Goal: Information Seeking & Learning: Learn about a topic

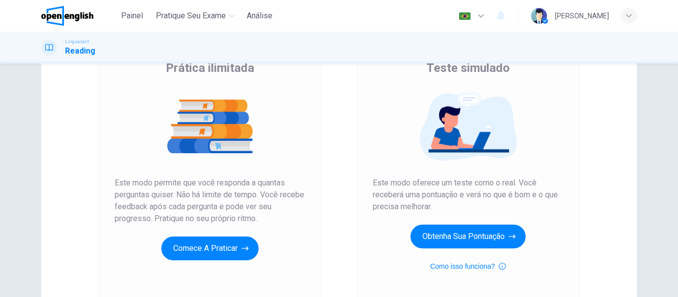
scroll to position [83, 0]
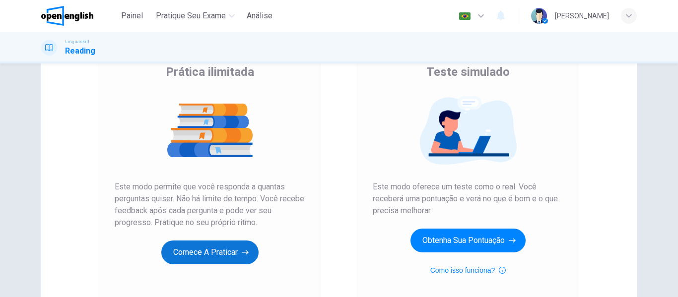
click at [213, 259] on button "Comece a praticar" at bounding box center [209, 253] width 97 height 24
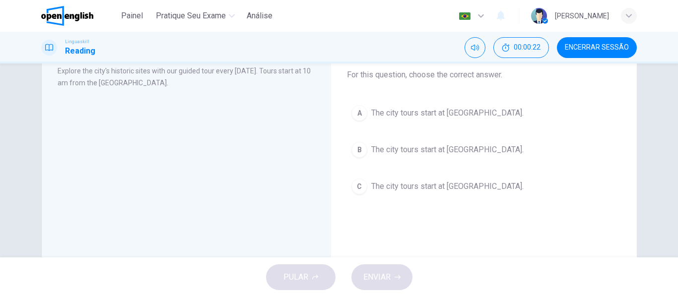
scroll to position [0, 0]
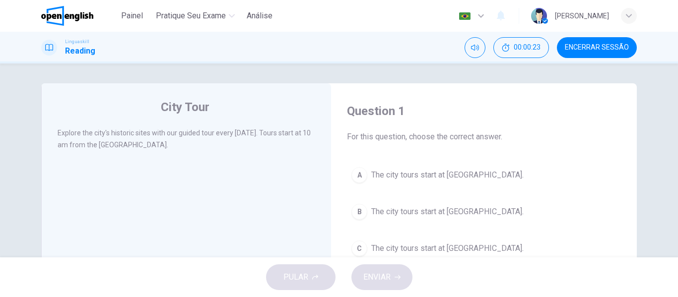
click at [400, 173] on span "The city tours start at City Museum." at bounding box center [447, 175] width 152 height 12
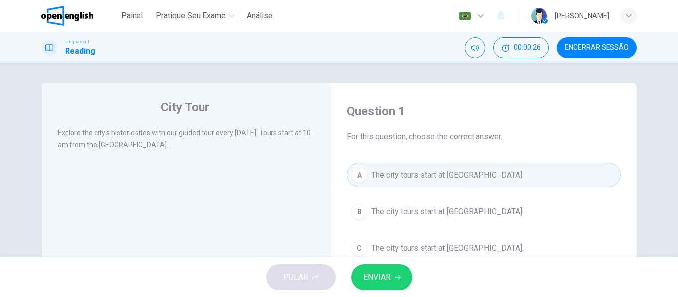
click at [385, 275] on span "ENVIAR" at bounding box center [376, 278] width 27 height 14
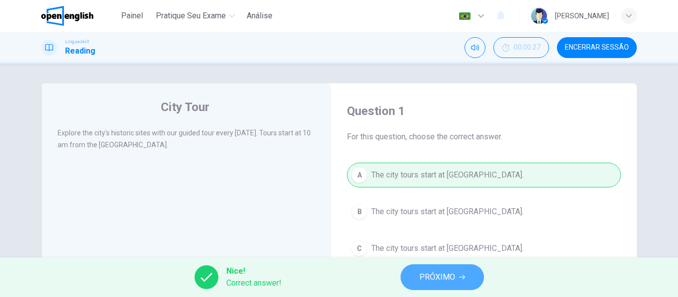
click at [424, 277] on span "PRÓXIMO" at bounding box center [438, 278] width 36 height 14
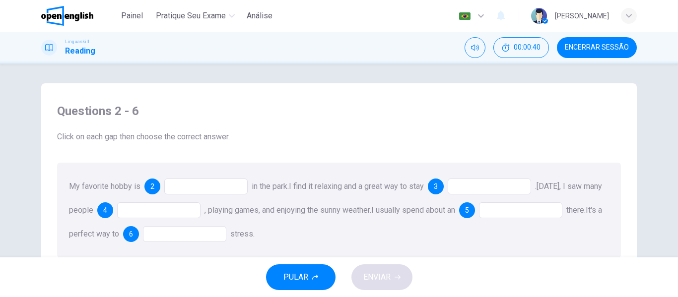
click at [207, 188] on div at bounding box center [205, 187] width 83 height 16
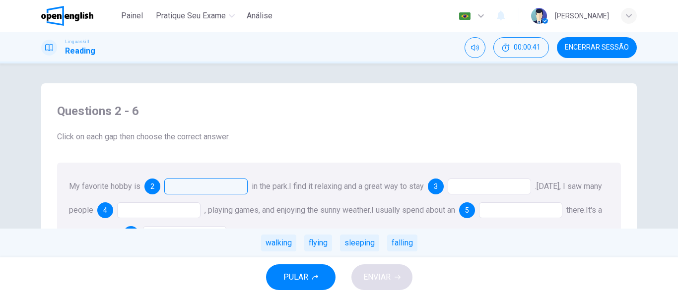
click at [207, 188] on div at bounding box center [205, 187] width 83 height 16
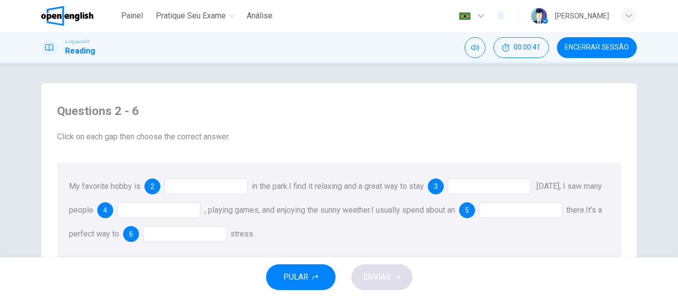
click at [207, 188] on div at bounding box center [205, 187] width 83 height 16
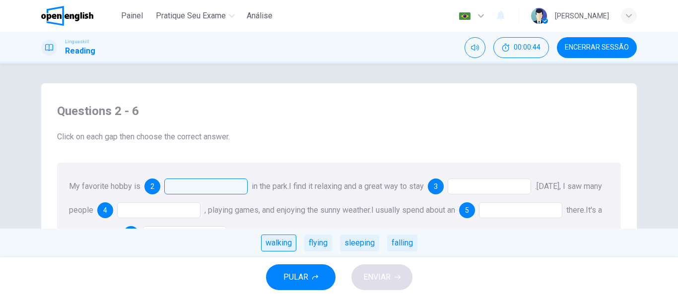
click at [282, 241] on div "walking" at bounding box center [278, 243] width 35 height 17
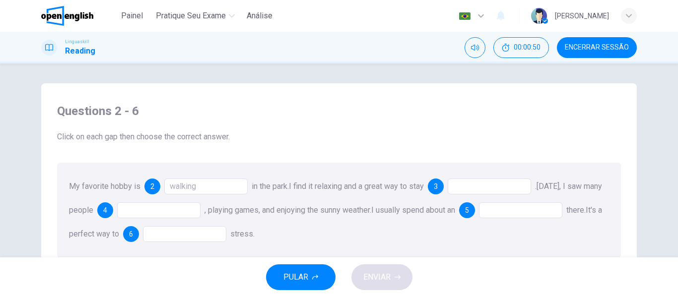
click at [495, 193] on div at bounding box center [489, 187] width 83 height 16
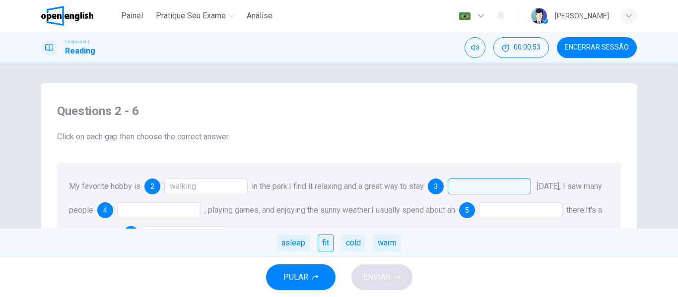
click at [328, 245] on div "fit" at bounding box center [326, 243] width 16 height 17
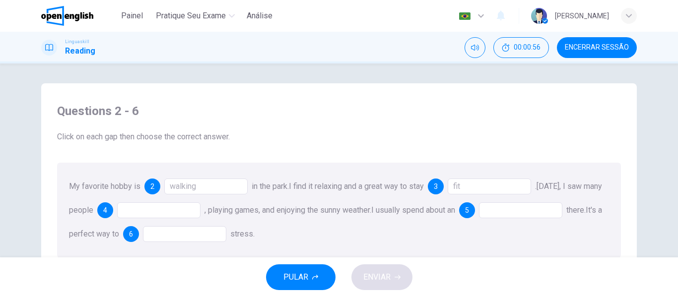
click at [176, 209] on div at bounding box center [158, 211] width 83 height 16
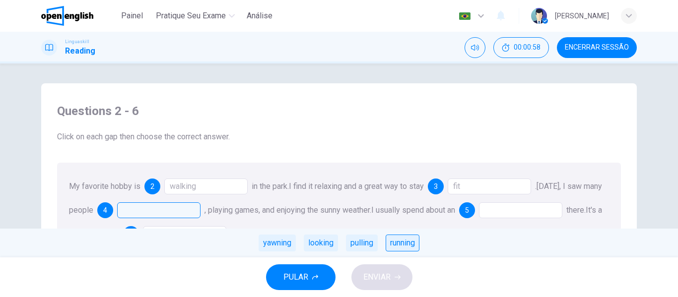
click at [398, 243] on div "running" at bounding box center [403, 243] width 34 height 17
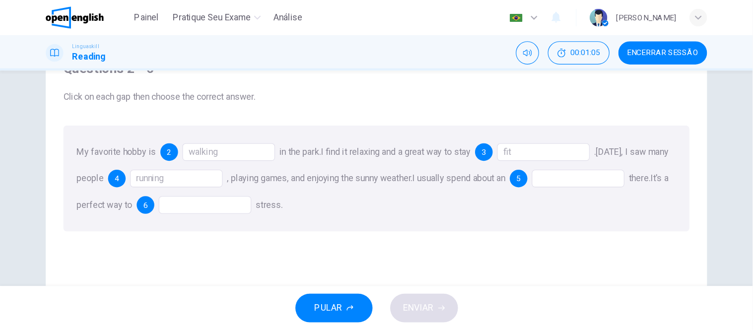
scroll to position [50, 0]
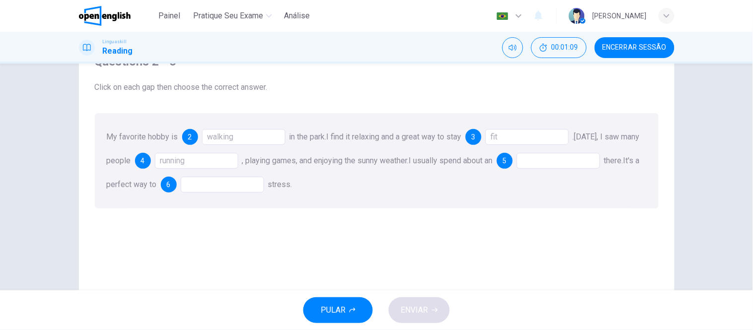
click at [568, 158] on div at bounding box center [558, 161] width 83 height 16
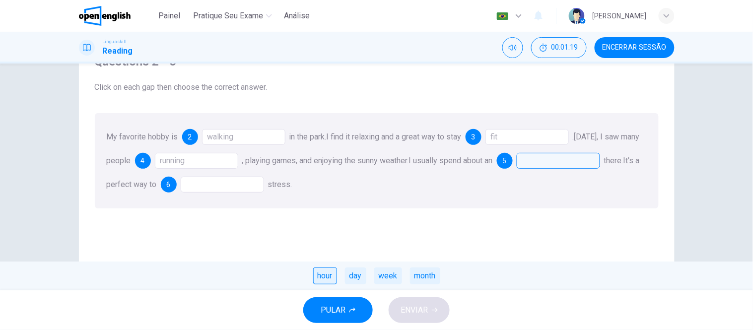
click at [321, 275] on div "hour" at bounding box center [325, 276] width 24 height 17
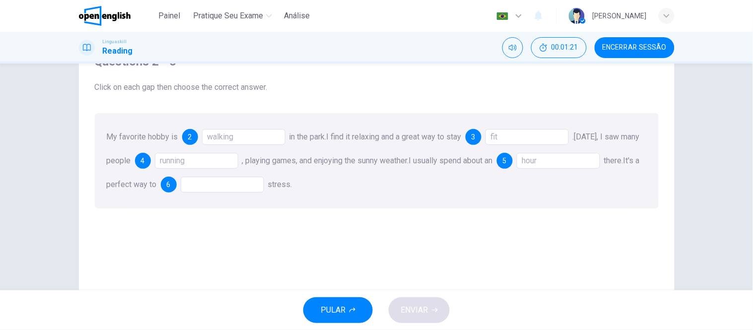
click at [256, 184] on div at bounding box center [222, 185] width 83 height 16
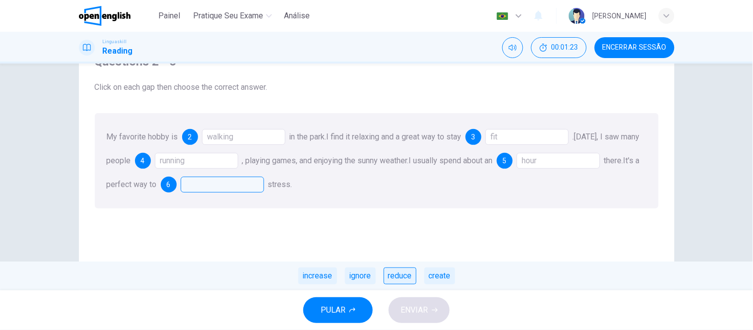
click at [401, 279] on div "reduce" at bounding box center [400, 276] width 33 height 17
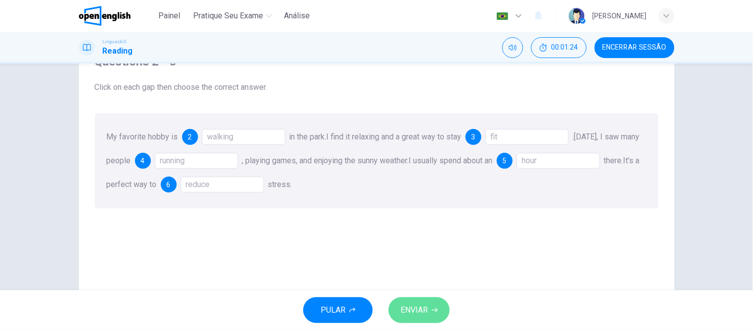
click at [411, 297] on span "ENVIAR" at bounding box center [414, 310] width 27 height 14
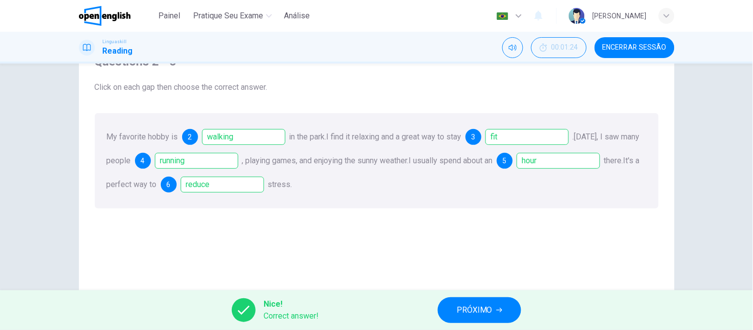
click at [469, 297] on span "PRÓXIMO" at bounding box center [475, 310] width 36 height 14
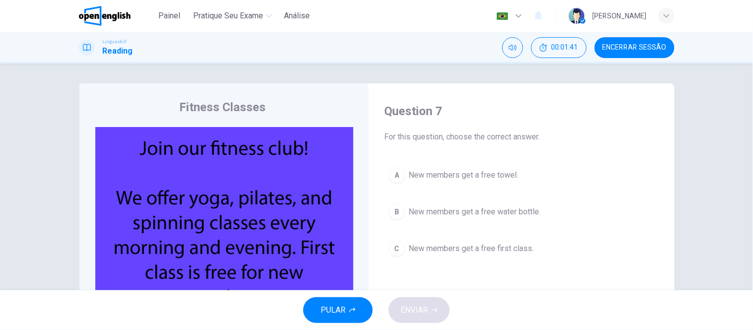
scroll to position [55, 0]
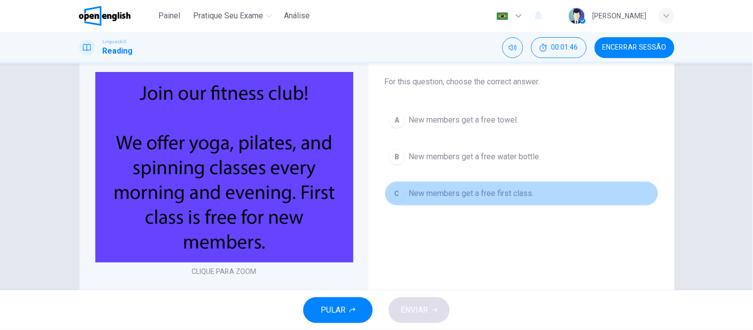
click at [472, 196] on span "New members get a free first class." at bounding box center [471, 194] width 125 height 12
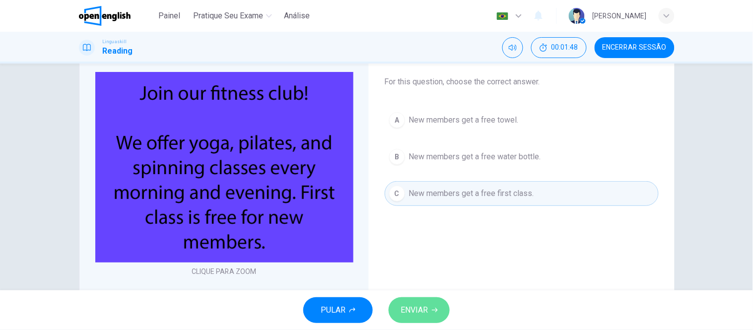
click at [425, 297] on span "ENVIAR" at bounding box center [414, 310] width 27 height 14
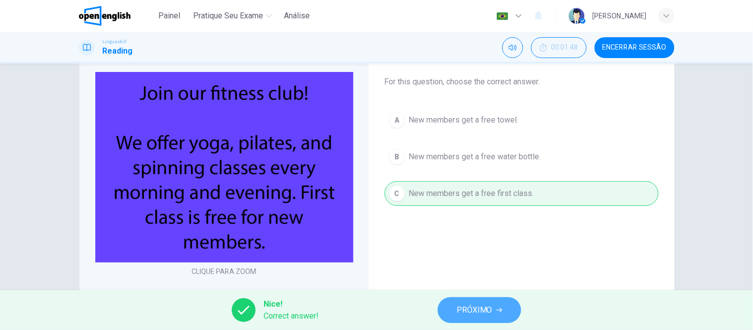
click at [469, 297] on span "PRÓXIMO" at bounding box center [475, 310] width 36 height 14
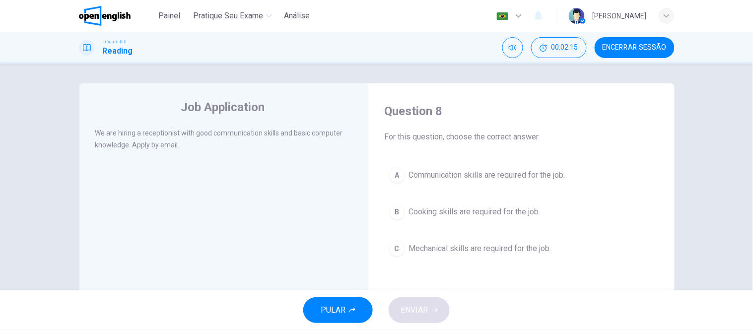
click at [492, 176] on span "Communication skills are required for the job." at bounding box center [487, 175] width 156 height 12
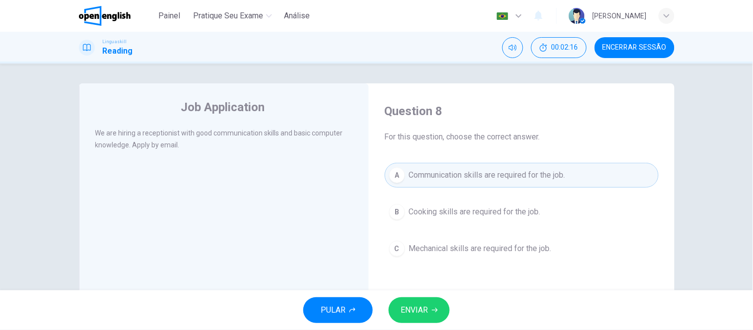
click at [422, 297] on span "ENVIAR" at bounding box center [414, 310] width 27 height 14
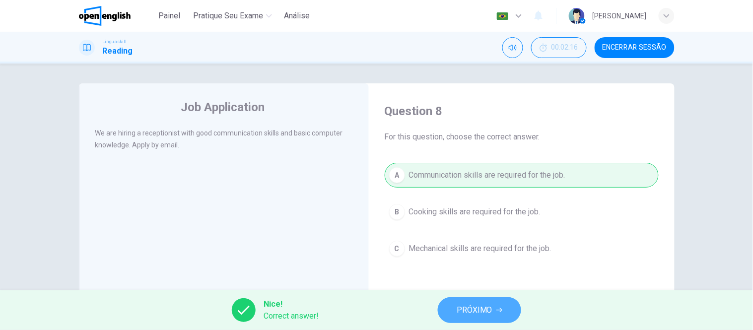
click at [482, 297] on span "PRÓXIMO" at bounding box center [475, 310] width 36 height 14
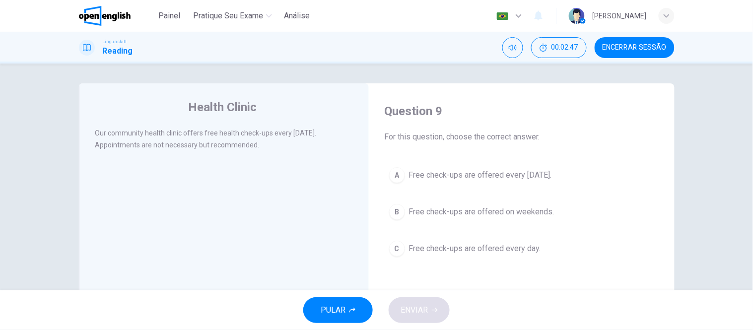
click at [552, 175] on span "Free check-ups are offered every Wednesday." at bounding box center [480, 175] width 143 height 12
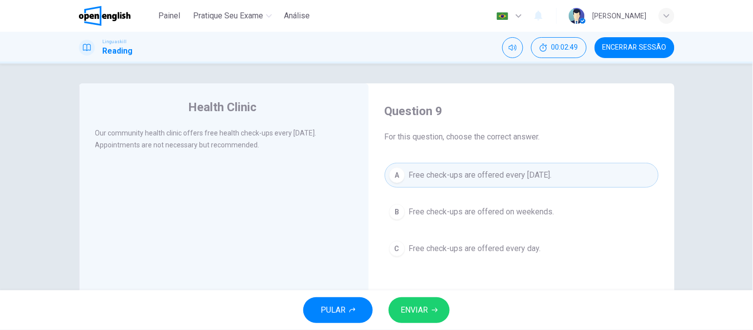
click at [419, 297] on span "ENVIAR" at bounding box center [414, 310] width 27 height 14
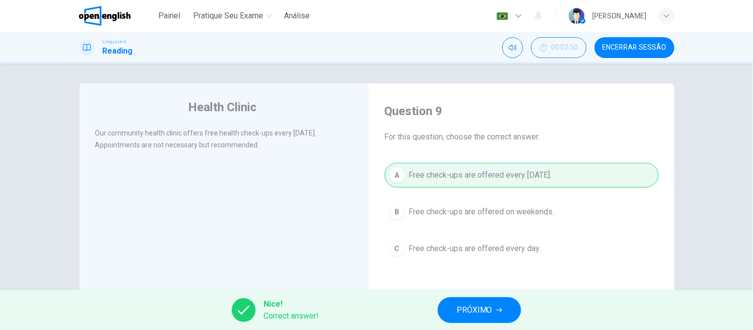
click at [472, 297] on span "PRÓXIMO" at bounding box center [475, 310] width 36 height 14
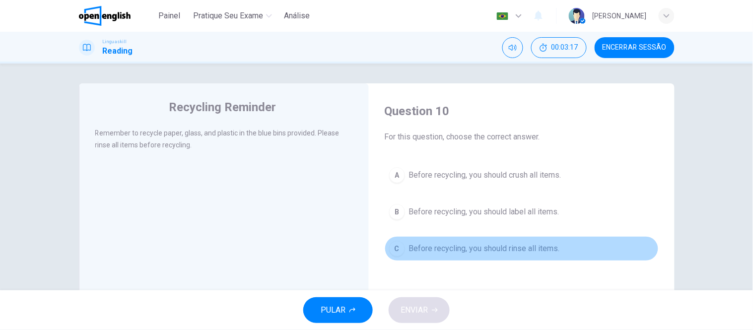
click at [490, 250] on span "Before recycling, you should rinse all items." at bounding box center [484, 249] width 151 height 12
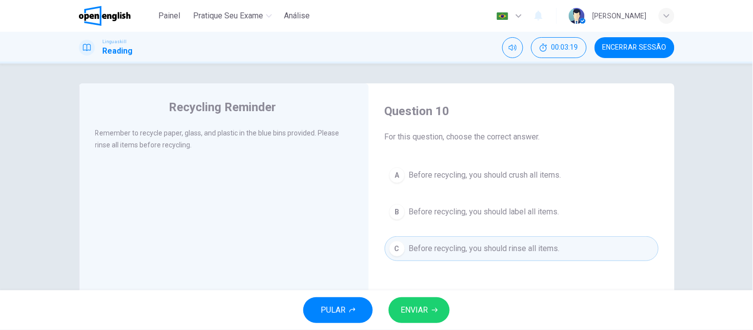
click at [427, 297] on span "ENVIAR" at bounding box center [414, 310] width 27 height 14
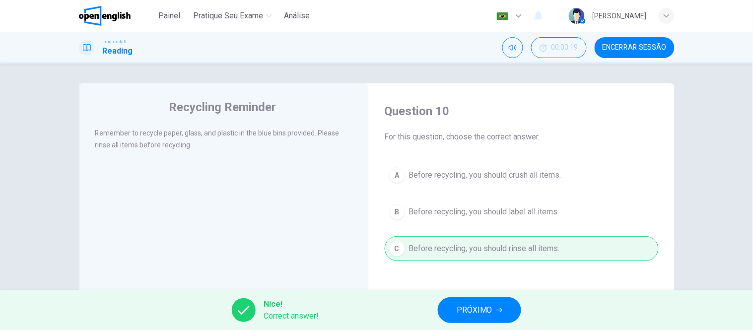
click at [477, 297] on span "PRÓXIMO" at bounding box center [475, 310] width 36 height 14
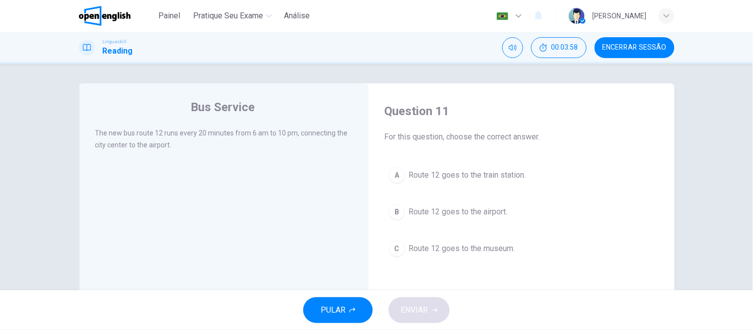
click at [453, 214] on span "Route 12 goes to the airport." at bounding box center [458, 212] width 99 height 12
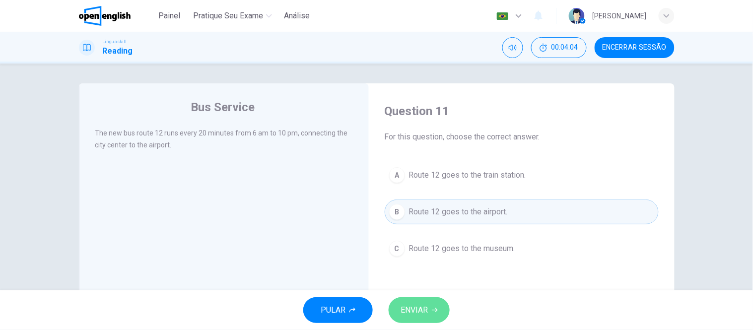
click at [426, 297] on span "ENVIAR" at bounding box center [414, 310] width 27 height 14
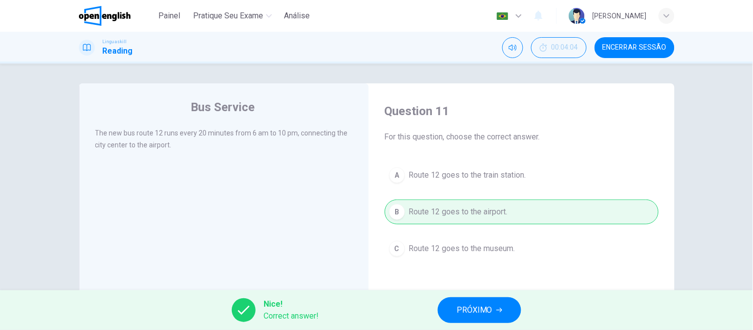
click at [472, 297] on span "PRÓXIMO" at bounding box center [475, 310] width 36 height 14
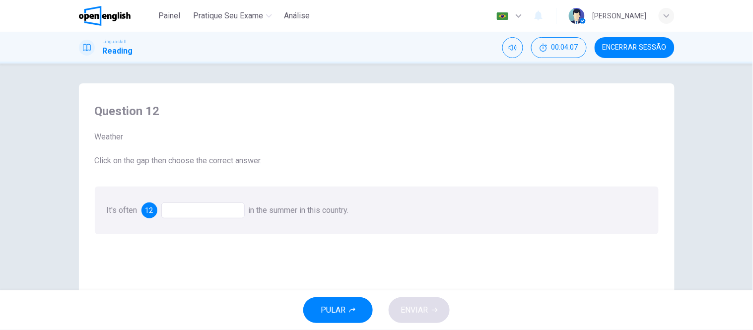
click at [212, 209] on div at bounding box center [202, 211] width 83 height 16
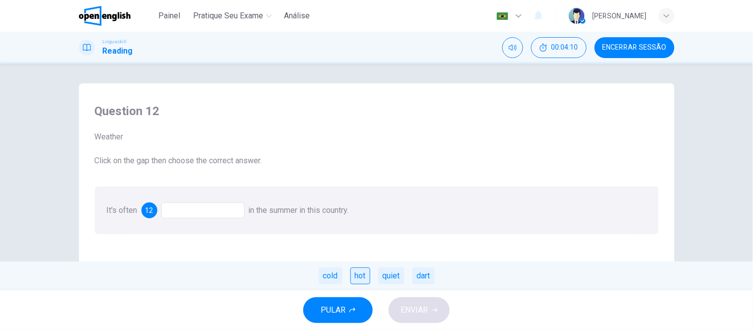
click at [366, 278] on div "hot" at bounding box center [360, 276] width 20 height 17
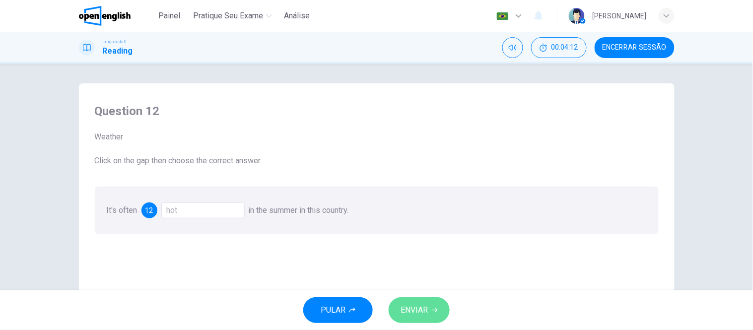
click at [402, 297] on span "ENVIAR" at bounding box center [414, 310] width 27 height 14
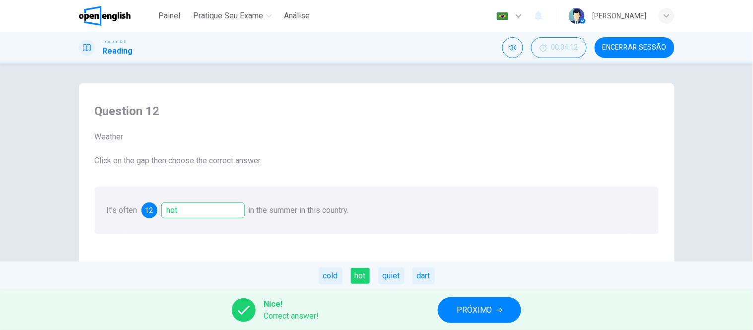
click at [469, 297] on span "PRÓXIMO" at bounding box center [475, 310] width 36 height 14
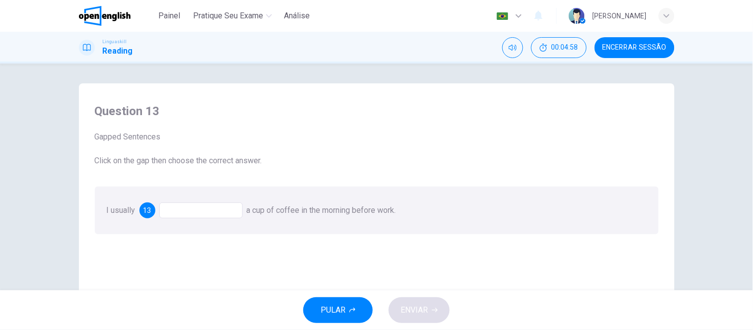
click at [218, 212] on div at bounding box center [200, 211] width 83 height 16
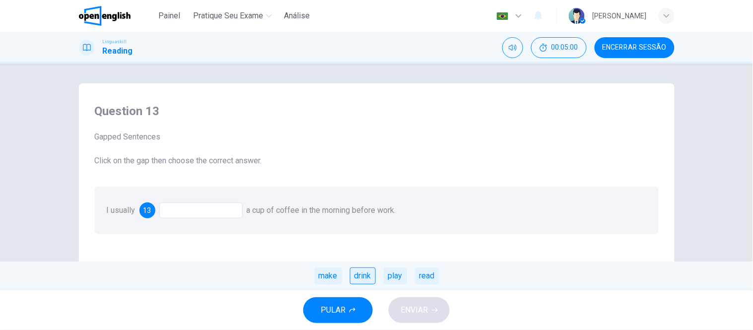
click at [368, 274] on div "drink" at bounding box center [363, 276] width 26 height 17
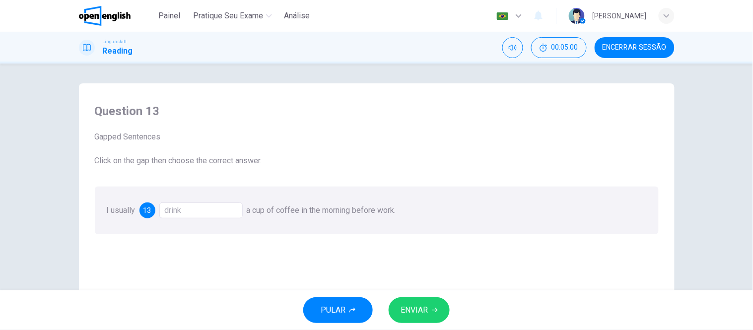
click at [418, 297] on span "ENVIAR" at bounding box center [414, 310] width 27 height 14
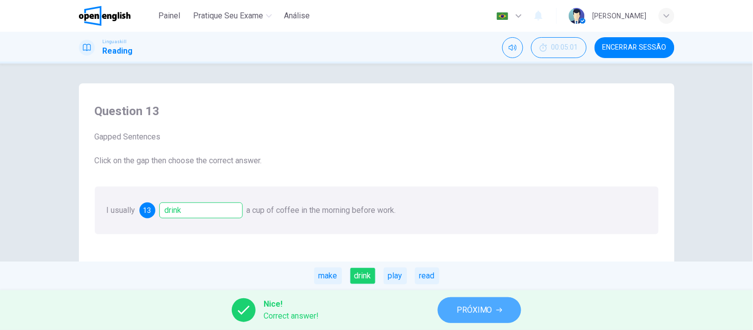
click at [465, 297] on span "PRÓXIMO" at bounding box center [475, 310] width 36 height 14
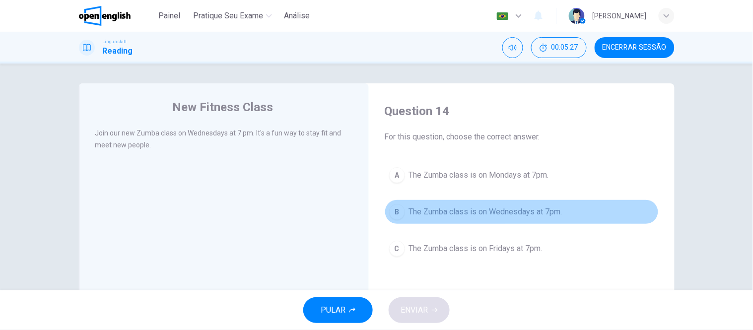
click at [505, 213] on span "The Zumba class is on Wednesdays at 7pm." at bounding box center [485, 212] width 153 height 12
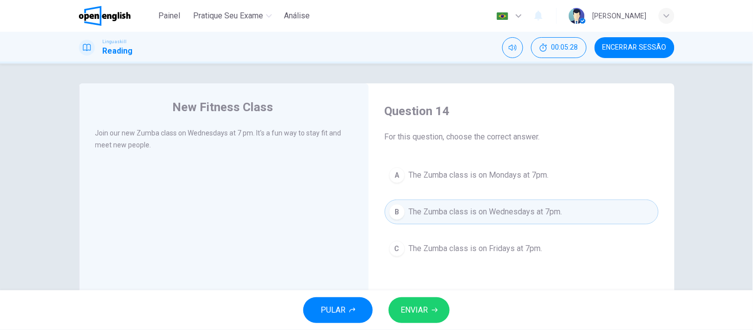
click at [427, 297] on span "ENVIAR" at bounding box center [414, 310] width 27 height 14
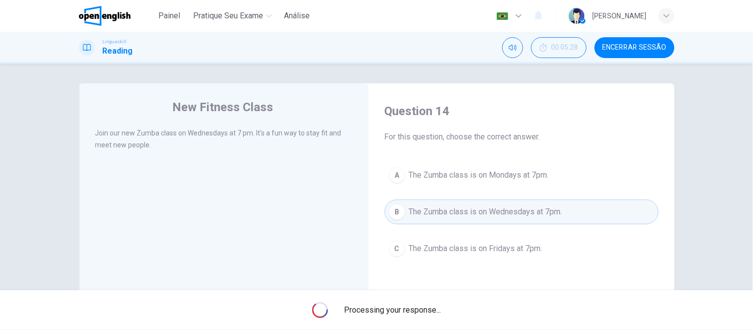
click at [427, 297] on span "Processing your response..." at bounding box center [392, 310] width 97 height 12
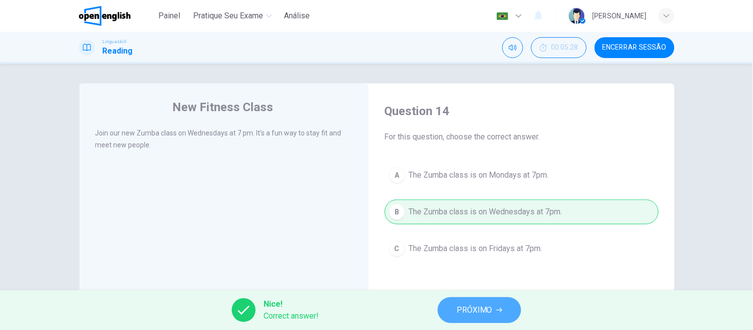
click at [462, 297] on span "PRÓXIMO" at bounding box center [475, 310] width 36 height 14
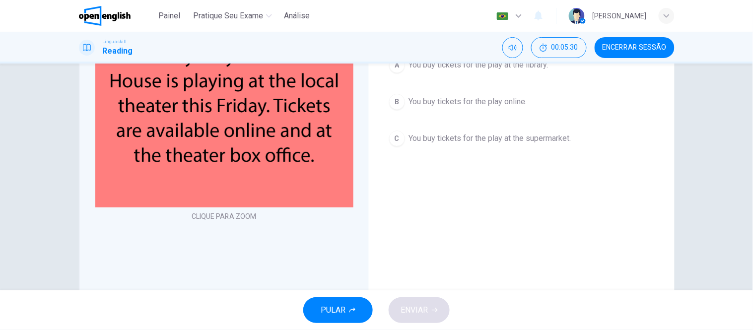
scroll to position [55, 0]
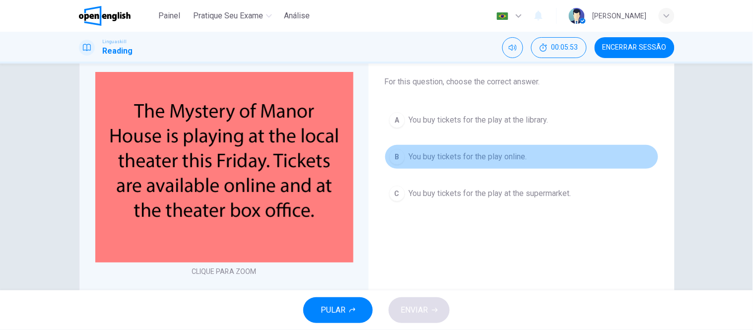
click at [433, 157] on span "You buy tickets for the play online." at bounding box center [468, 157] width 118 height 12
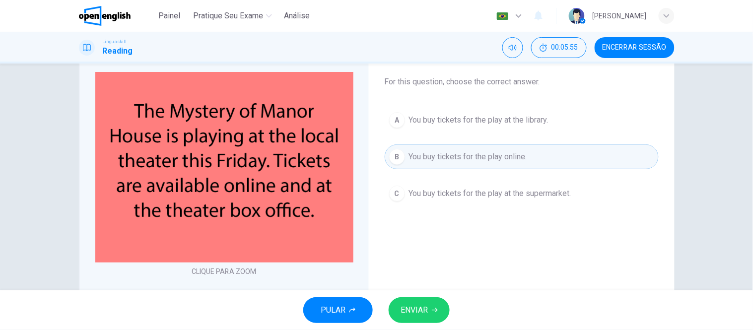
click at [420, 297] on button "ENVIAR" at bounding box center [419, 310] width 61 height 26
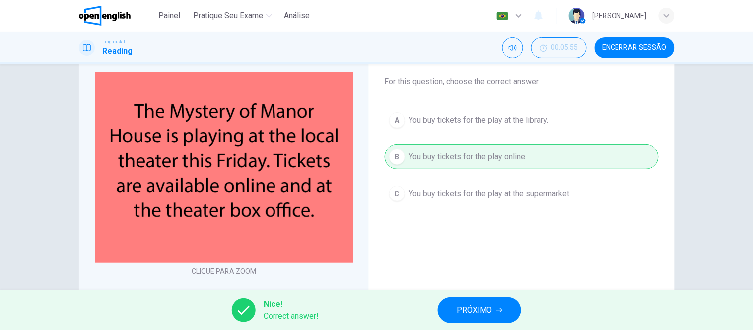
click at [478, 297] on span "PRÓXIMO" at bounding box center [475, 310] width 36 height 14
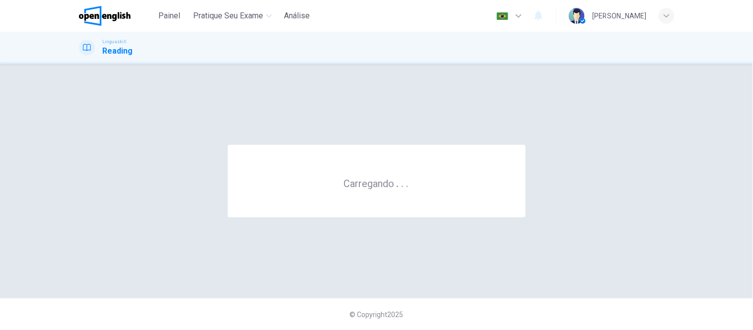
scroll to position [0, 0]
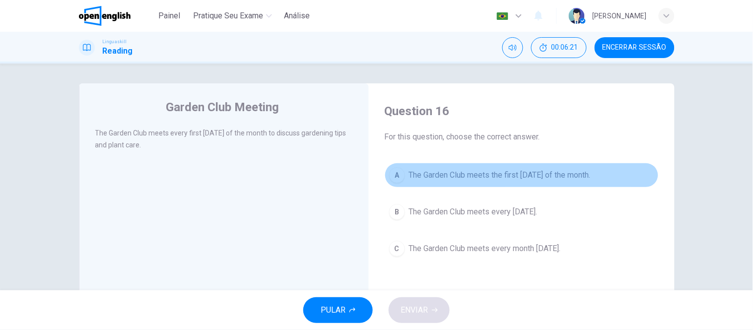
click at [540, 176] on span "The Garden Club meets the first Thursday of the month." at bounding box center [500, 175] width 182 height 12
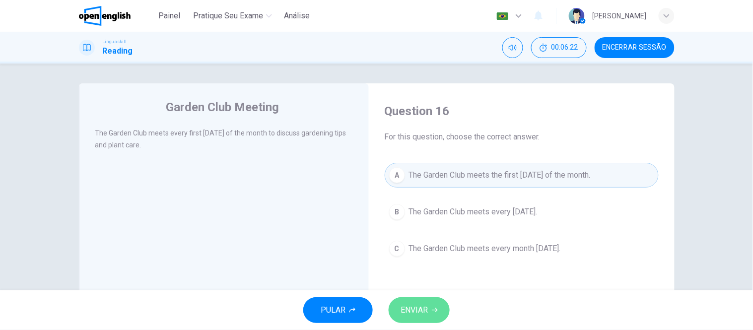
click at [419, 297] on button "ENVIAR" at bounding box center [419, 310] width 61 height 26
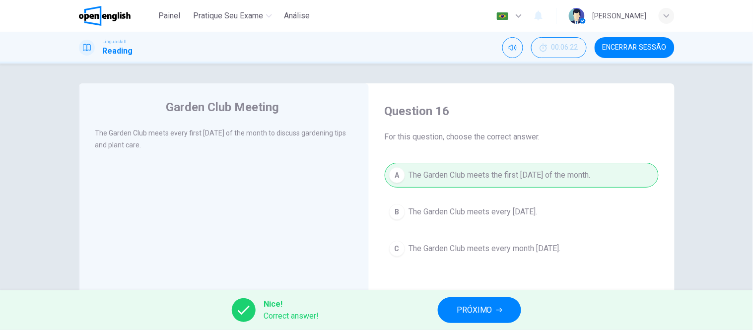
click at [477, 297] on span "PRÓXIMO" at bounding box center [475, 310] width 36 height 14
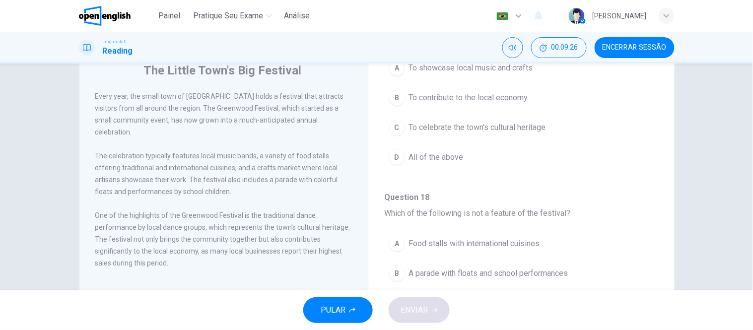
scroll to position [55, 0]
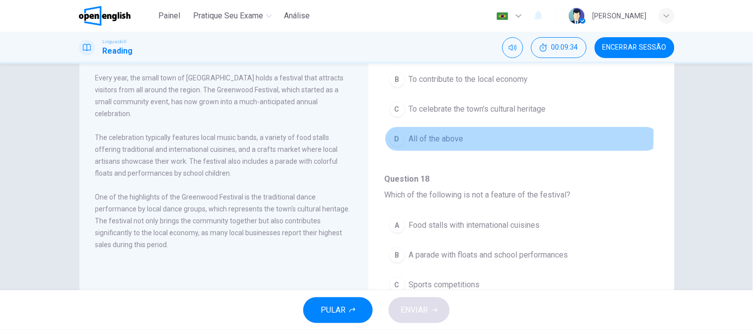
click at [438, 135] on span "All of the above" at bounding box center [436, 139] width 55 height 12
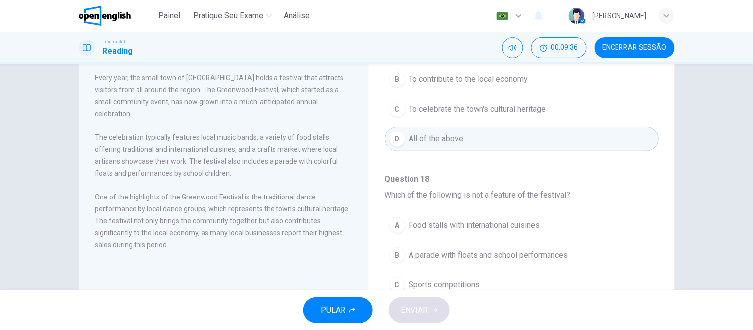
scroll to position [165, 0]
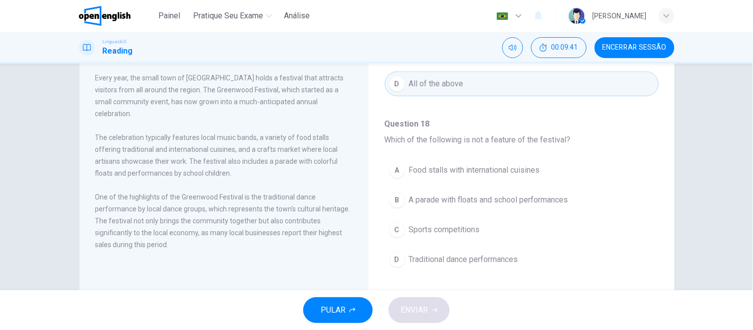
click at [468, 234] on span "Sports competitions" at bounding box center [444, 230] width 71 height 12
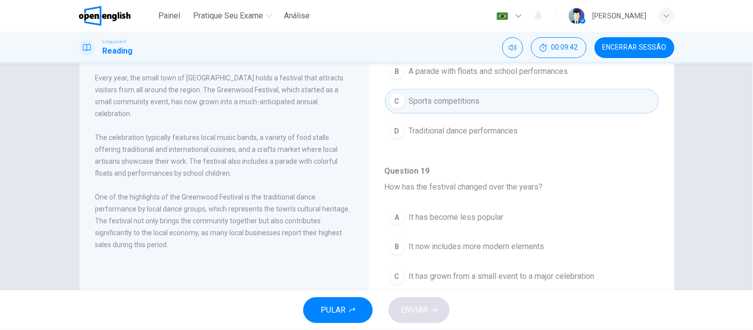
scroll to position [331, 0]
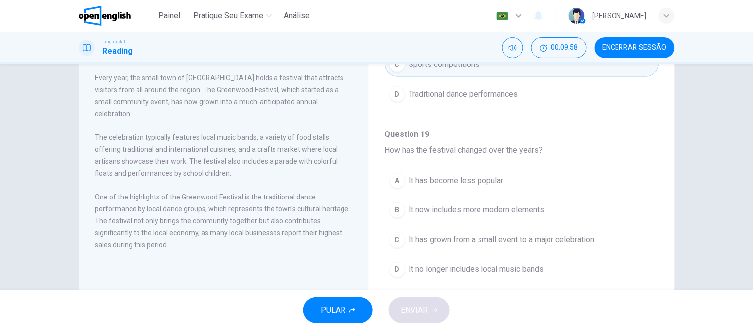
click at [583, 239] on span "It has grown from a small event to a major celebration" at bounding box center [502, 240] width 186 height 12
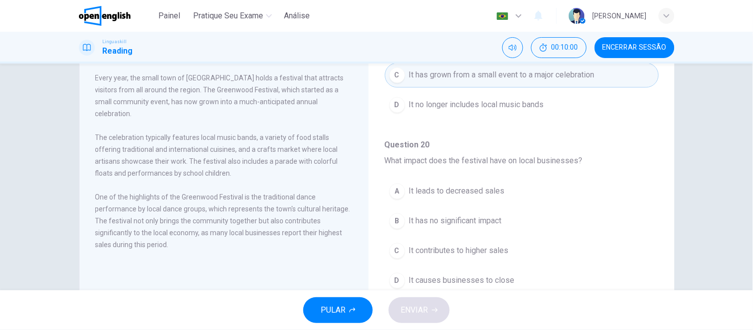
scroll to position [496, 0]
click at [507, 247] on button "C It contributes to higher sales" at bounding box center [522, 250] width 274 height 25
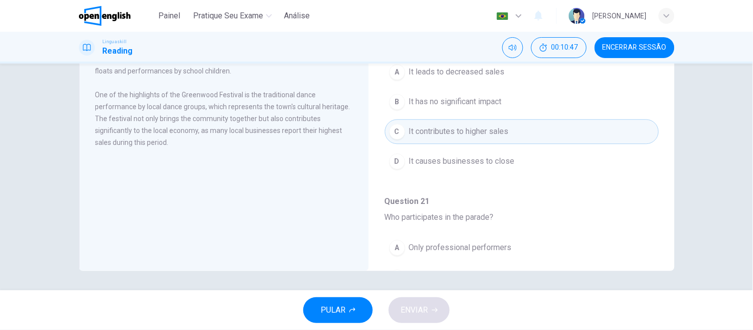
scroll to position [567, 0]
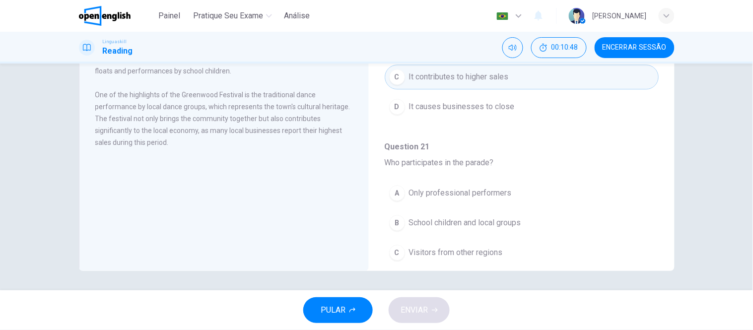
click at [470, 224] on span "School children and local groups" at bounding box center [465, 223] width 112 height 12
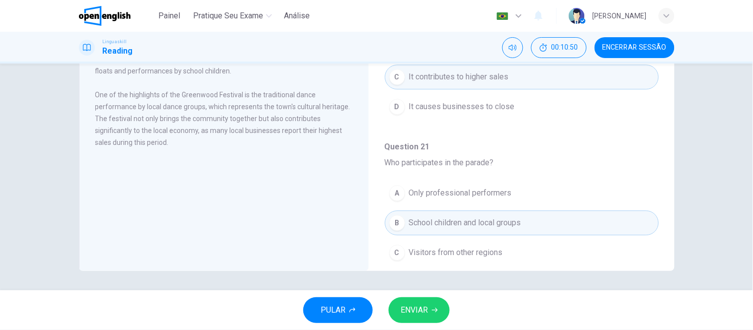
scroll to position [623, 0]
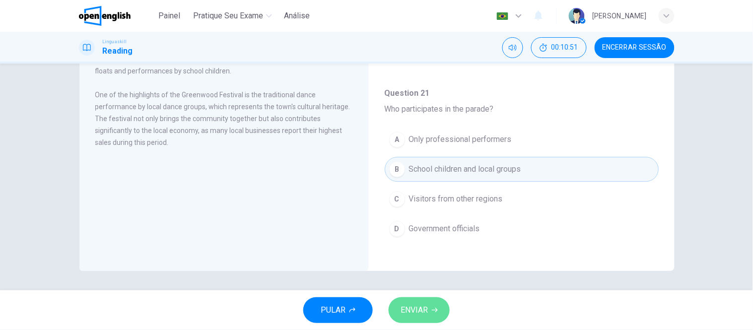
click at [415, 297] on span "ENVIAR" at bounding box center [414, 310] width 27 height 14
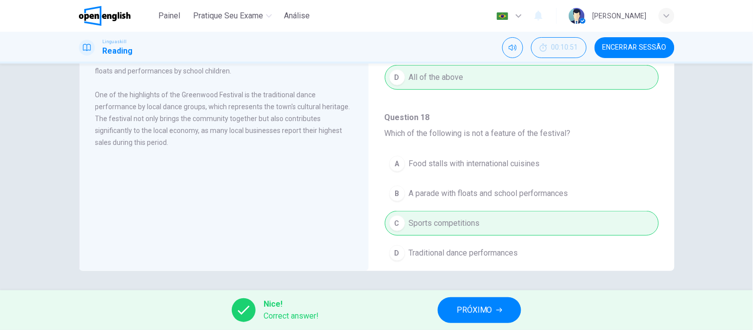
scroll to position [0, 0]
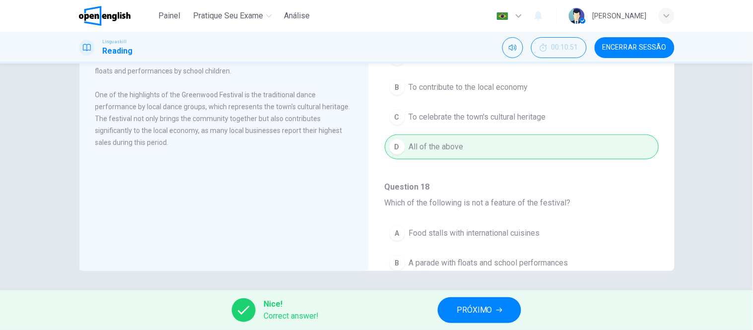
click at [469, 297] on span "PRÓXIMO" at bounding box center [475, 310] width 36 height 14
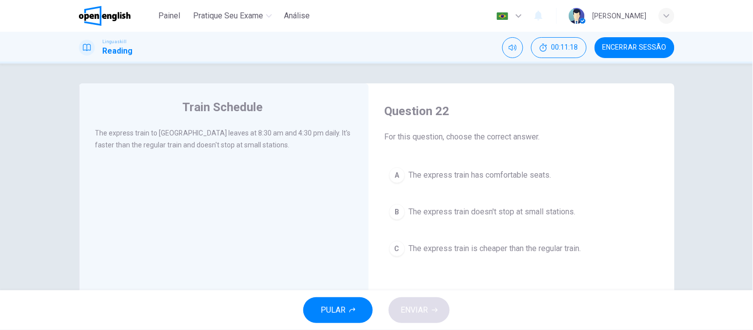
click at [500, 214] on span "The express train doesn't stop at small stations." at bounding box center [492, 212] width 167 height 12
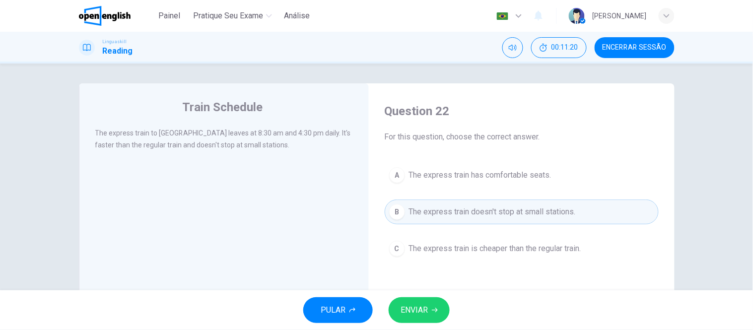
click at [423, 297] on span "ENVIAR" at bounding box center [414, 310] width 27 height 14
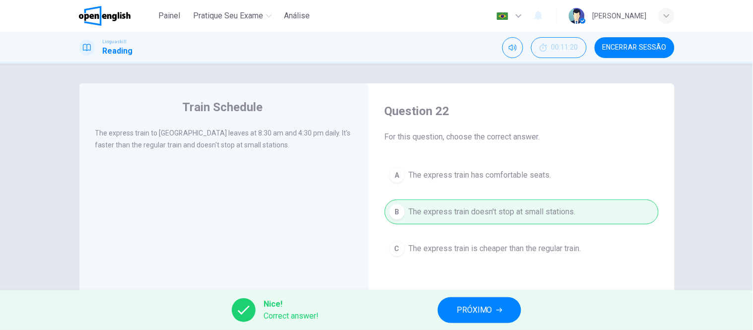
click at [474, 297] on span "PRÓXIMO" at bounding box center [475, 310] width 36 height 14
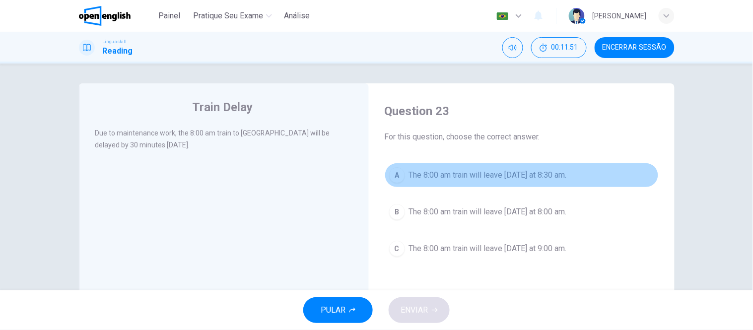
click at [528, 176] on span "The 8:00 am train will leave tomorrow at 8:30 am." at bounding box center [488, 175] width 158 height 12
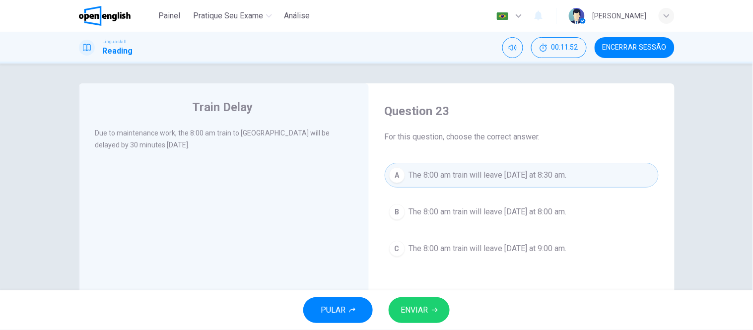
click at [427, 297] on span "ENVIAR" at bounding box center [414, 310] width 27 height 14
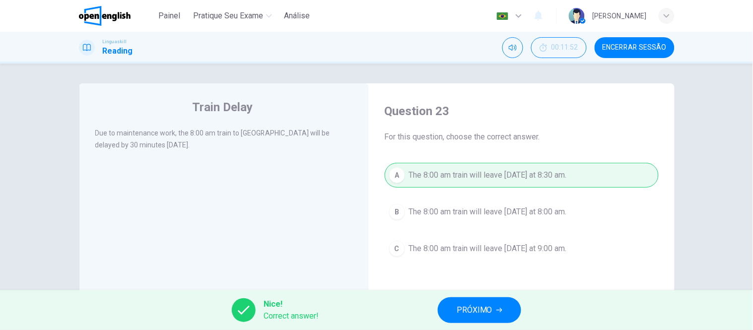
click at [468, 297] on span "PRÓXIMO" at bounding box center [475, 310] width 36 height 14
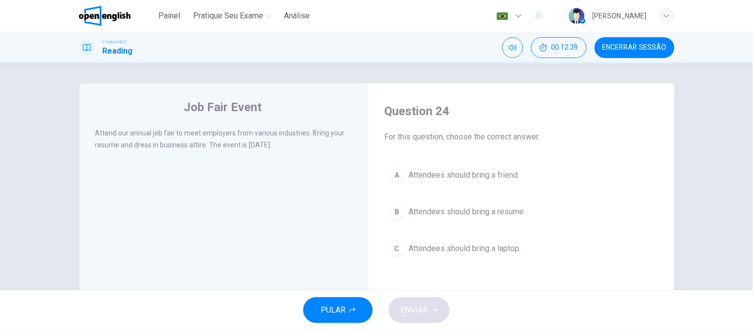
click at [449, 212] on span "Attendees should bring a resume." at bounding box center [467, 212] width 117 height 12
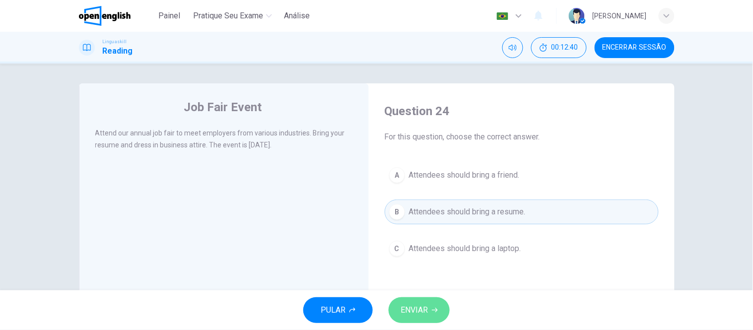
click at [428, 297] on span "ENVIAR" at bounding box center [414, 310] width 27 height 14
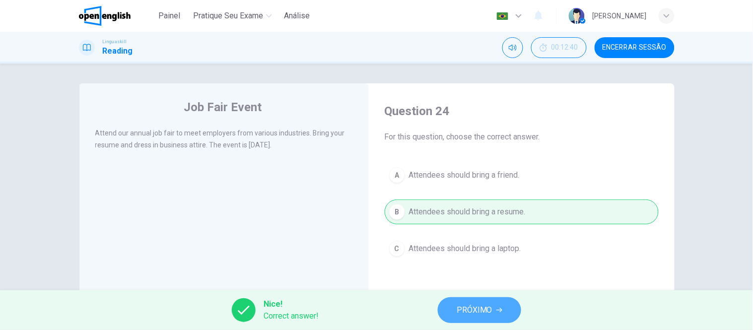
click at [482, 297] on span "PRÓXIMO" at bounding box center [475, 310] width 36 height 14
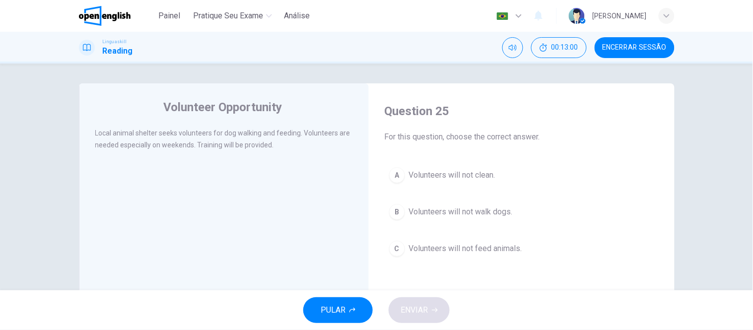
click at [457, 173] on span "Volunteers will not clean." at bounding box center [452, 175] width 86 height 12
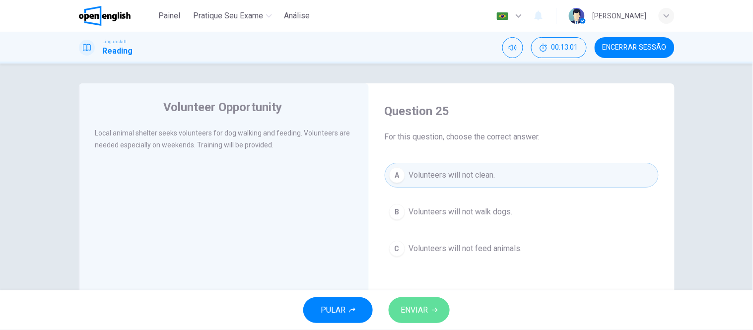
click at [429, 297] on button "ENVIAR" at bounding box center [419, 310] width 61 height 26
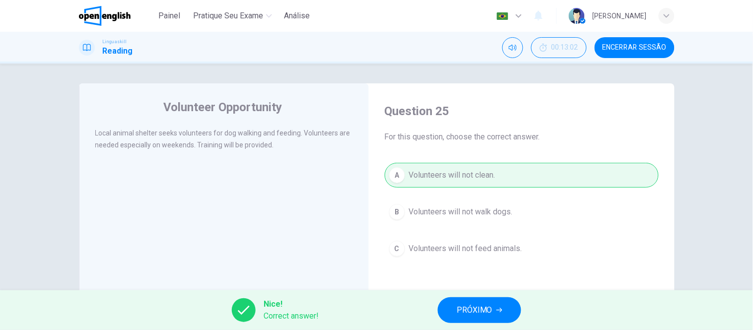
click at [467, 297] on span "PRÓXIMO" at bounding box center [475, 310] width 36 height 14
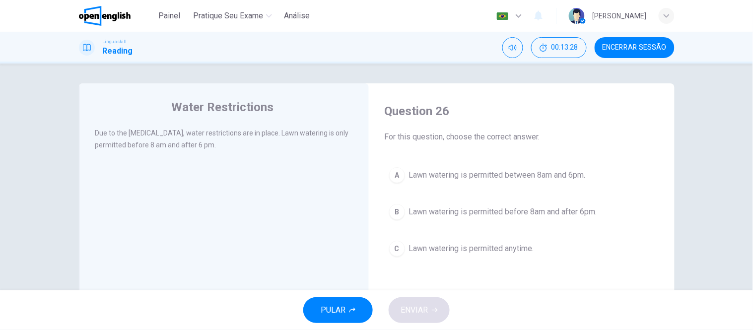
click at [559, 216] on span "Lawn watering is permitted before 8am and after 6pm." at bounding box center [503, 212] width 188 height 12
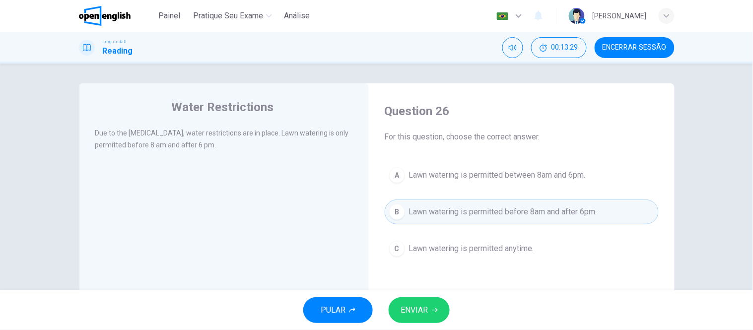
click at [430, 297] on button "ENVIAR" at bounding box center [419, 310] width 61 height 26
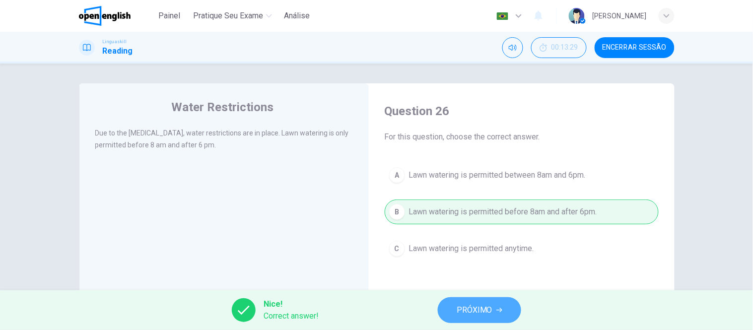
click at [468, 297] on span "PRÓXIMO" at bounding box center [475, 310] width 36 height 14
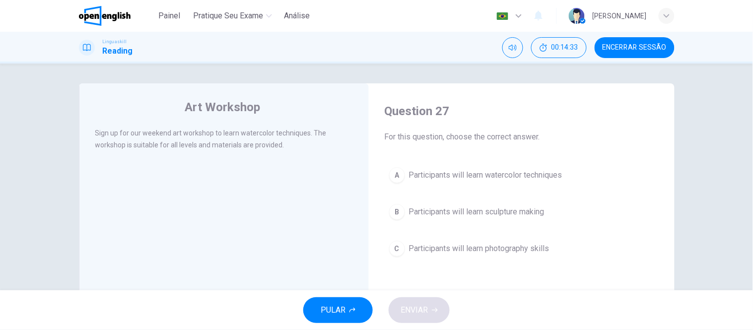
click at [470, 175] on span "Participants will learn watercolor techniques" at bounding box center [485, 175] width 153 height 12
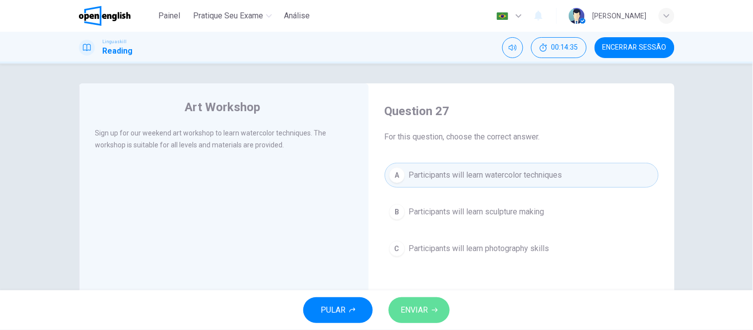
click at [432, 297] on button "ENVIAR" at bounding box center [419, 310] width 61 height 26
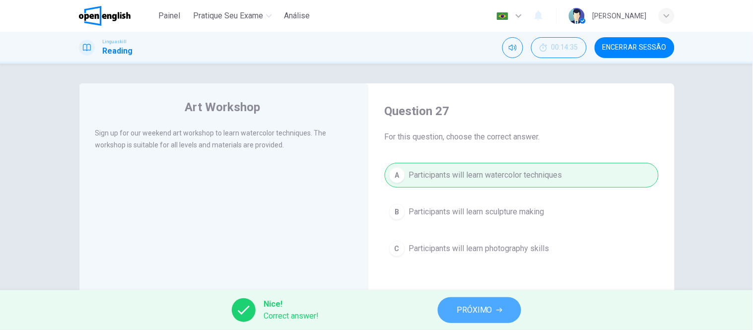
click at [490, 297] on span "PRÓXIMO" at bounding box center [475, 310] width 36 height 14
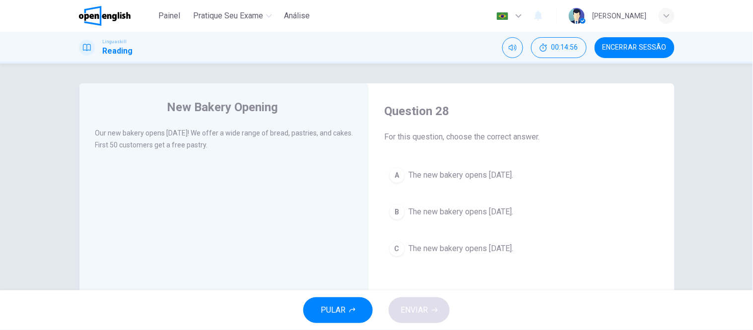
click at [514, 214] on span "The new bakery opens next Monday." at bounding box center [461, 212] width 105 height 12
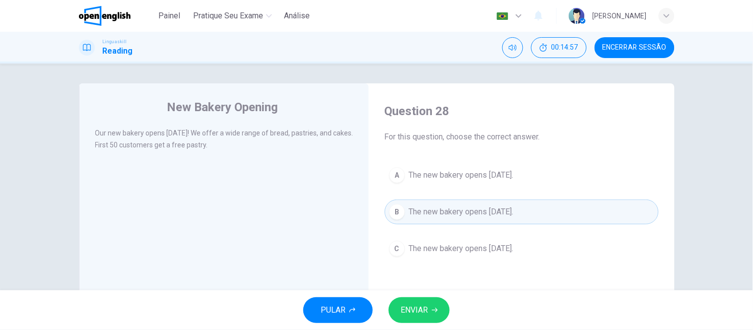
click at [438, 297] on button "ENVIAR" at bounding box center [419, 310] width 61 height 26
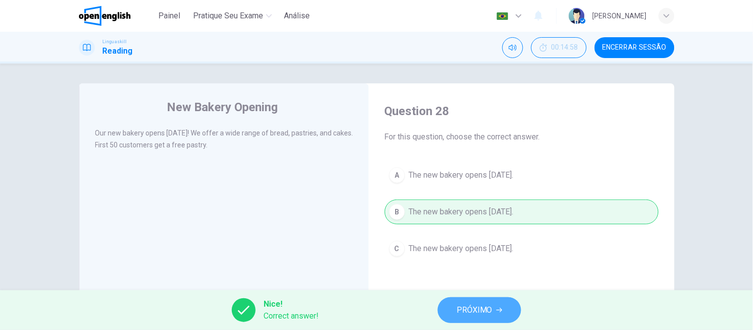
click at [473, 297] on span "PRÓXIMO" at bounding box center [475, 310] width 36 height 14
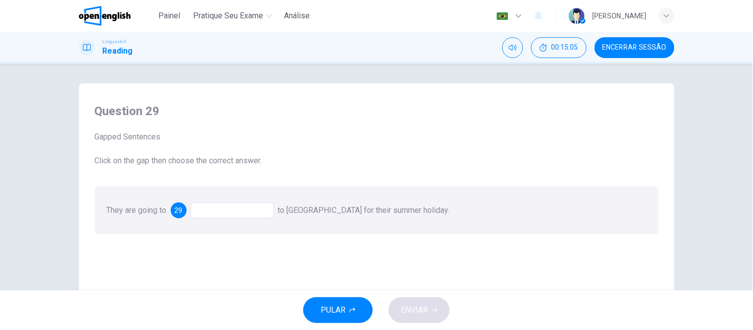
click at [246, 215] on div at bounding box center [232, 211] width 83 height 16
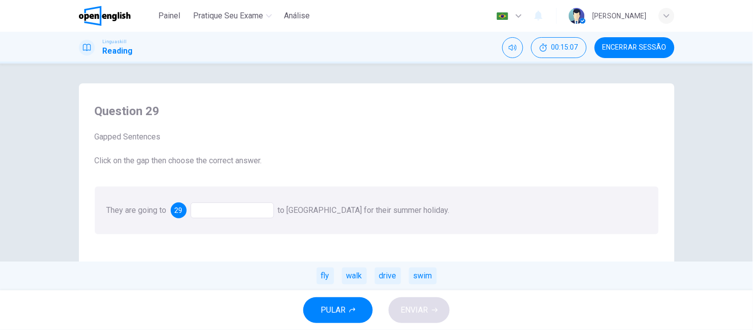
click at [252, 212] on div at bounding box center [232, 211] width 83 height 16
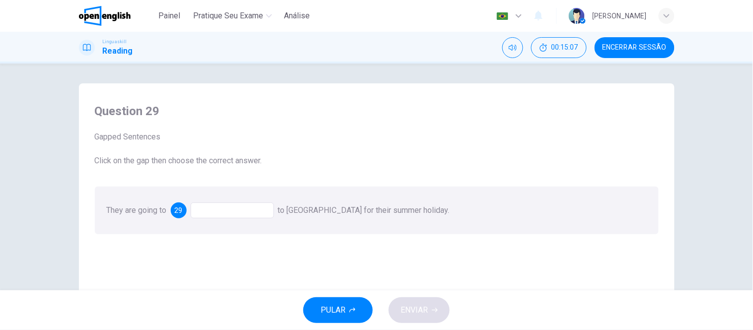
click at [252, 212] on div at bounding box center [232, 211] width 83 height 16
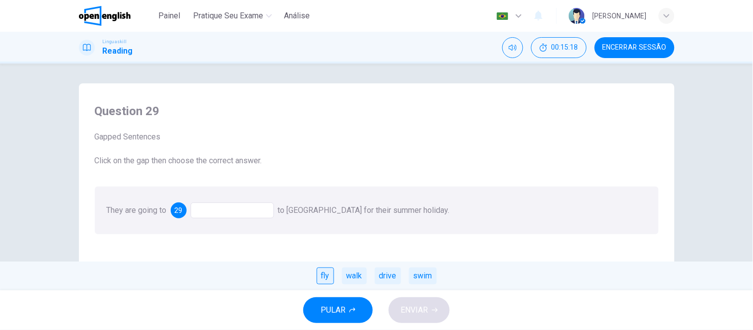
click at [328, 276] on div "fly" at bounding box center [325, 276] width 17 height 17
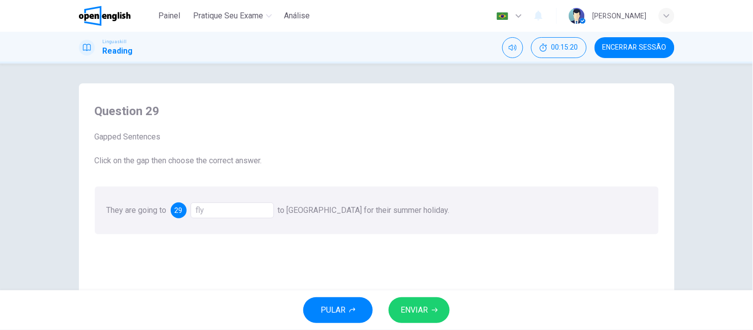
click at [418, 297] on span "ENVIAR" at bounding box center [414, 310] width 27 height 14
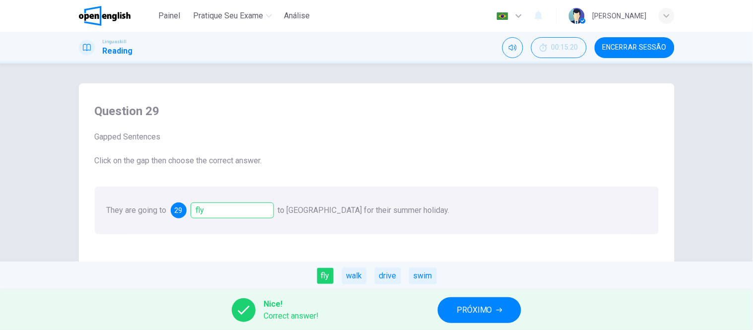
click at [477, 297] on span "PRÓXIMO" at bounding box center [475, 310] width 36 height 14
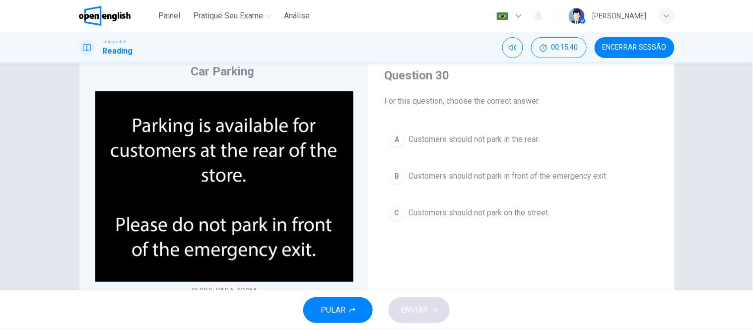
scroll to position [55, 0]
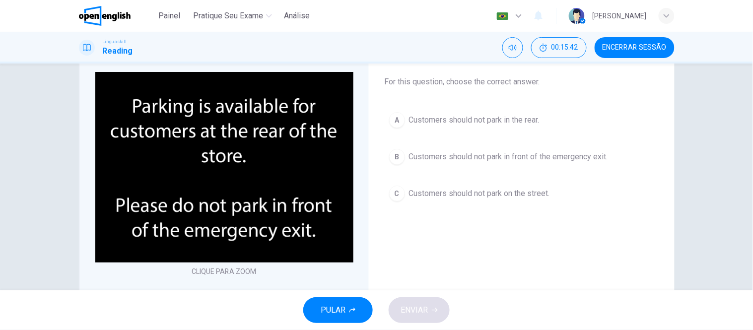
click at [448, 161] on span "Customers should not park in front of the emergency exit." at bounding box center [508, 157] width 199 height 12
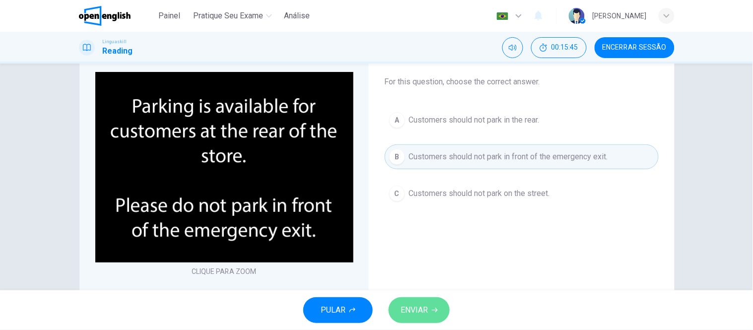
click at [425, 297] on button "ENVIAR" at bounding box center [419, 310] width 61 height 26
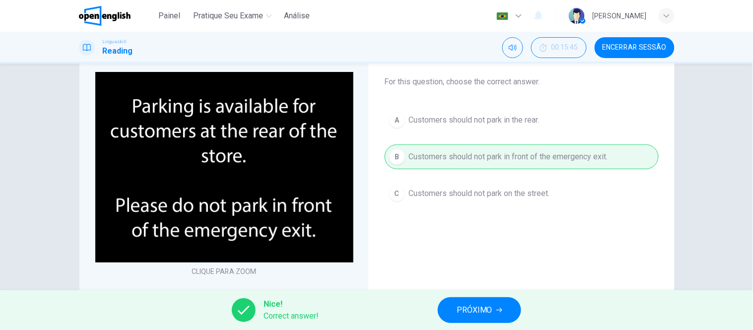
scroll to position [0, 0]
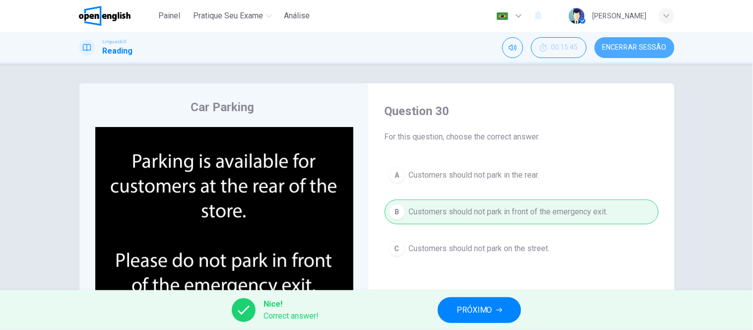
click at [667, 50] on button "Encerrar Sessão" at bounding box center [635, 47] width 80 height 21
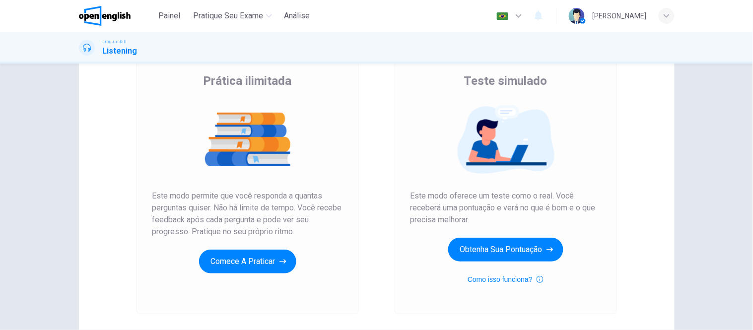
scroll to position [94, 0]
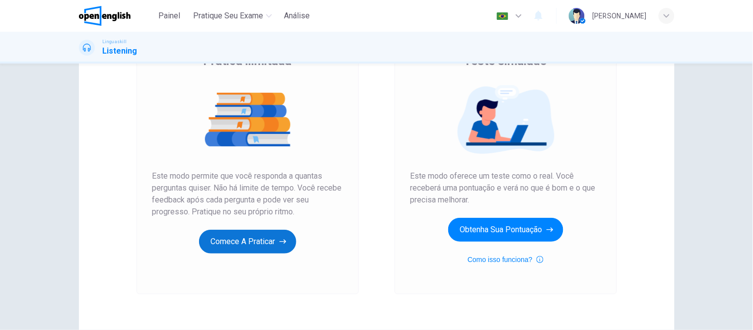
click at [253, 246] on button "Comece a praticar" at bounding box center [247, 242] width 97 height 24
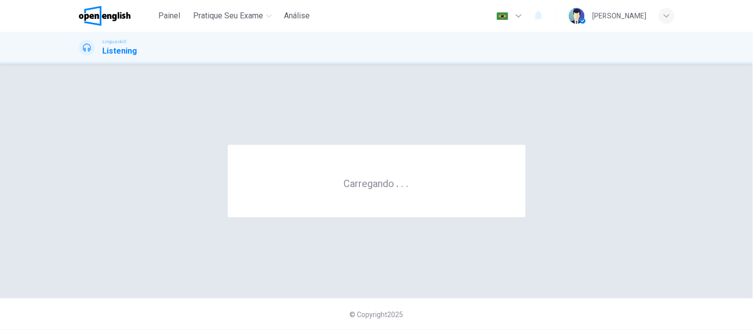
scroll to position [0, 0]
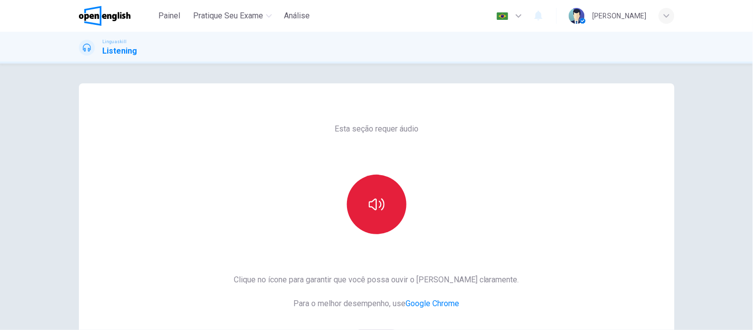
click at [379, 205] on icon "button" at bounding box center [377, 205] width 16 height 16
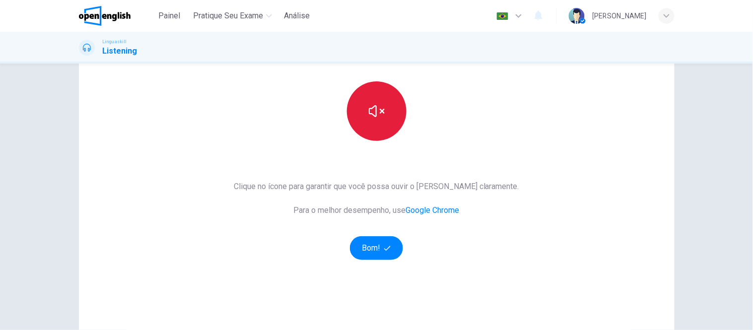
scroll to position [149, 0]
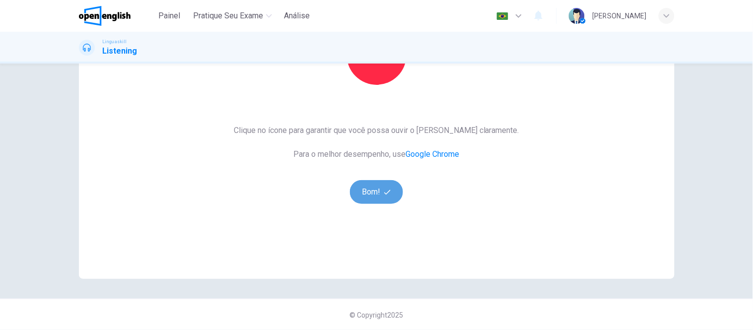
click at [375, 196] on button "Bom!" at bounding box center [376, 192] width 53 height 24
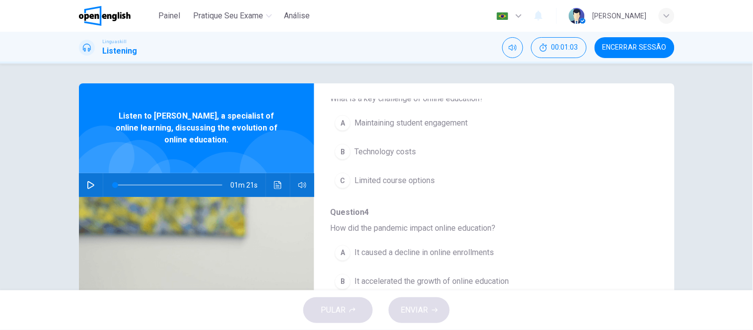
scroll to position [429, 0]
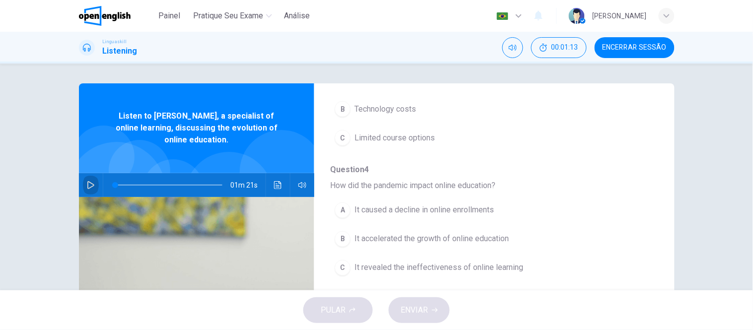
click at [90, 184] on icon "button" at bounding box center [91, 185] width 8 height 8
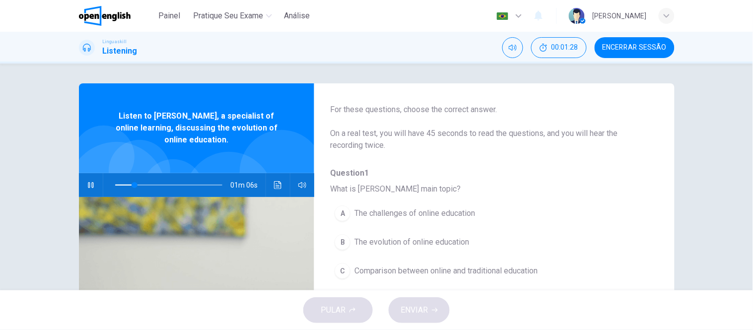
scroll to position [55, 0]
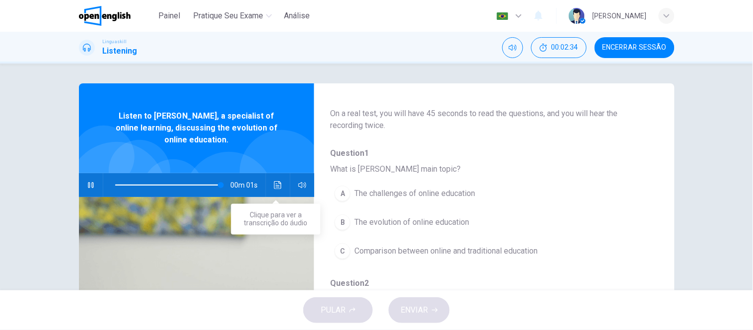
type input "*"
click at [279, 183] on icon "Clique para ver a transcrição do áudio" at bounding box center [278, 185] width 8 height 8
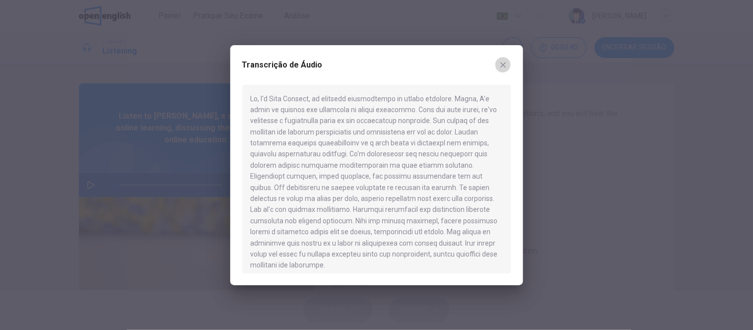
click at [503, 66] on icon "button" at bounding box center [503, 65] width 8 height 8
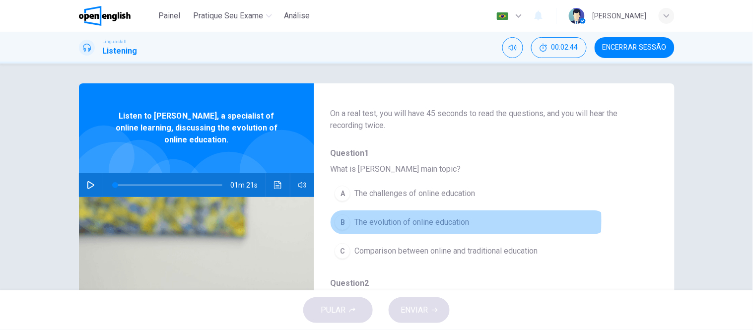
click at [369, 221] on span "The evolution of online education" at bounding box center [411, 222] width 115 height 12
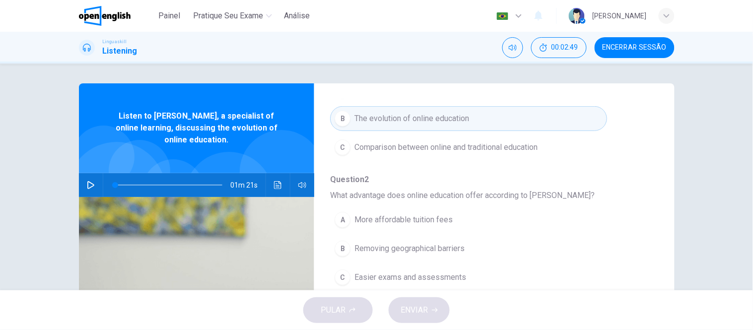
scroll to position [165, 0]
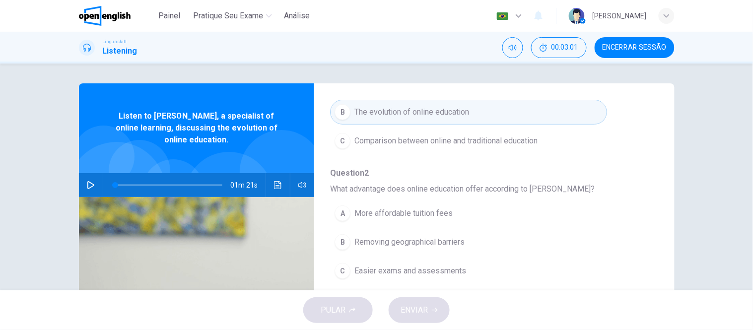
click at [448, 240] on span "Removing geographical barriers" at bounding box center [409, 242] width 110 height 12
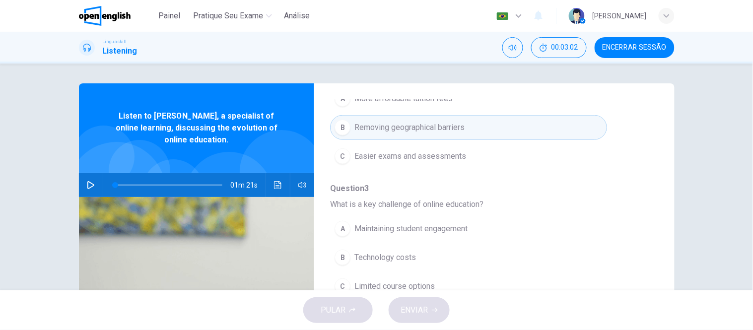
scroll to position [331, 0]
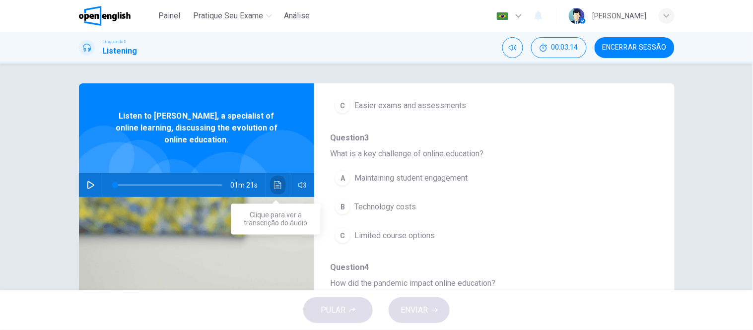
click at [274, 183] on icon "Clique para ver a transcrição do áudio" at bounding box center [278, 185] width 8 height 8
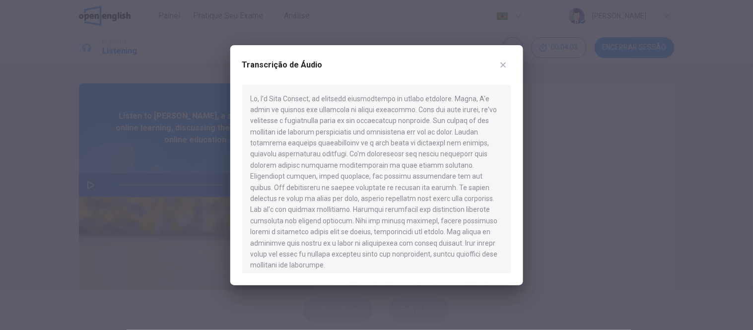
click at [502, 63] on button "button" at bounding box center [503, 65] width 16 height 16
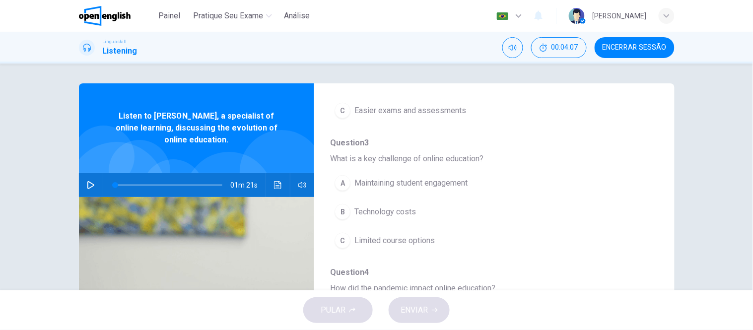
scroll to position [319, 0]
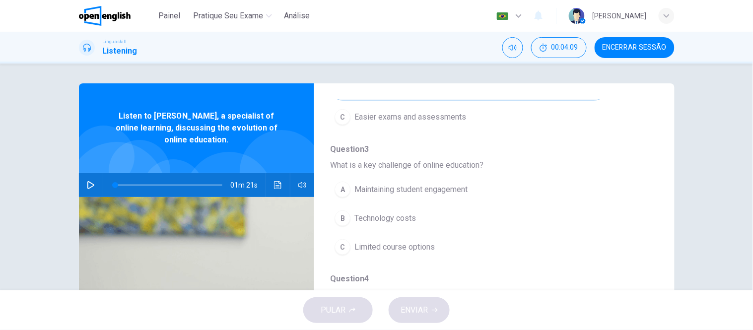
click at [447, 187] on span "Maintaining student engagement" at bounding box center [410, 190] width 113 height 12
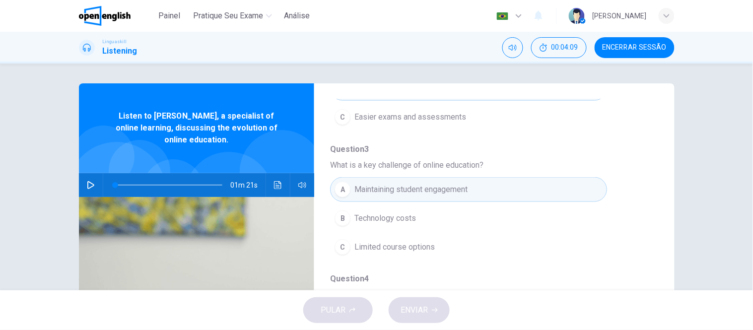
scroll to position [429, 0]
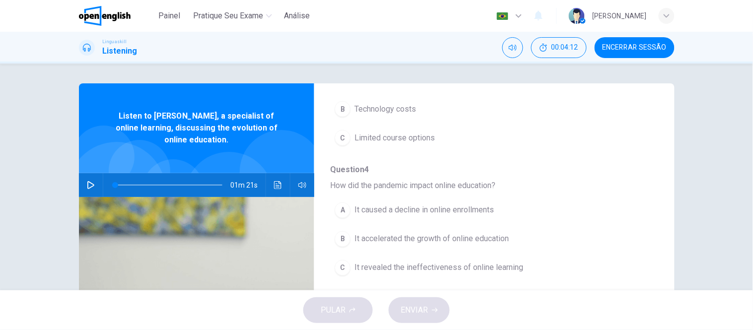
click at [495, 237] on span "It accelerated the growth of online education" at bounding box center [431, 239] width 154 height 12
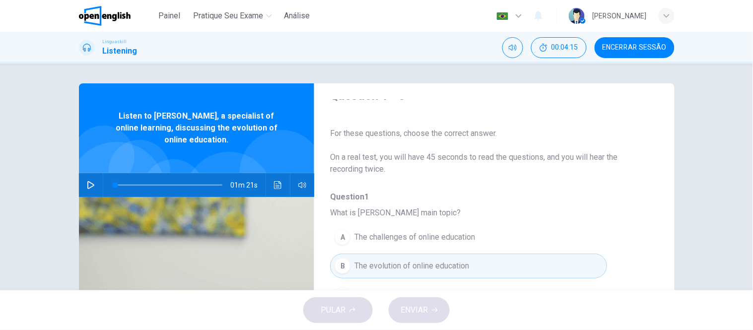
scroll to position [0, 0]
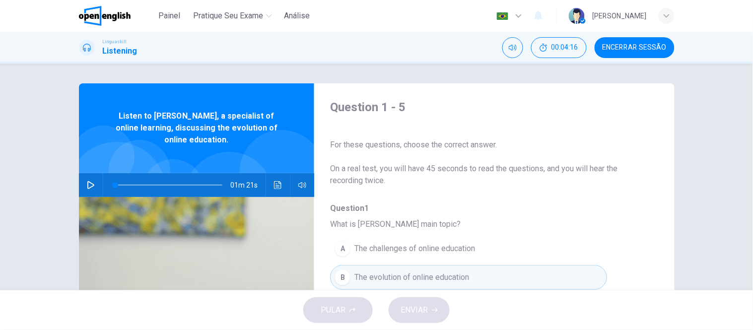
click at [427, 314] on div "PULAR ENVIAR" at bounding box center [376, 310] width 753 height 40
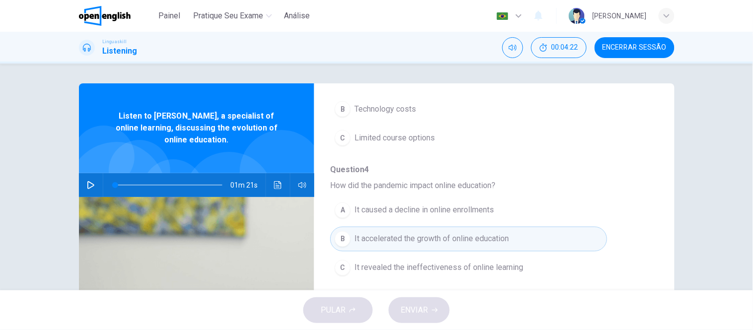
scroll to position [429, 0]
click at [430, 312] on div "PULAR ENVIAR" at bounding box center [376, 310] width 753 height 40
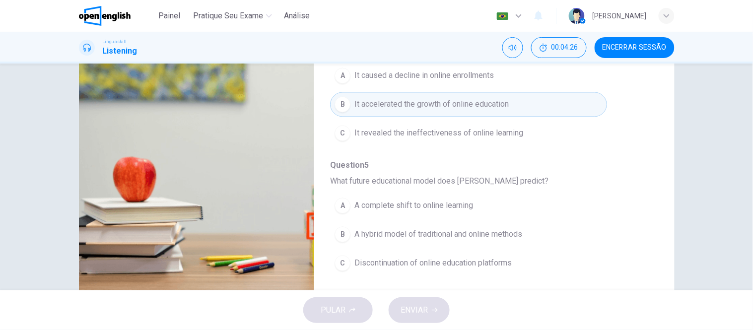
scroll to position [157, 0]
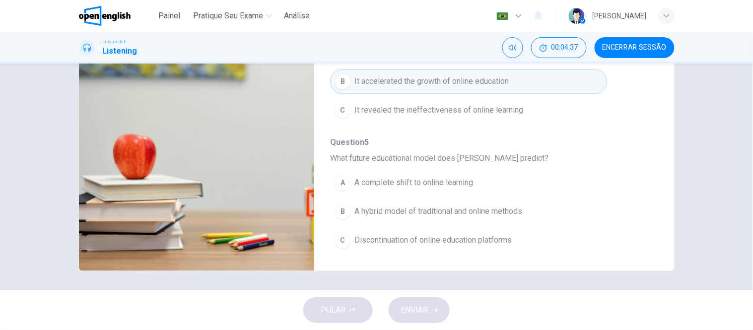
click at [478, 207] on span "A hybrid model of traditional and online methods" at bounding box center [438, 212] width 168 height 12
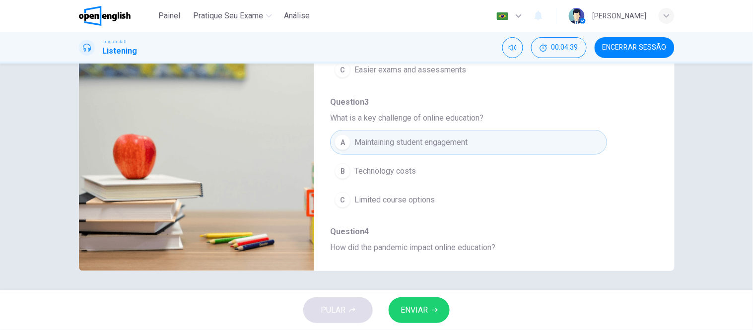
scroll to position [0, 0]
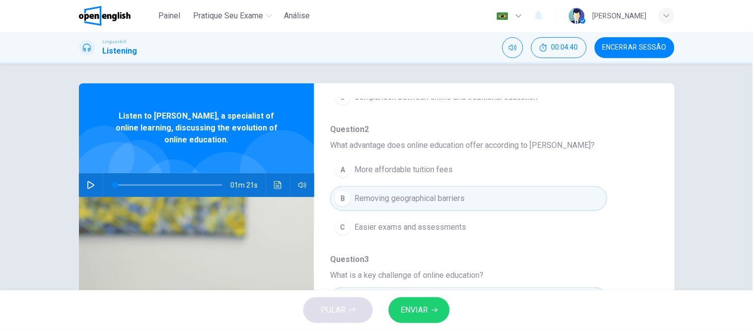
click at [272, 184] on button "Clique para ver a transcrição do áudio" at bounding box center [278, 185] width 16 height 24
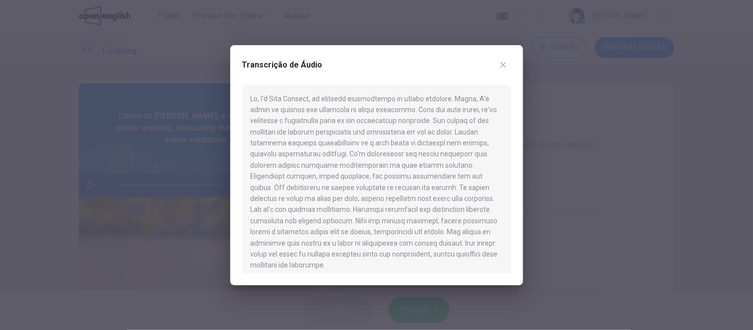
click at [587, 151] on div at bounding box center [376, 165] width 753 height 330
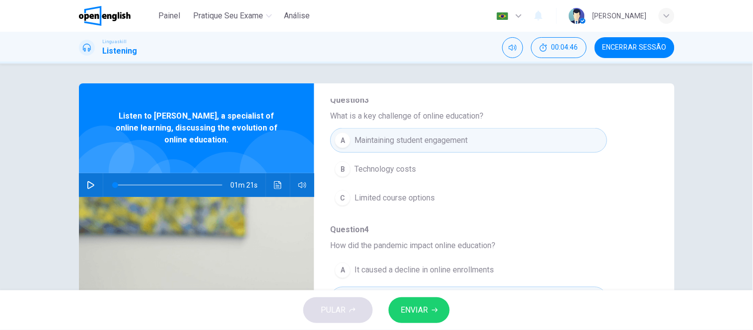
scroll to position [374, 0]
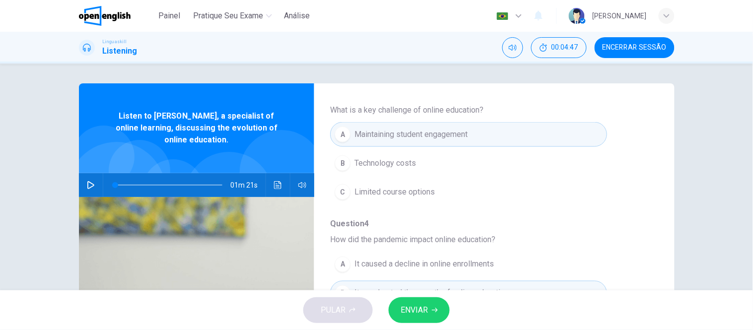
click at [431, 308] on button "ENVIAR" at bounding box center [419, 310] width 61 height 26
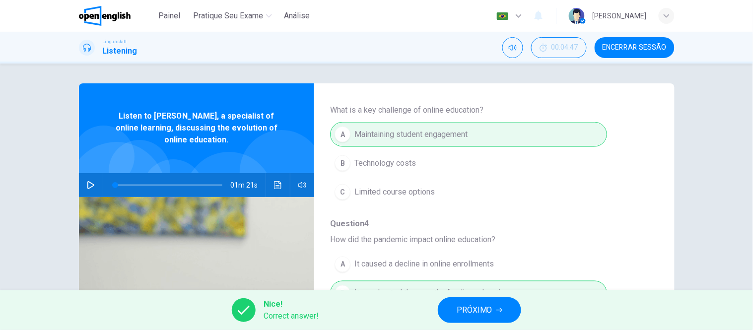
click at [481, 313] on span "PRÓXIMO" at bounding box center [475, 310] width 36 height 14
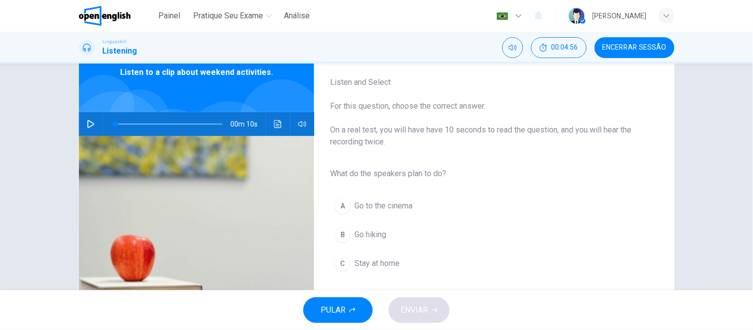
scroll to position [47, 0]
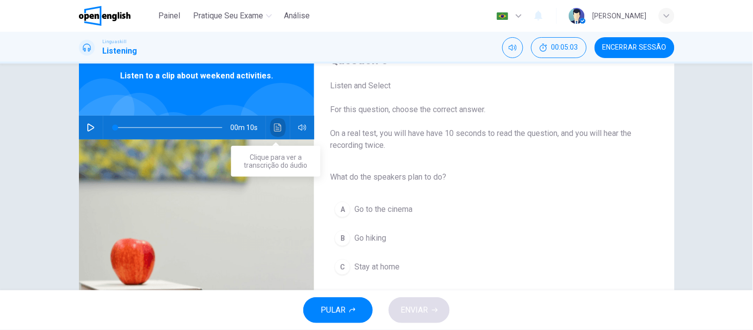
click at [278, 126] on icon "Clique para ver a transcrição do áudio" at bounding box center [278, 128] width 8 height 8
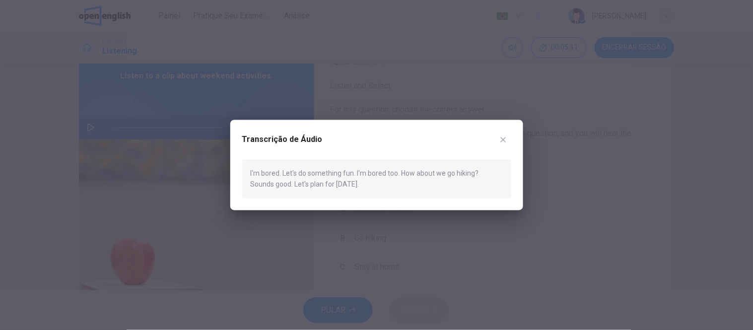
click at [164, 120] on div at bounding box center [376, 165] width 753 height 330
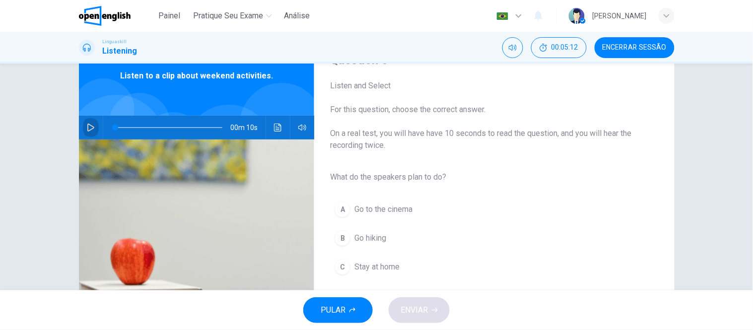
click at [83, 125] on button "button" at bounding box center [91, 128] width 16 height 24
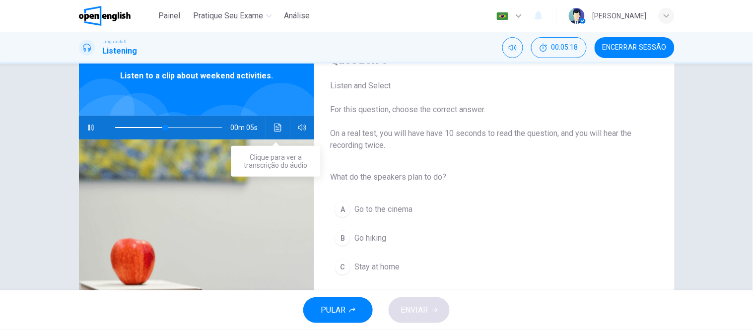
click at [274, 127] on icon "Clique para ver a transcrição do áudio" at bounding box center [278, 128] width 8 height 8
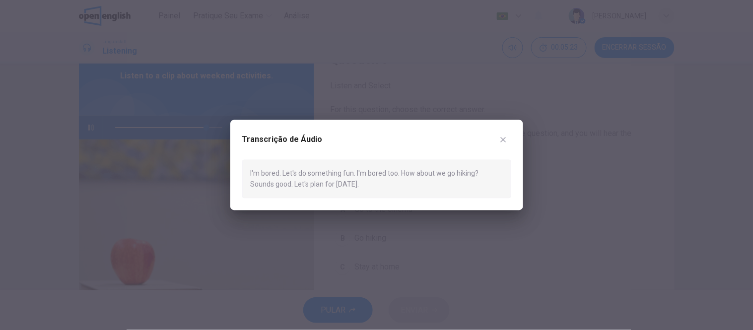
click at [505, 137] on icon "button" at bounding box center [502, 139] width 5 height 5
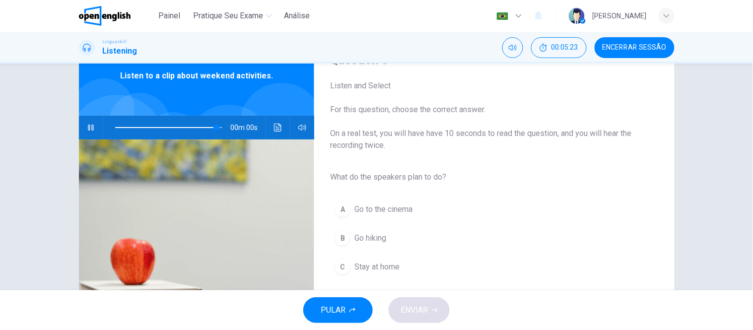
type input "*"
click at [378, 236] on span "Go hiking" at bounding box center [370, 238] width 32 height 12
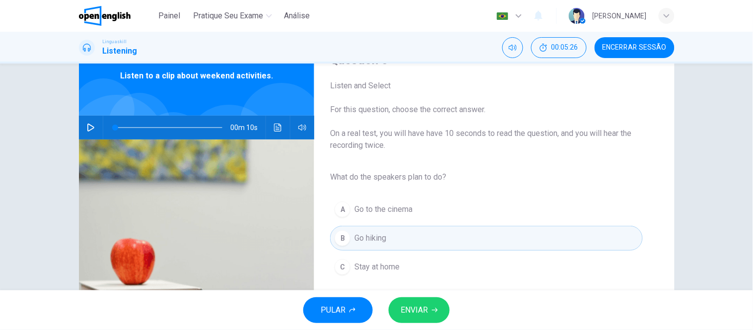
click at [415, 311] on span "ENVIAR" at bounding box center [414, 310] width 27 height 14
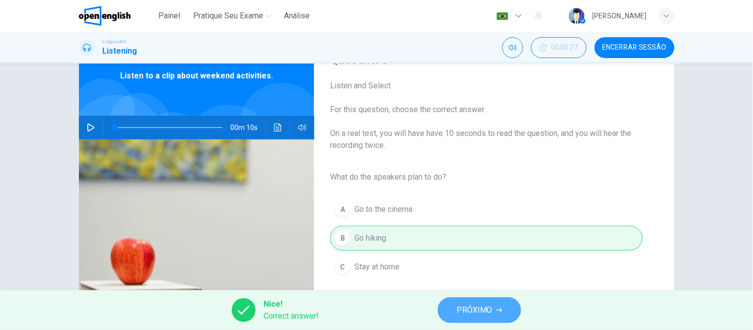
click at [472, 308] on span "PRÓXIMO" at bounding box center [475, 310] width 36 height 14
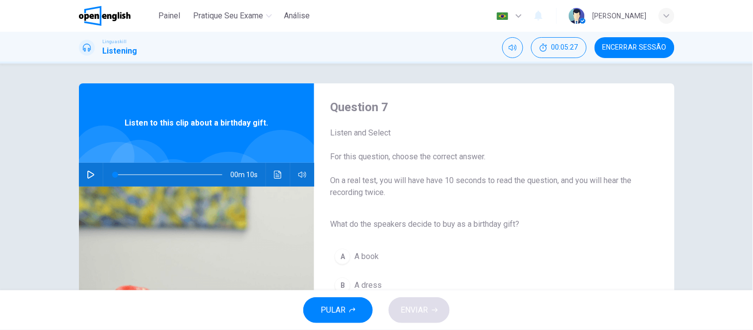
click at [87, 174] on icon "button" at bounding box center [91, 175] width 8 height 8
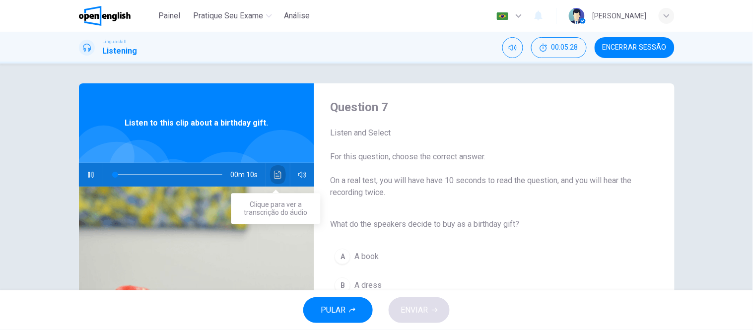
click at [275, 174] on icon "Clique para ver a transcrição do áudio" at bounding box center [277, 175] width 7 height 8
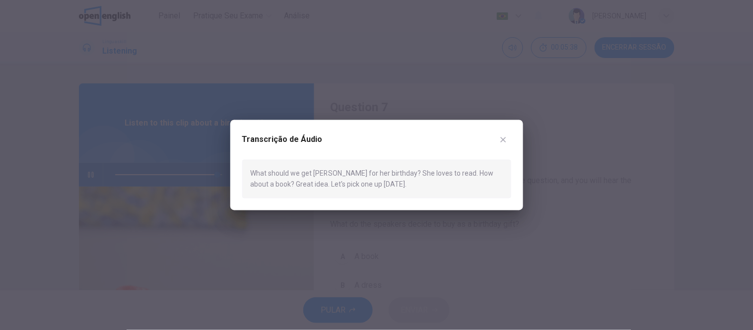
type input "*"
click at [507, 136] on icon "button" at bounding box center [503, 140] width 8 height 8
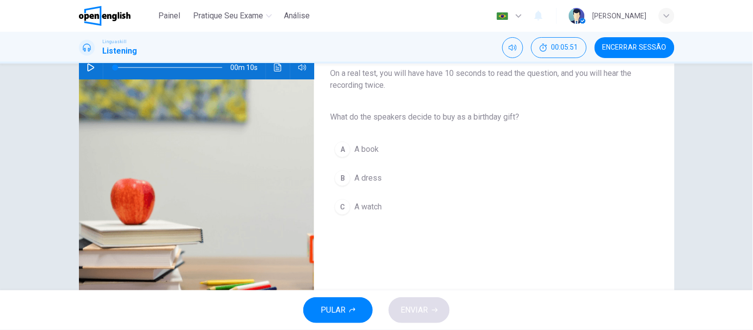
scroll to position [110, 0]
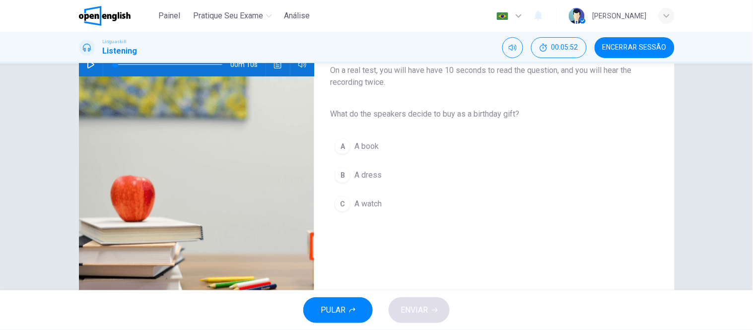
click at [359, 141] on span "A book" at bounding box center [366, 146] width 24 height 12
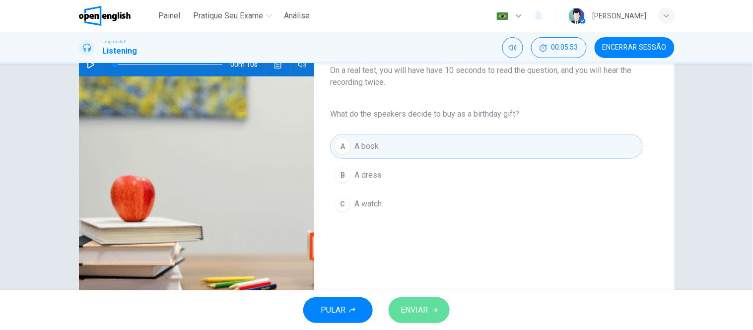
click at [418, 307] on span "ENVIAR" at bounding box center [414, 310] width 27 height 14
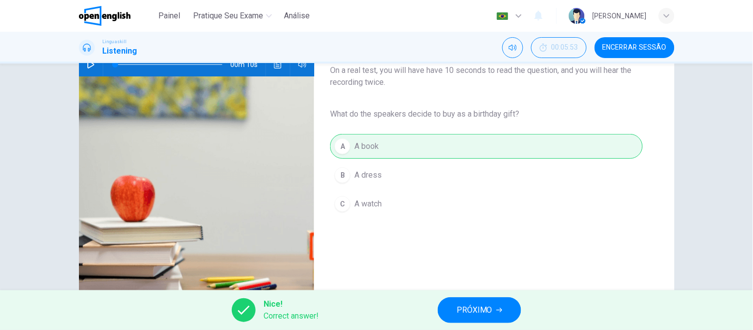
click at [468, 308] on span "PRÓXIMO" at bounding box center [475, 310] width 36 height 14
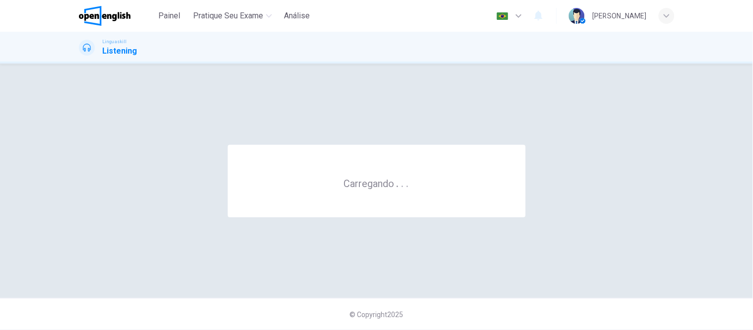
scroll to position [0, 0]
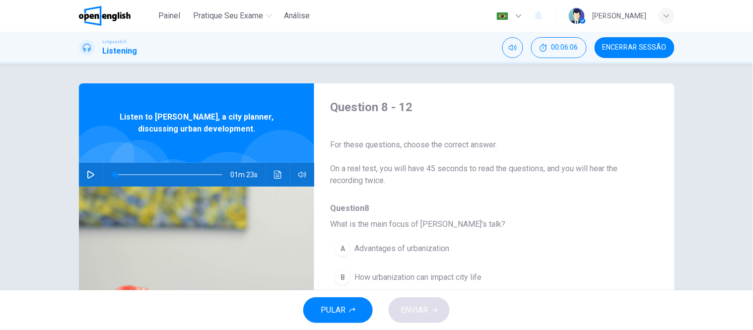
click at [87, 171] on icon "button" at bounding box center [91, 175] width 8 height 8
click at [276, 173] on icon "Clique para ver a transcrição do áudio" at bounding box center [278, 175] width 8 height 8
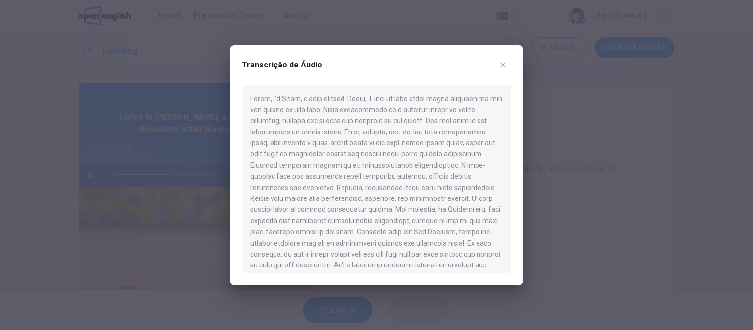
scroll to position [17, 0]
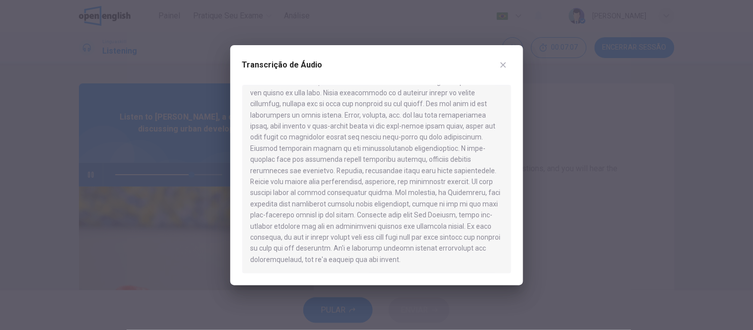
drag, startPoint x: 304, startPoint y: 205, endPoint x: 381, endPoint y: 207, distance: 77.0
click at [381, 207] on div at bounding box center [376, 179] width 269 height 189
drag, startPoint x: 361, startPoint y: 201, endPoint x: 397, endPoint y: 204, distance: 35.9
click at [397, 204] on div at bounding box center [376, 179] width 269 height 189
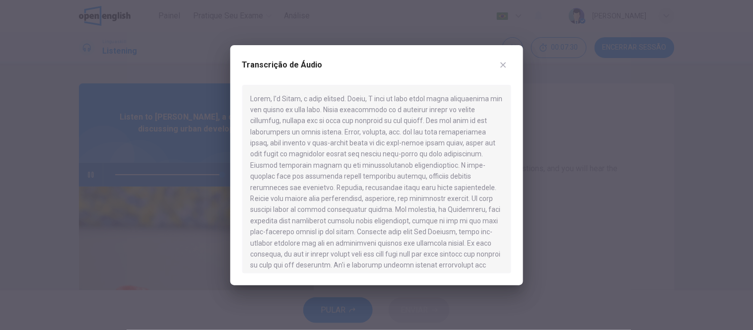
type input "*"
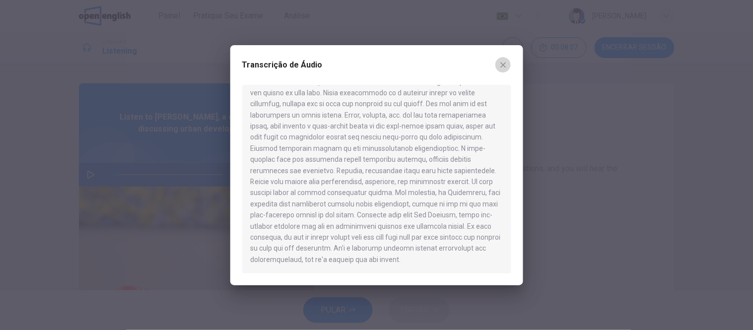
click at [506, 61] on icon "button" at bounding box center [503, 65] width 8 height 8
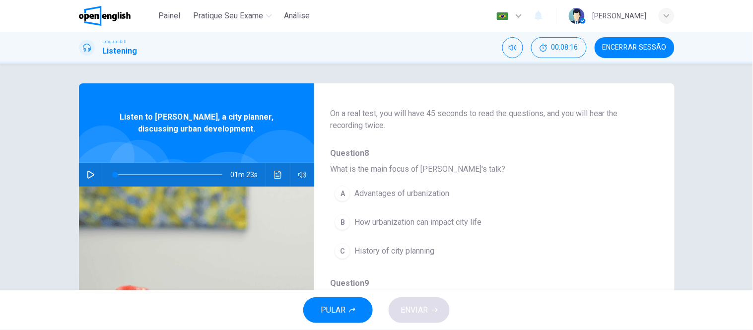
scroll to position [110, 0]
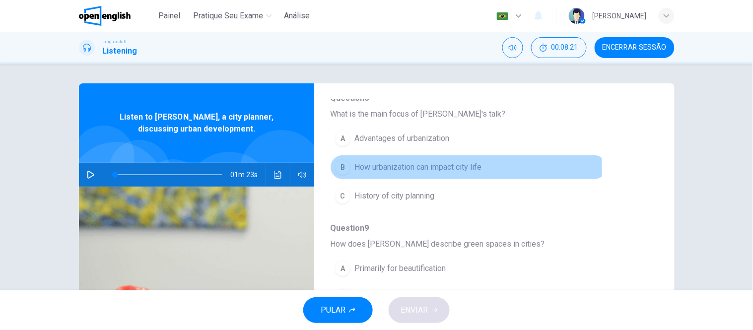
click at [456, 169] on span "How urbanization can impact city life" at bounding box center [417, 167] width 127 height 12
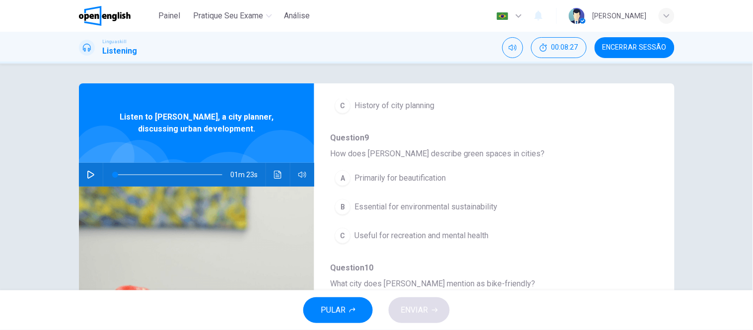
scroll to position [220, 0]
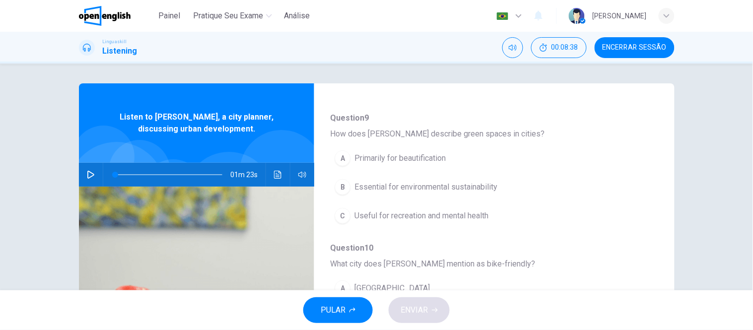
click at [472, 186] on span "Essential for environmental sustainability" at bounding box center [425, 187] width 143 height 12
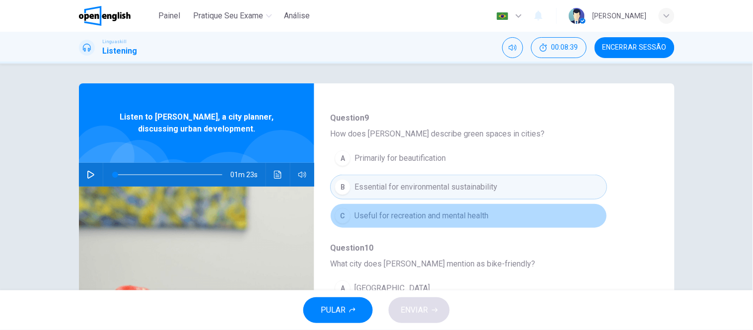
click at [471, 211] on span "Useful for recreation and mental health" at bounding box center [421, 216] width 134 height 12
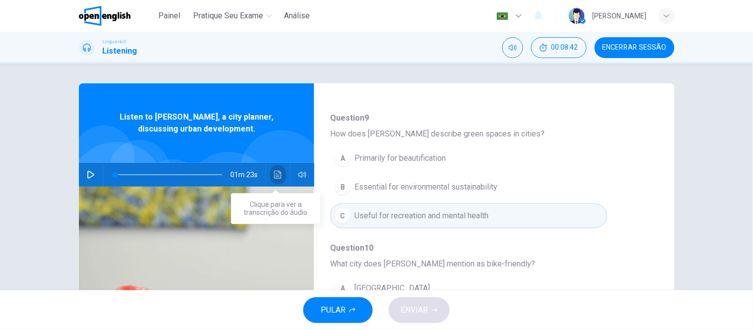
click at [274, 172] on icon "Clique para ver a transcrição do áudio" at bounding box center [278, 175] width 8 height 8
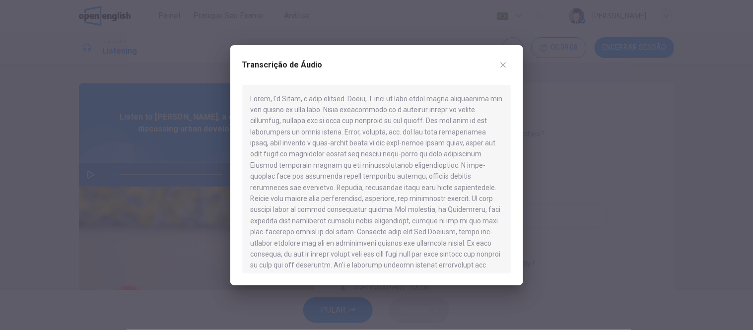
click at [500, 66] on icon "button" at bounding box center [503, 65] width 8 height 8
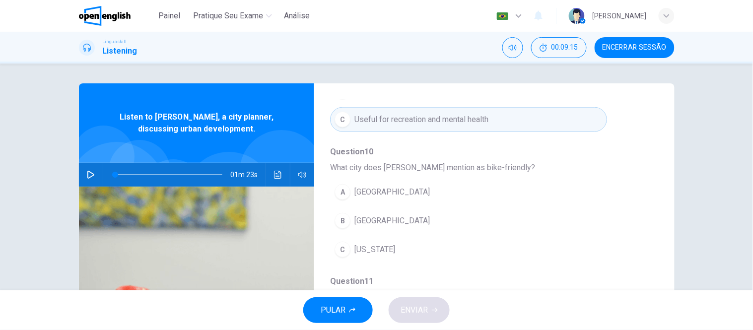
scroll to position [331, 0]
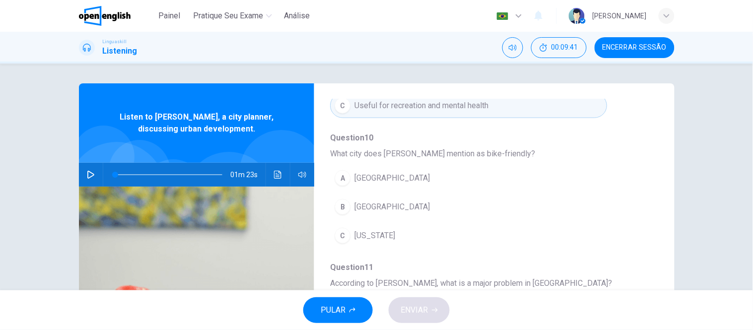
click at [369, 203] on span "Copenhagen" at bounding box center [391, 207] width 75 height 12
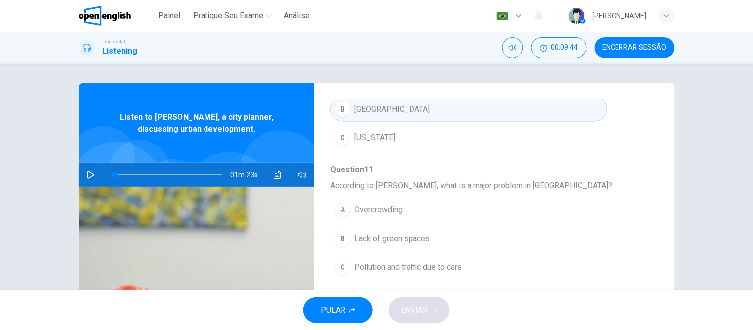
scroll to position [55, 0]
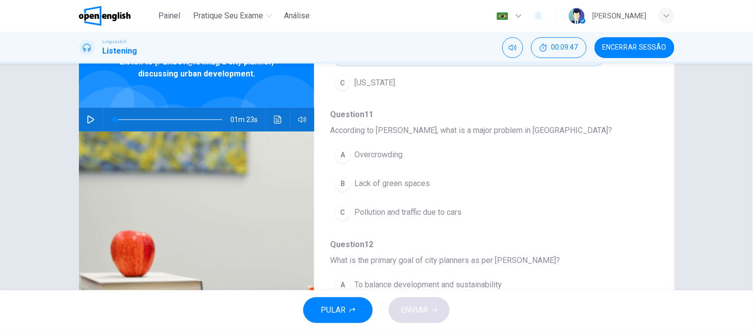
click at [473, 210] on button "C Pollution and traffic due to cars" at bounding box center [468, 213] width 277 height 25
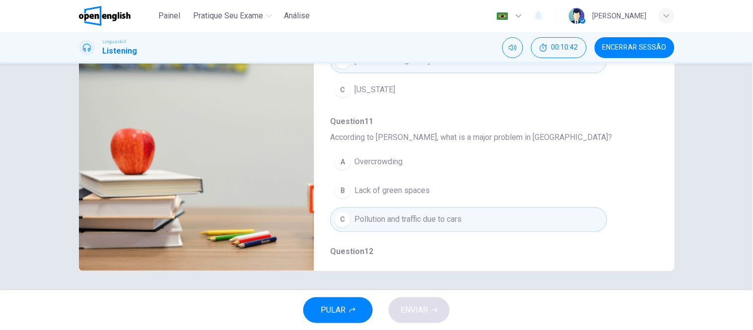
scroll to position [429, 0]
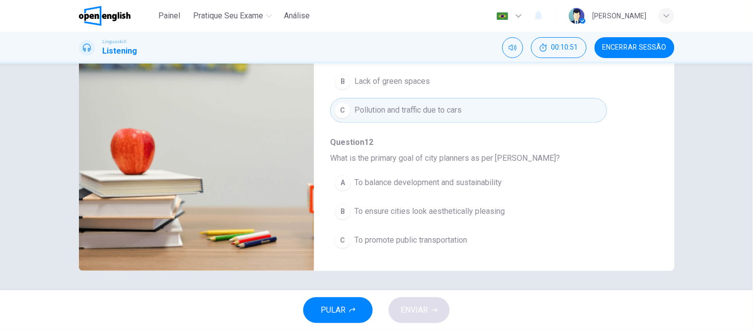
click at [495, 185] on span "To balance development and sustainability" at bounding box center [427, 183] width 147 height 12
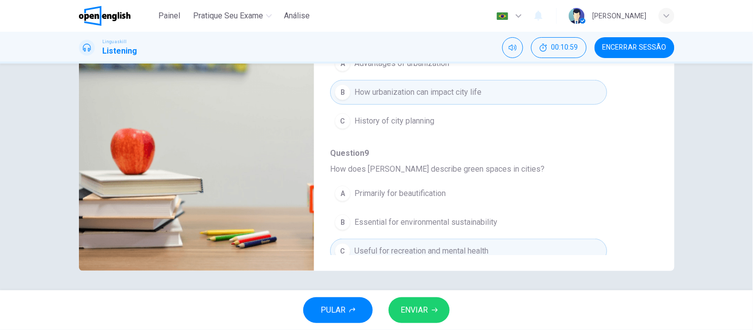
scroll to position [0, 0]
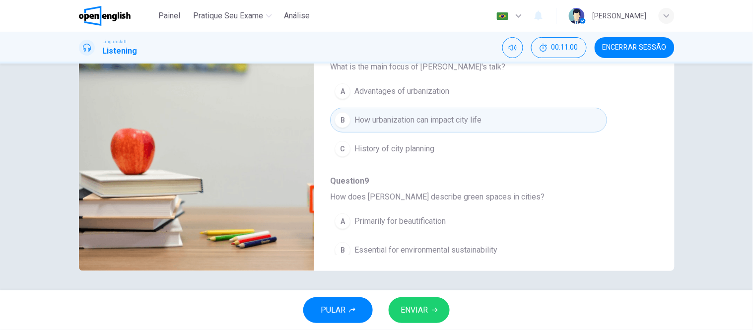
click at [410, 321] on button "ENVIAR" at bounding box center [419, 310] width 61 height 26
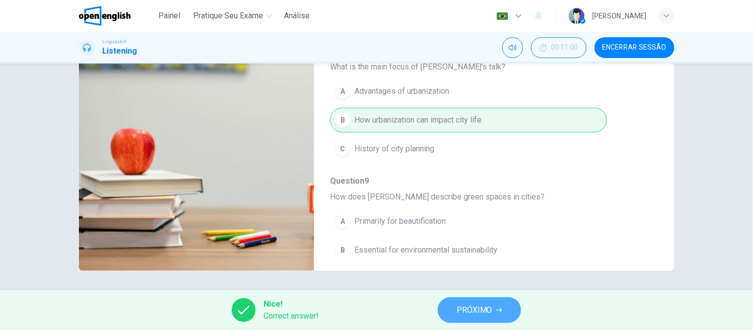
click at [489, 312] on span "PRÓXIMO" at bounding box center [475, 310] width 36 height 14
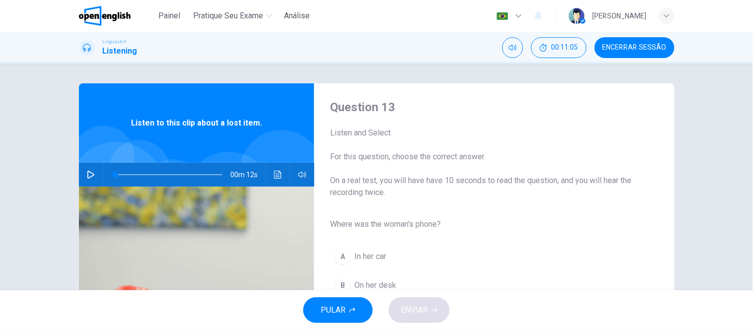
click at [90, 172] on icon "button" at bounding box center [91, 175] width 8 height 8
click at [276, 175] on icon "Clique para ver a transcrição do áudio" at bounding box center [277, 175] width 7 height 8
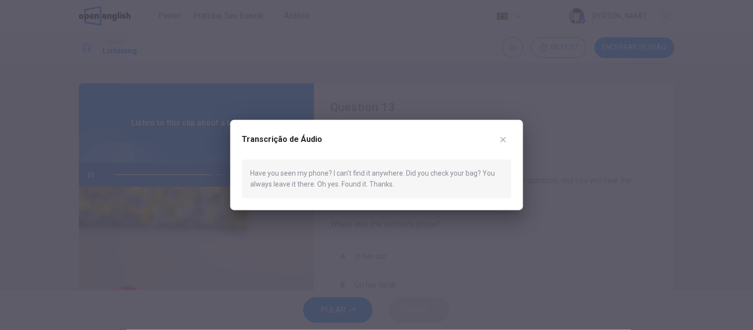
click at [505, 143] on icon "button" at bounding box center [503, 140] width 8 height 8
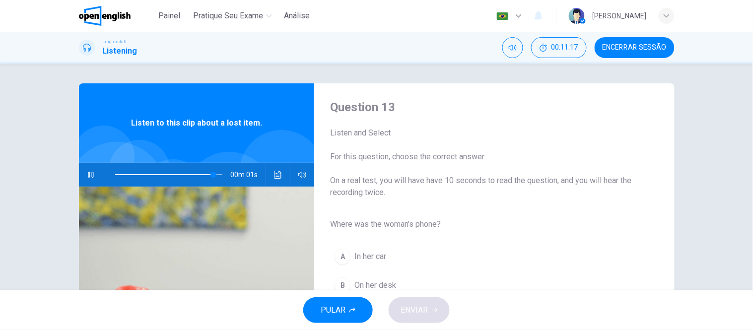
type input "*"
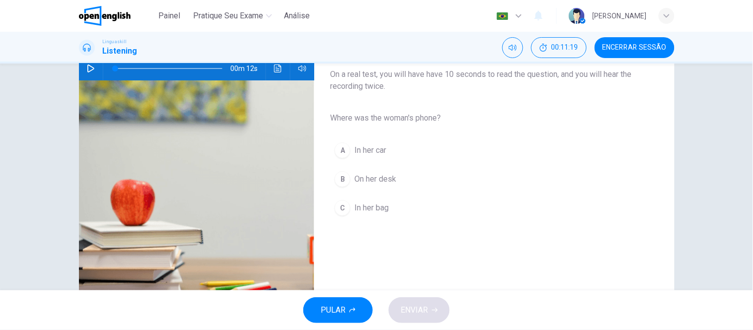
scroll to position [110, 0]
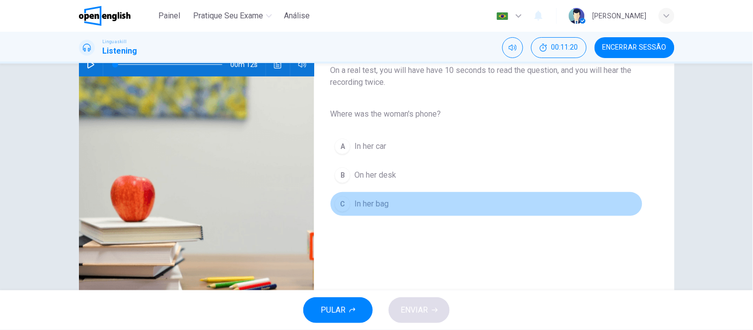
click at [376, 207] on span "In her bag" at bounding box center [371, 204] width 34 height 12
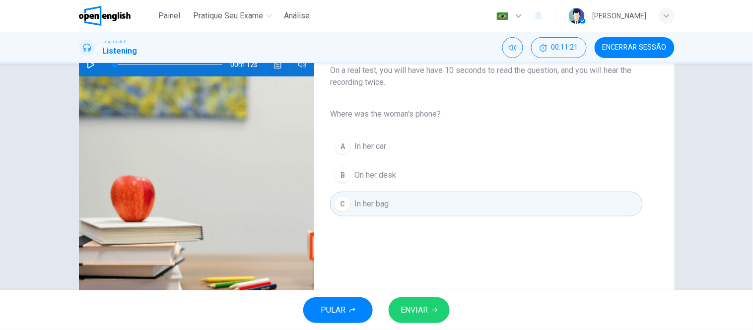
click at [408, 308] on span "ENVIAR" at bounding box center [414, 310] width 27 height 14
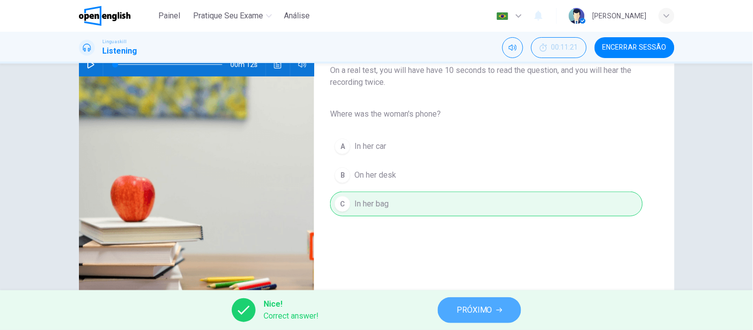
click at [459, 307] on span "PRÓXIMO" at bounding box center [475, 310] width 36 height 14
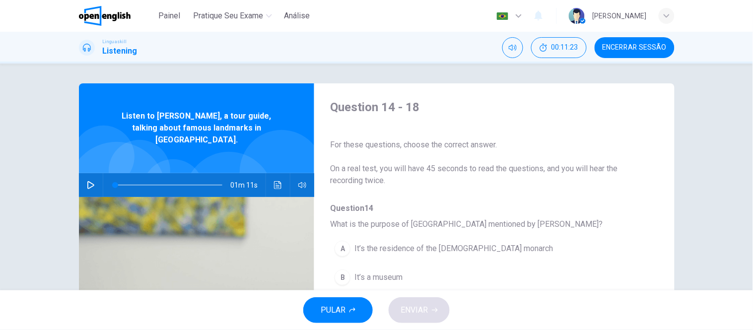
click at [89, 181] on icon "button" at bounding box center [91, 185] width 8 height 8
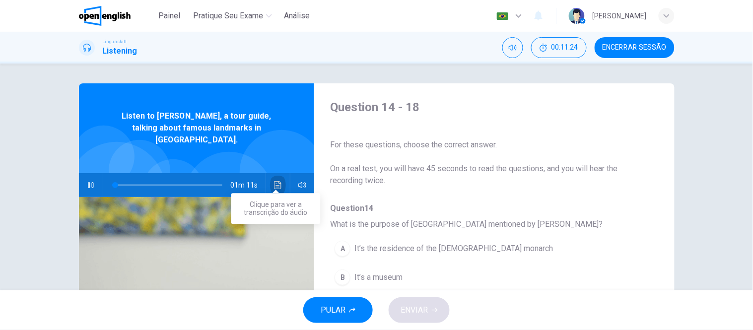
click at [281, 174] on button "Clique para ver a transcrição do áudio" at bounding box center [278, 185] width 16 height 24
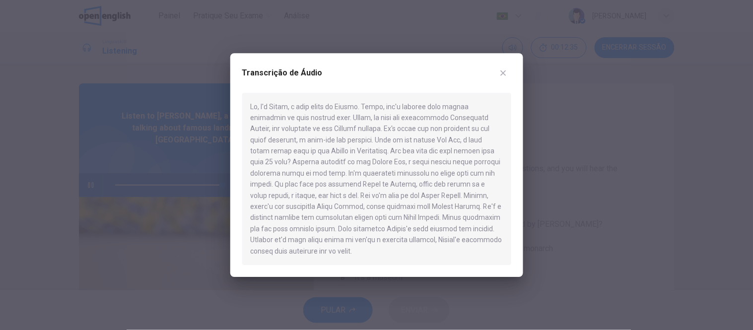
type input "*"
click at [509, 71] on button "button" at bounding box center [503, 73] width 16 height 16
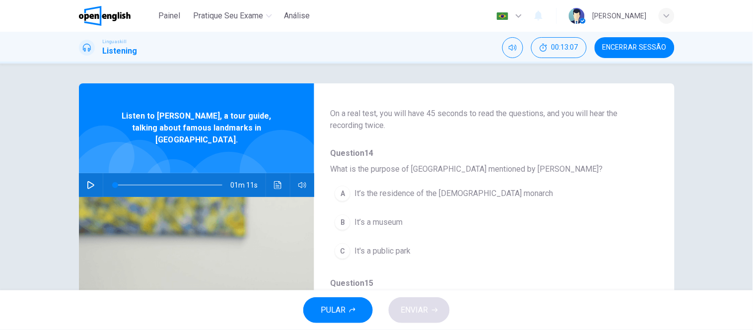
scroll to position [110, 0]
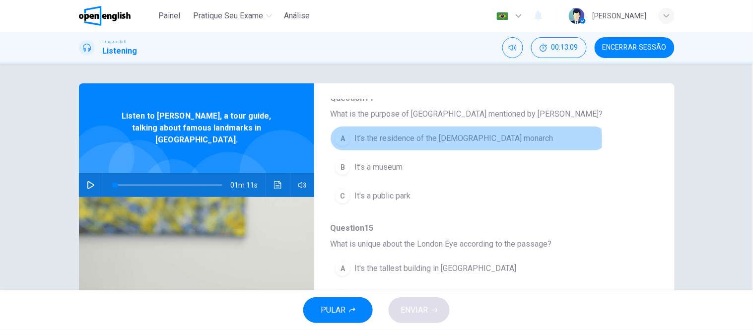
click at [454, 140] on span "It’s the residence of the British monarch" at bounding box center [453, 139] width 199 height 12
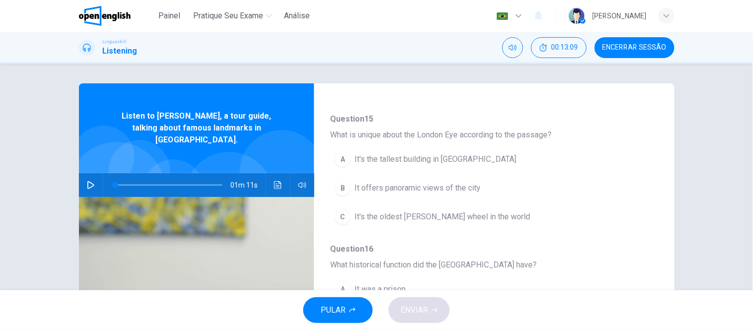
scroll to position [220, 0]
click at [455, 189] on span "It offers panoramic views of the city" at bounding box center [417, 187] width 126 height 12
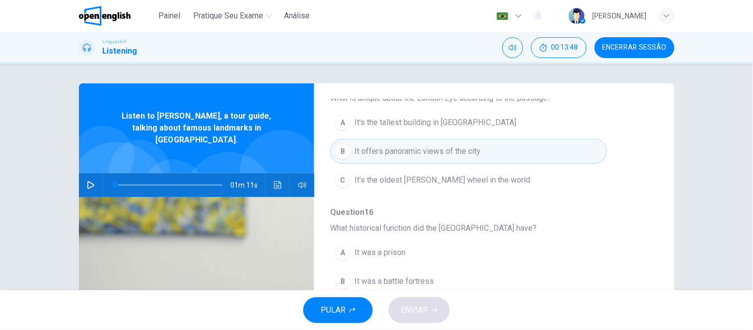
scroll to position [331, 0]
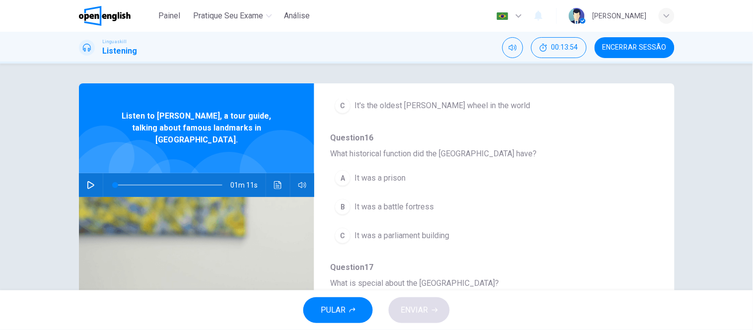
click at [393, 176] on span "It was a prison" at bounding box center [379, 178] width 51 height 12
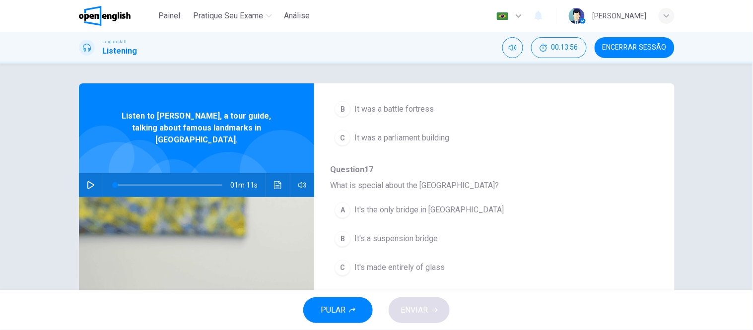
scroll to position [55, 0]
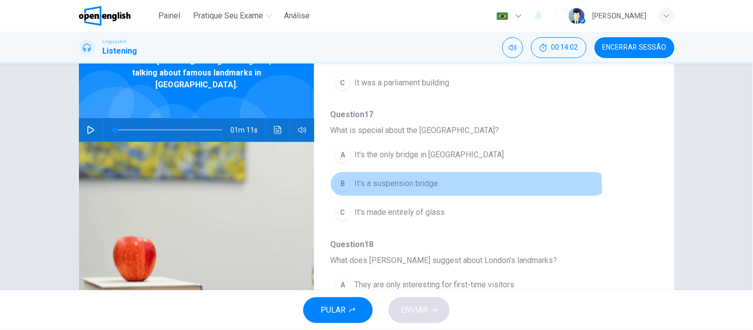
click at [424, 187] on span "It's a suspension bridge" at bounding box center [395, 184] width 83 height 12
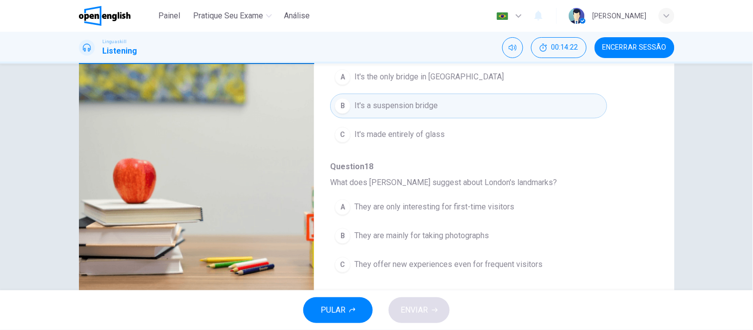
scroll to position [157, 0]
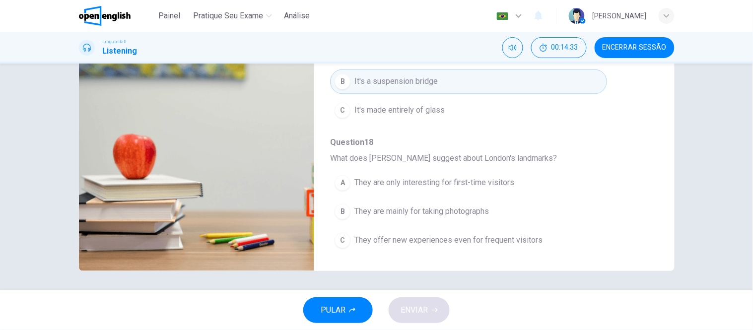
click at [481, 246] on span "They offer new experiences even for frequent visitors" at bounding box center [448, 241] width 188 height 12
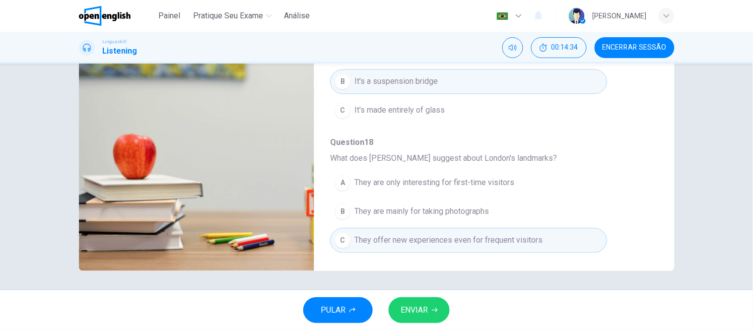
click at [421, 306] on span "ENVIAR" at bounding box center [414, 310] width 27 height 14
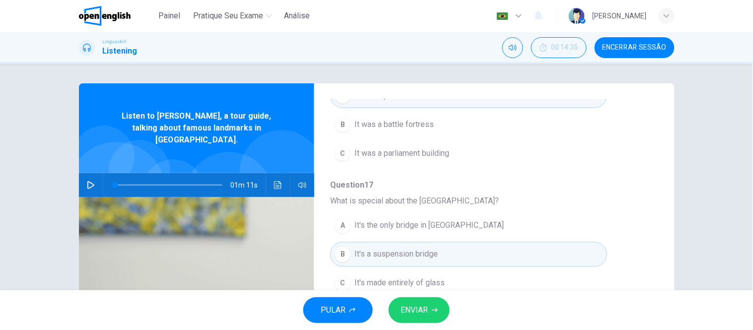
scroll to position [429, 0]
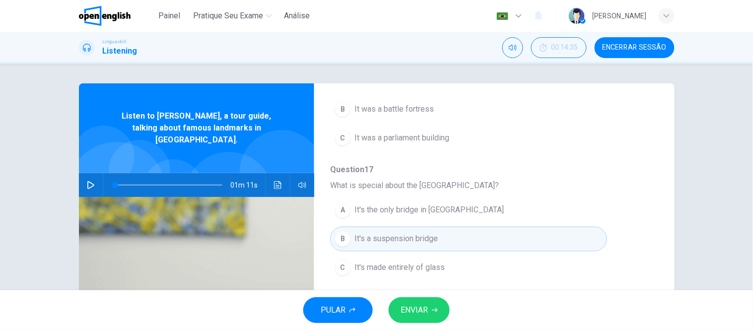
click at [418, 312] on span "ENVIAR" at bounding box center [414, 310] width 27 height 14
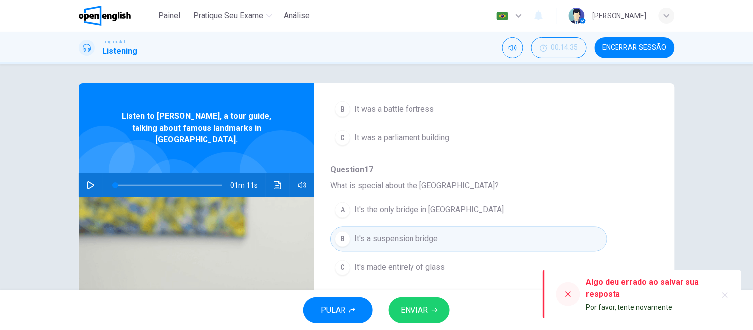
click at [427, 312] on span "ENVIAR" at bounding box center [414, 310] width 27 height 14
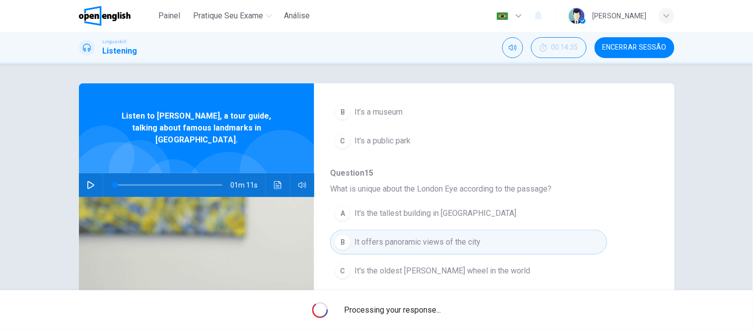
scroll to position [55, 0]
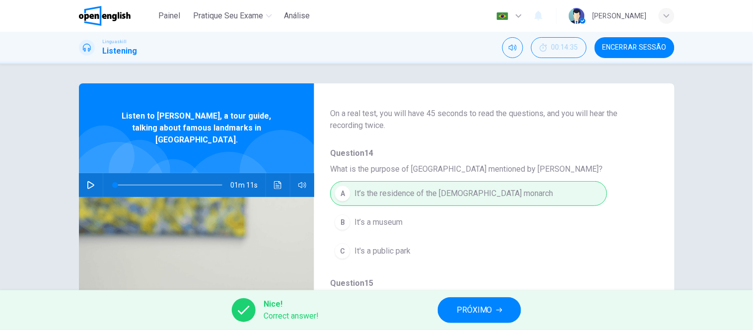
click at [468, 303] on span "PRÓXIMO" at bounding box center [475, 310] width 36 height 14
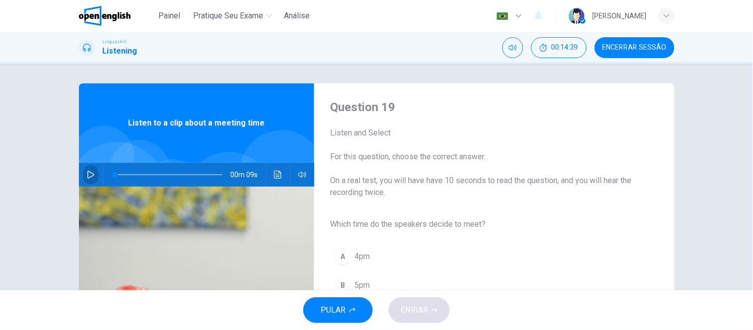
click at [89, 176] on icon "button" at bounding box center [90, 175] width 7 height 8
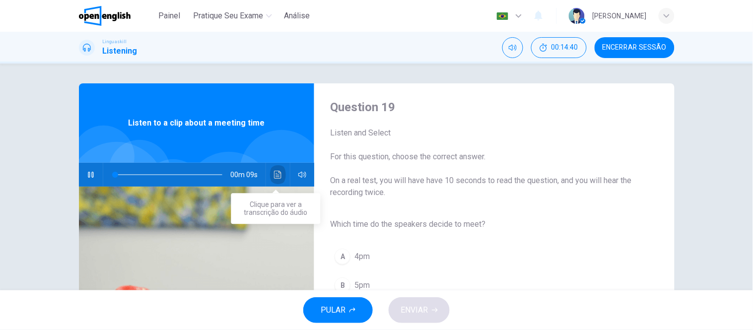
click at [274, 175] on icon "Clique para ver a transcrição do áudio" at bounding box center [277, 175] width 7 height 8
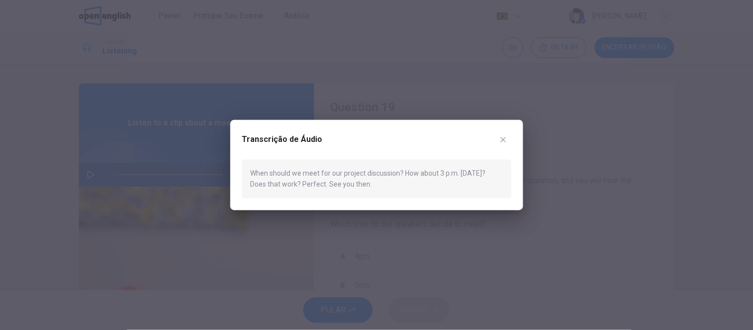
click at [506, 140] on icon "button" at bounding box center [503, 140] width 8 height 8
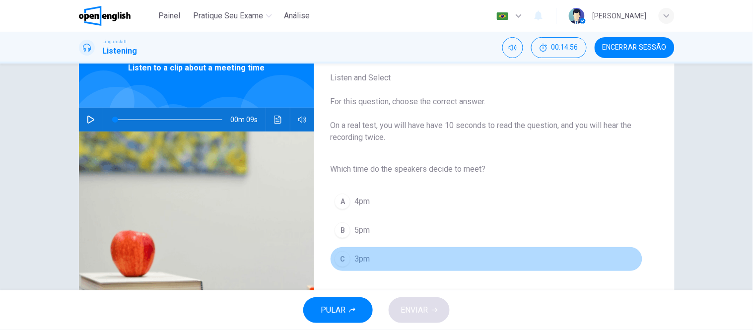
click at [347, 259] on div "C" at bounding box center [343, 259] width 16 height 16
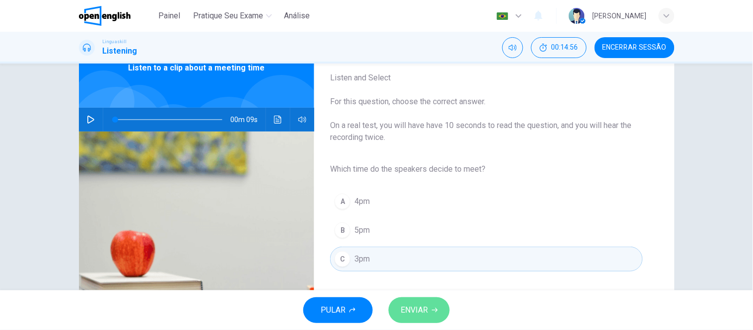
click at [437, 321] on button "ENVIAR" at bounding box center [419, 310] width 61 height 26
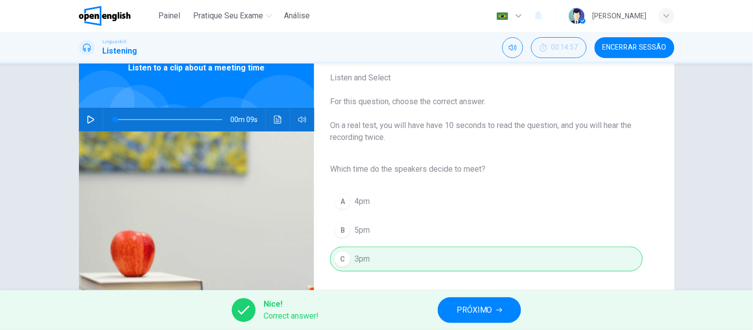
click at [459, 308] on span "PRÓXIMO" at bounding box center [475, 310] width 36 height 14
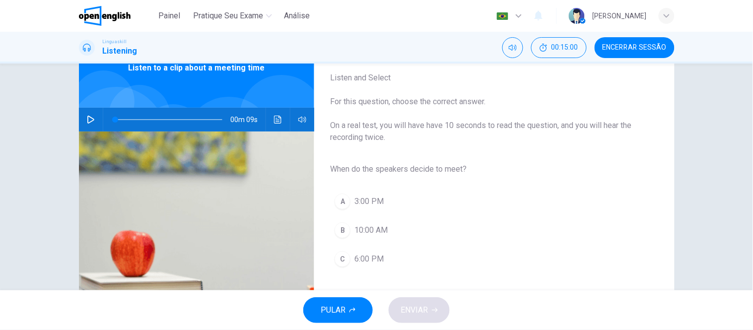
click at [87, 121] on icon "button" at bounding box center [90, 120] width 7 height 8
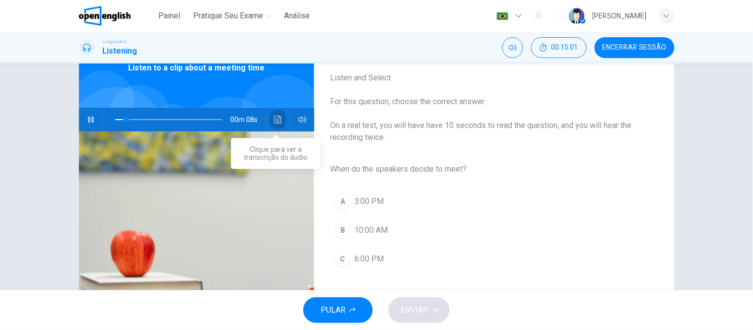
click at [276, 121] on icon "Clique para ver a transcrição do áudio" at bounding box center [278, 120] width 8 height 8
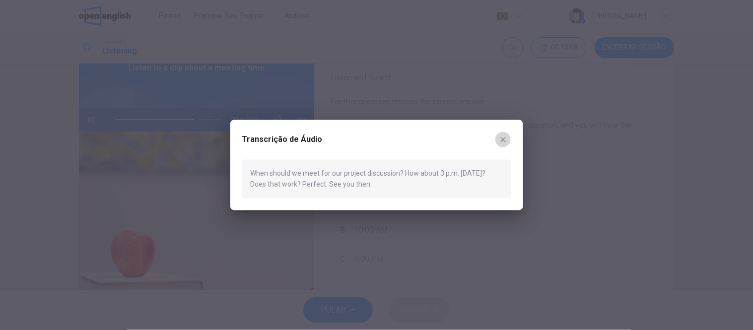
click at [505, 138] on icon "button" at bounding box center [503, 140] width 8 height 8
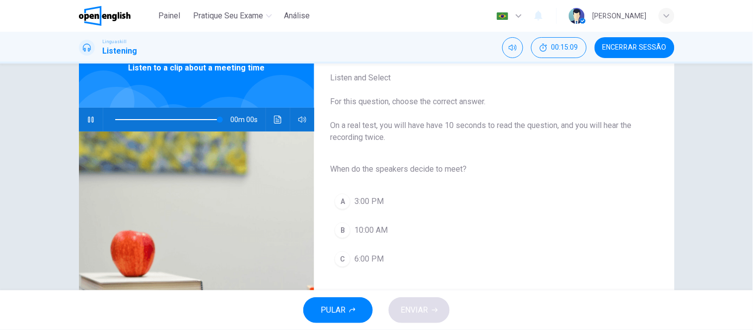
type input "*"
click at [382, 205] on button "A 3:00 PM" at bounding box center [486, 201] width 312 height 25
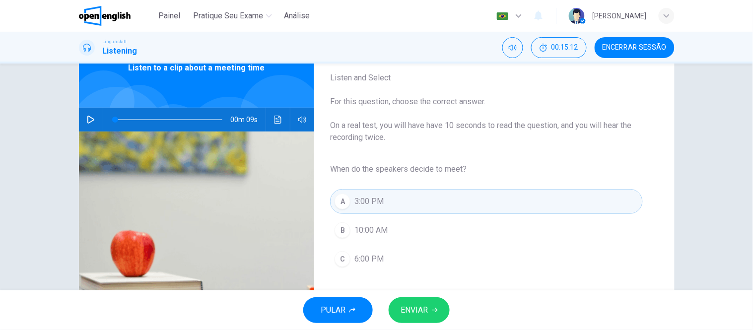
click at [423, 306] on span "ENVIAR" at bounding box center [414, 310] width 27 height 14
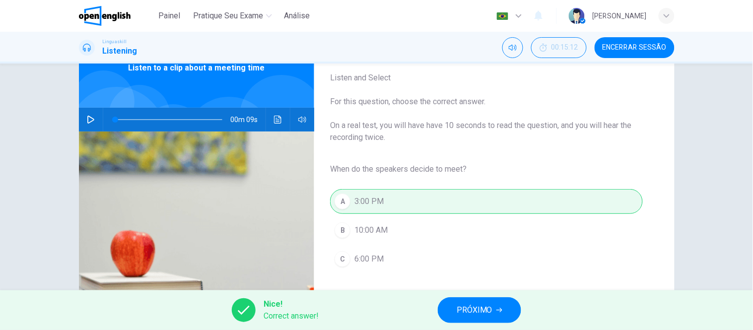
click at [461, 305] on span "PRÓXIMO" at bounding box center [475, 310] width 36 height 14
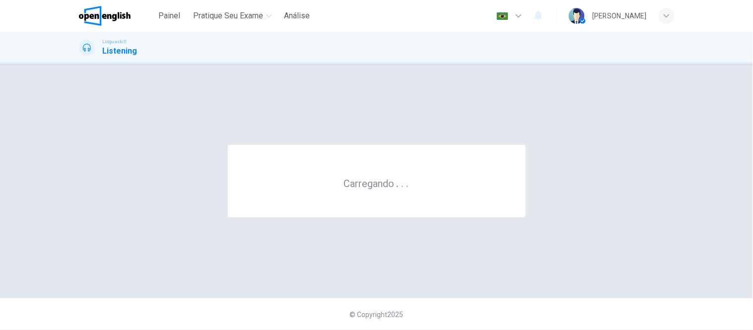
scroll to position [0, 0]
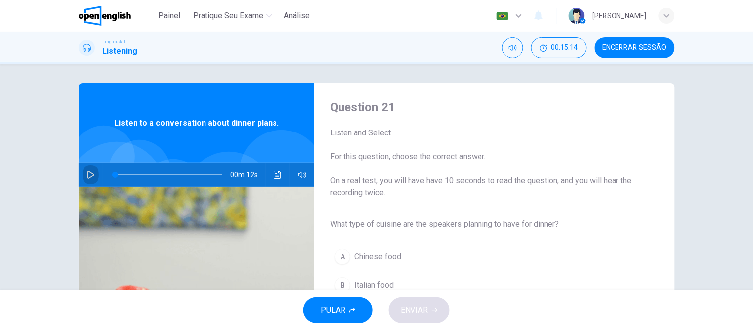
click at [90, 174] on icon "button" at bounding box center [91, 175] width 8 height 8
click at [276, 175] on icon "Clique para ver a transcrição do áudio" at bounding box center [277, 175] width 7 height 8
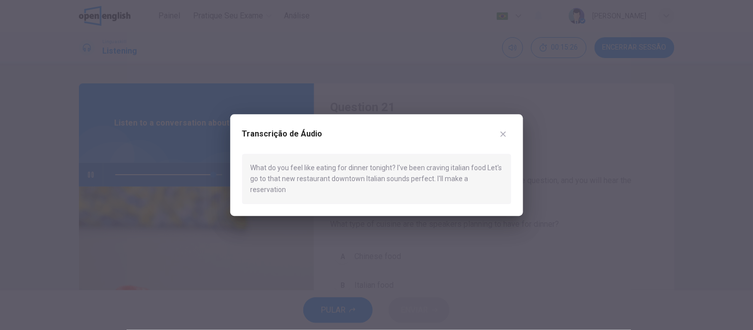
type input "*"
click at [502, 137] on icon "button" at bounding box center [502, 134] width 5 height 5
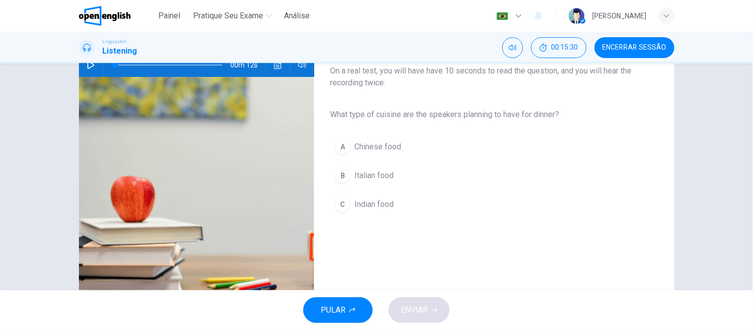
scroll to position [110, 0]
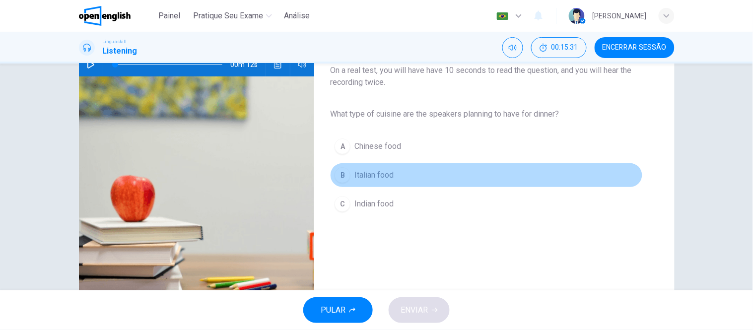
click at [388, 175] on span "Italian food" at bounding box center [373, 175] width 39 height 12
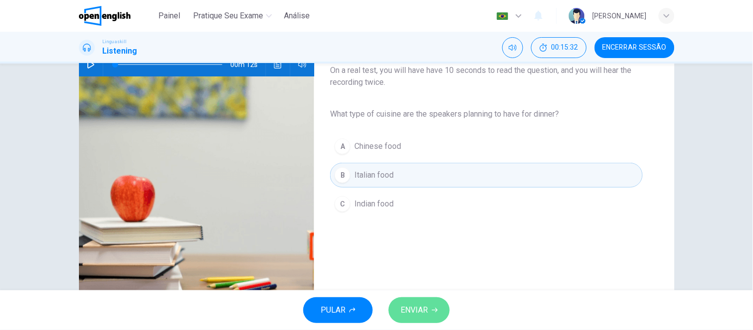
click at [419, 309] on span "ENVIAR" at bounding box center [414, 310] width 27 height 14
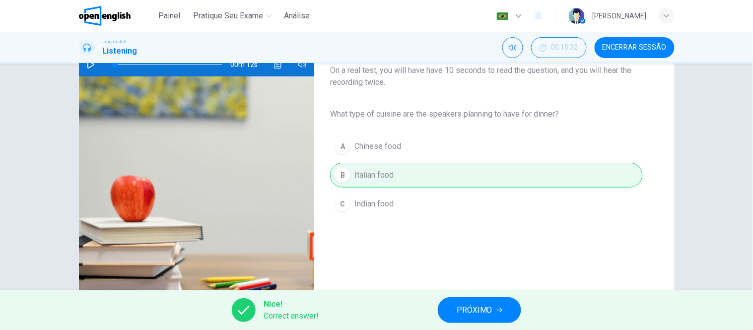
click at [465, 308] on span "PRÓXIMO" at bounding box center [475, 310] width 36 height 14
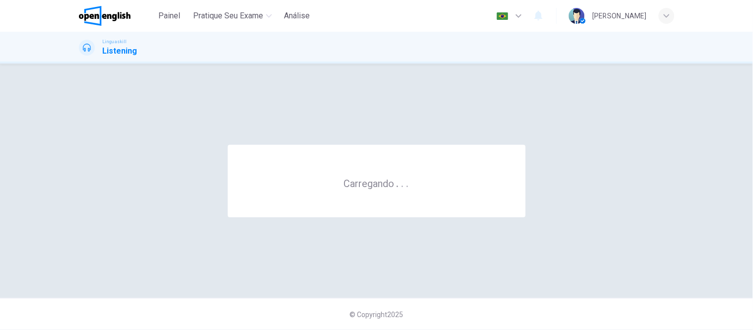
scroll to position [0, 0]
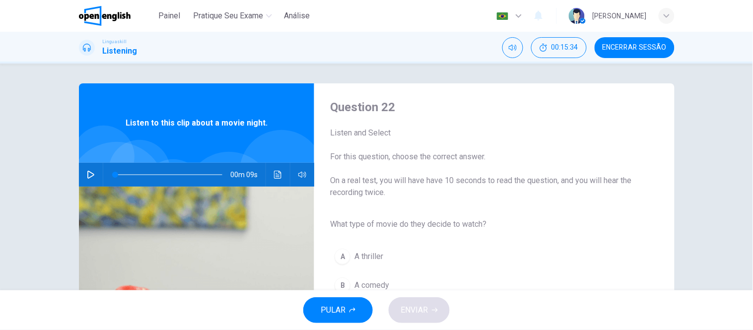
click at [91, 177] on icon "button" at bounding box center [91, 175] width 8 height 8
click at [271, 176] on button "Clique para ver a transcrição do áudio" at bounding box center [278, 175] width 16 height 24
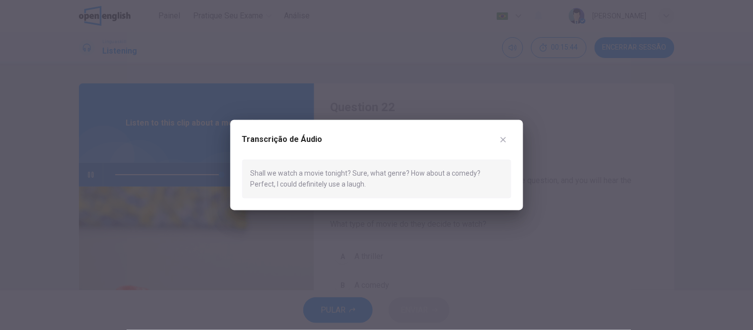
type input "*"
click at [506, 141] on icon "button" at bounding box center [503, 140] width 8 height 8
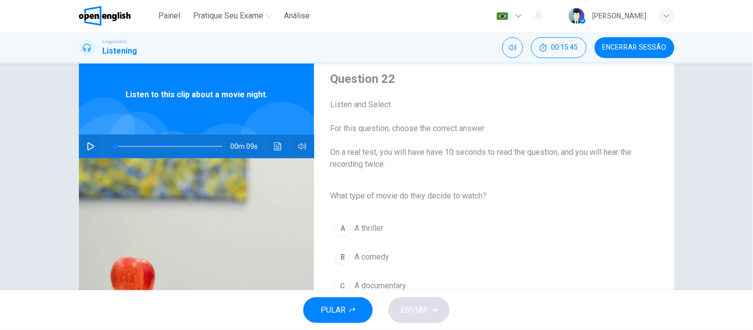
scroll to position [110, 0]
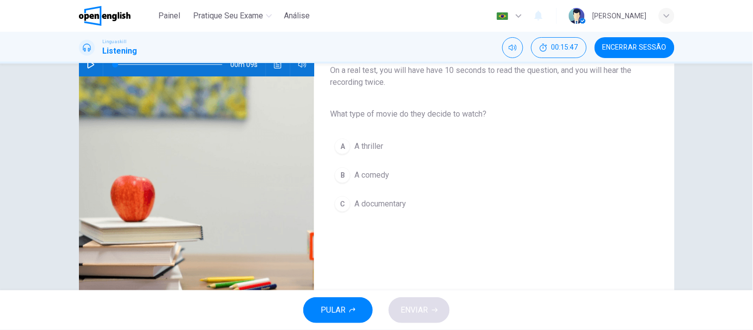
click at [362, 177] on span "A comedy" at bounding box center [371, 175] width 35 height 12
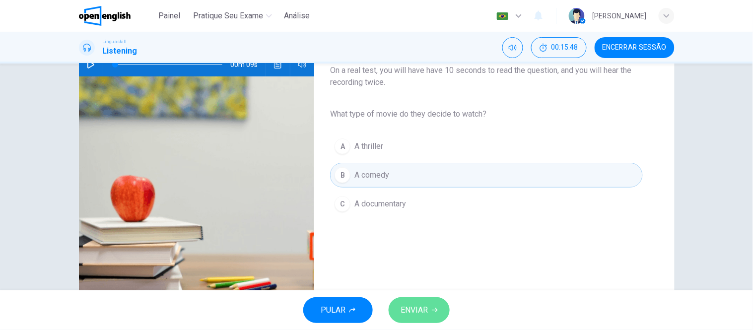
click at [417, 311] on span "ENVIAR" at bounding box center [414, 310] width 27 height 14
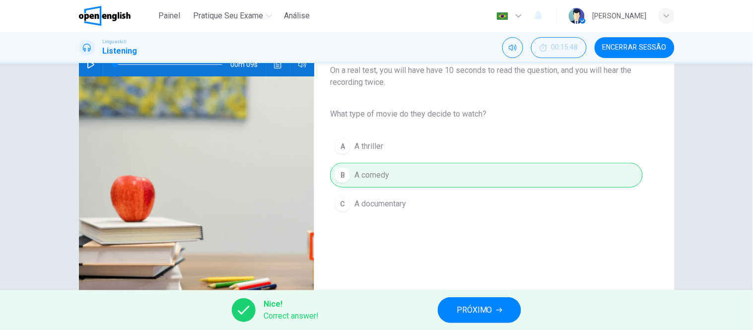
click at [469, 305] on span "PRÓXIMO" at bounding box center [475, 310] width 36 height 14
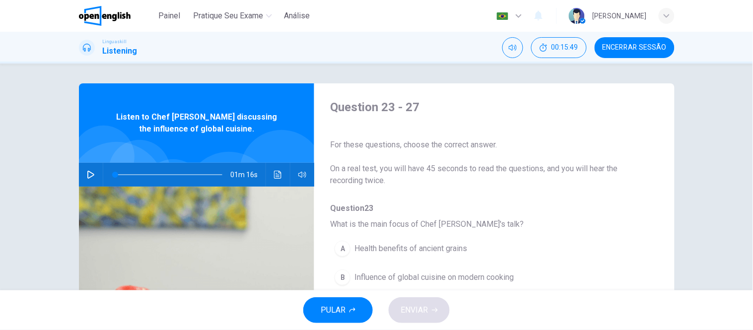
click at [88, 171] on icon "button" at bounding box center [91, 175] width 8 height 8
click at [278, 171] on icon "Clique para ver a transcrição do áudio" at bounding box center [278, 175] width 8 height 8
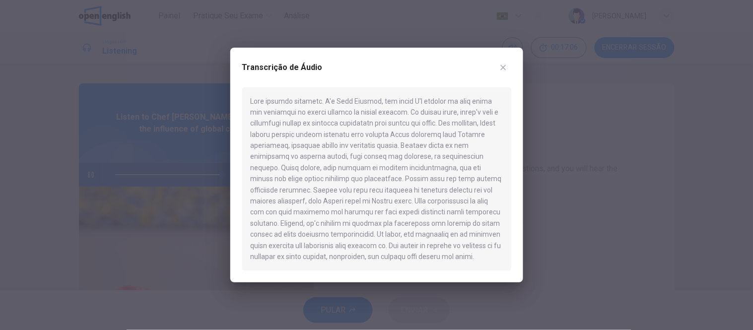
type input "*"
click at [503, 65] on icon "button" at bounding box center [503, 68] width 8 height 8
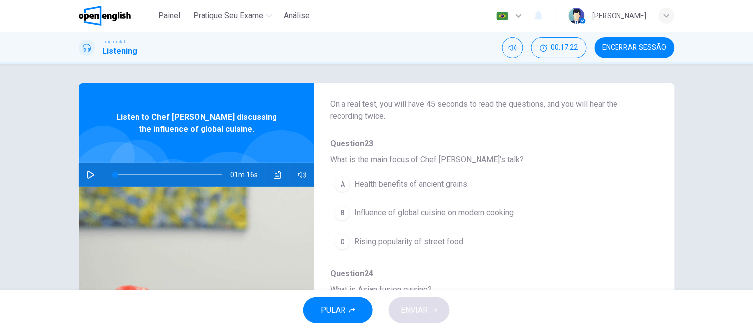
scroll to position [110, 0]
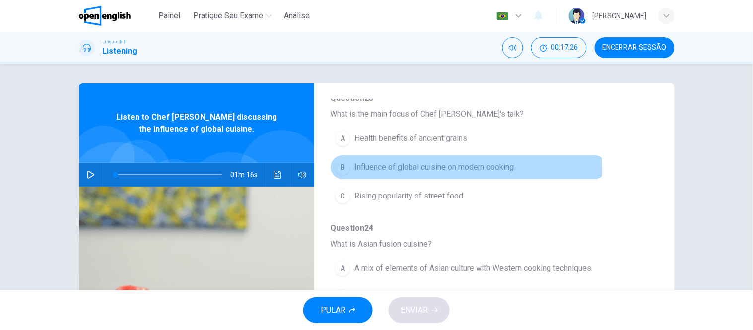
click at [438, 169] on span "Influence of global cuisine on modern cooking" at bounding box center [433, 167] width 159 height 12
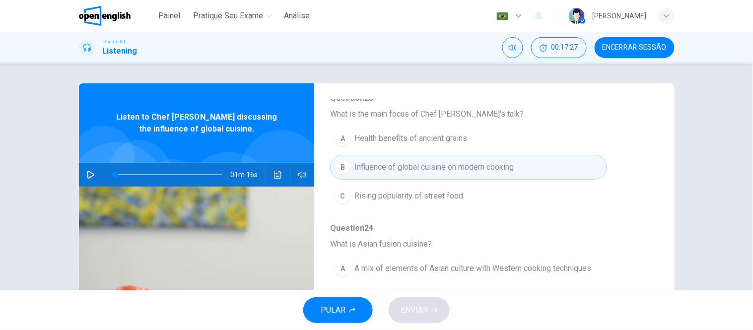
scroll to position [220, 0]
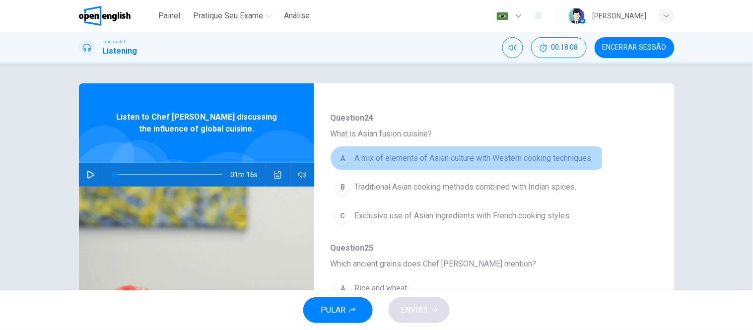
click at [437, 161] on span "A mix of elements of Asian culture with Western cooking techniques" at bounding box center [472, 158] width 237 height 12
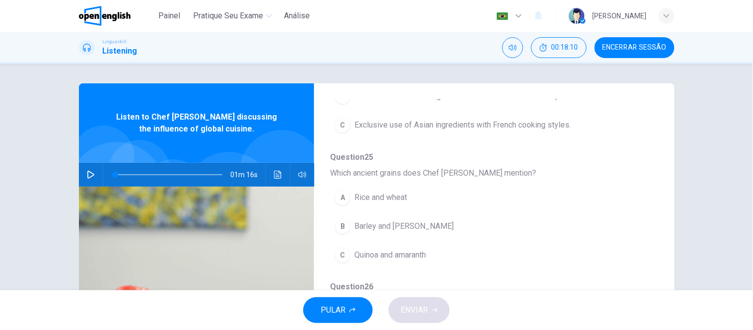
scroll to position [331, 0]
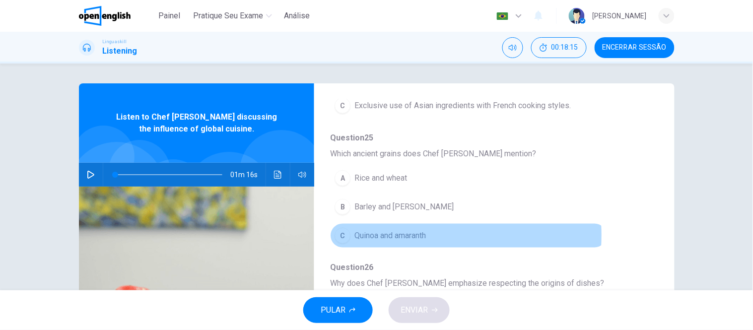
click at [405, 236] on span "Quinoa and amaranth" at bounding box center [389, 236] width 71 height 12
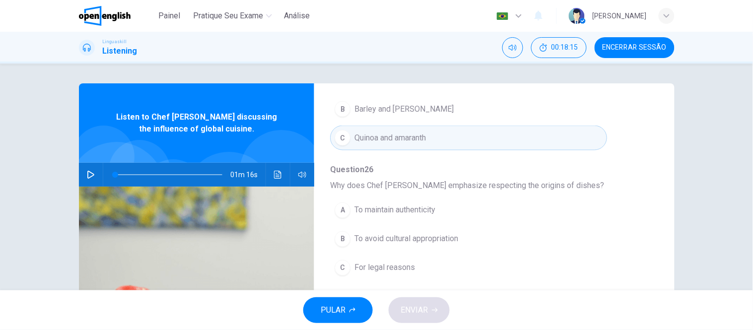
scroll to position [429, 0]
click at [419, 240] on span "To avoid cultural appropriation" at bounding box center [406, 239] width 104 height 12
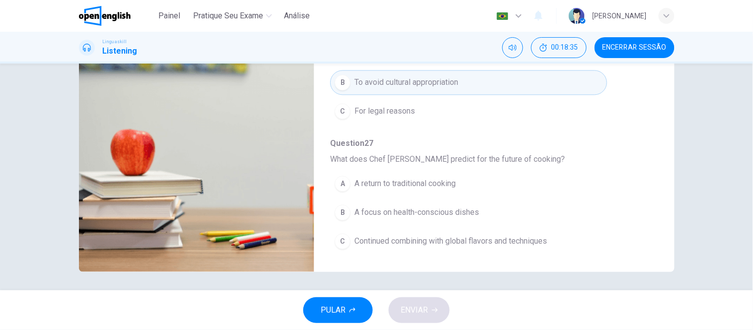
scroll to position [157, 0]
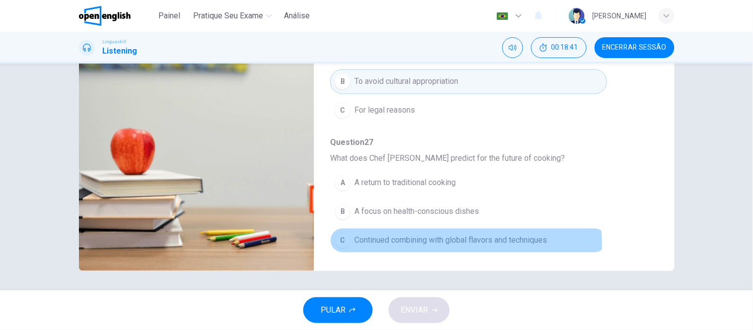
click at [459, 243] on span "Continued combining with global flavors and techniques" at bounding box center [450, 241] width 193 height 12
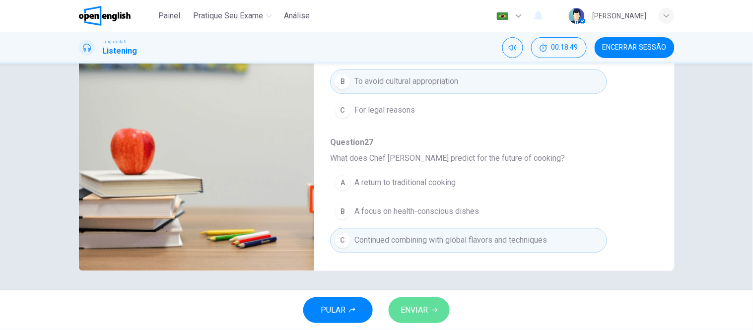
click at [411, 306] on span "ENVIAR" at bounding box center [414, 310] width 27 height 14
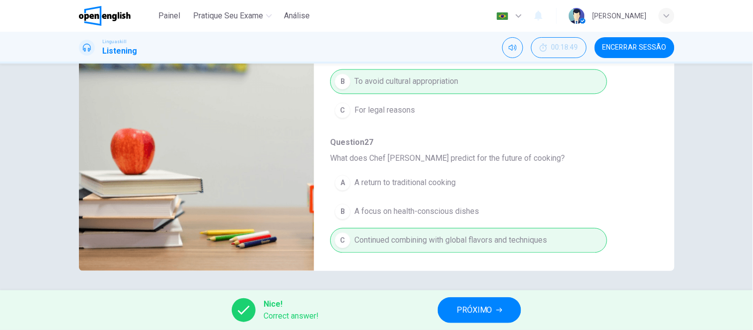
click at [453, 308] on button "PRÓXIMO" at bounding box center [479, 310] width 83 height 26
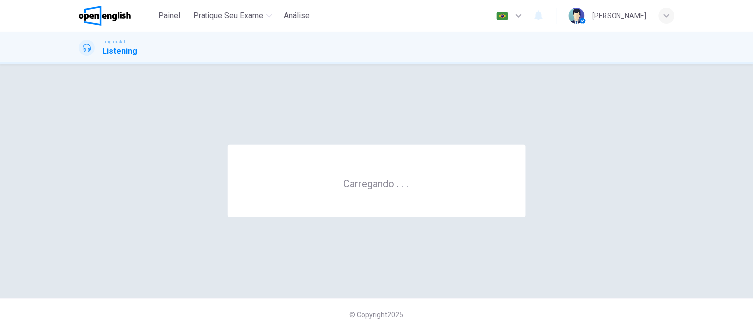
scroll to position [0, 0]
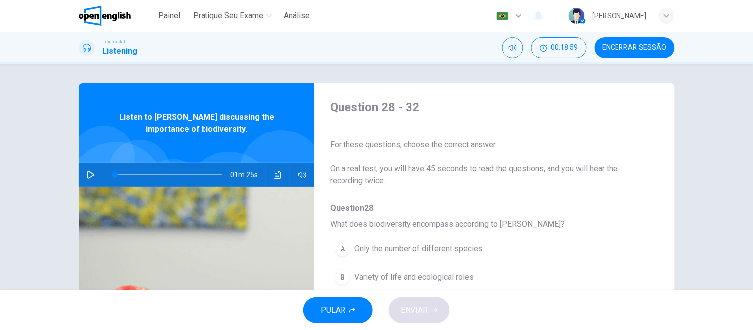
click at [88, 175] on icon "button" at bounding box center [91, 175] width 8 height 8
click at [274, 174] on icon "Clique para ver a transcrição do áudio" at bounding box center [277, 175] width 7 height 8
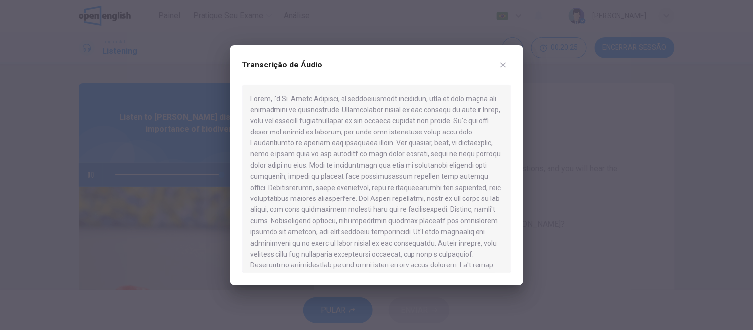
type input "*"
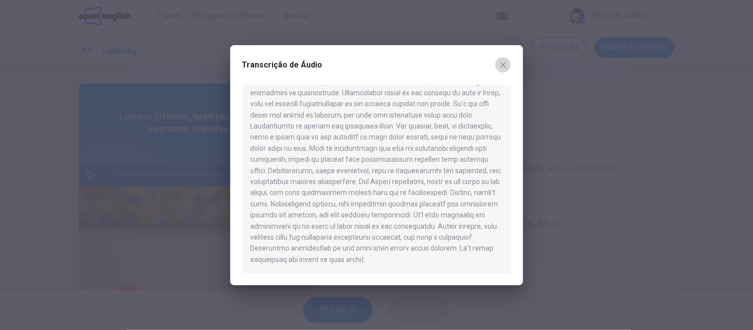
click at [504, 60] on button "button" at bounding box center [503, 65] width 16 height 16
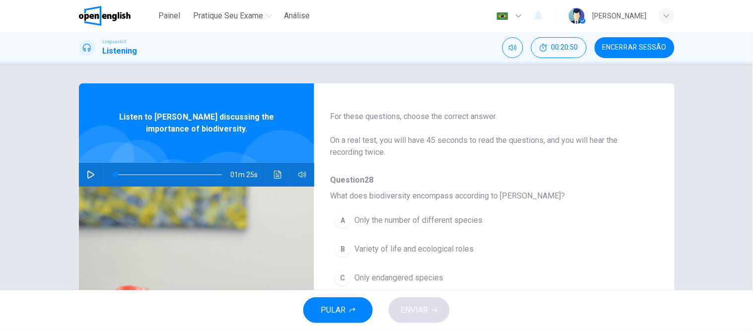
scroll to position [55, 0]
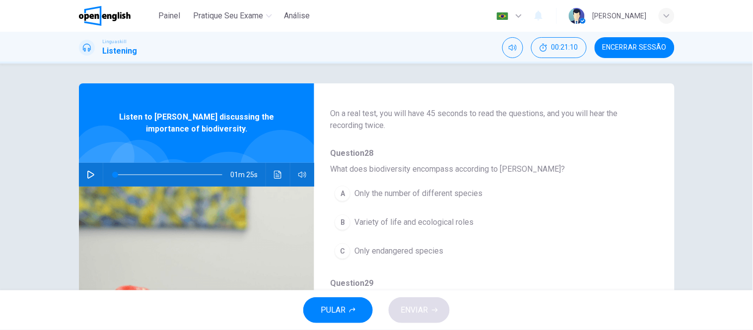
click at [462, 224] on span "Variety of life and ecological roles" at bounding box center [413, 222] width 119 height 12
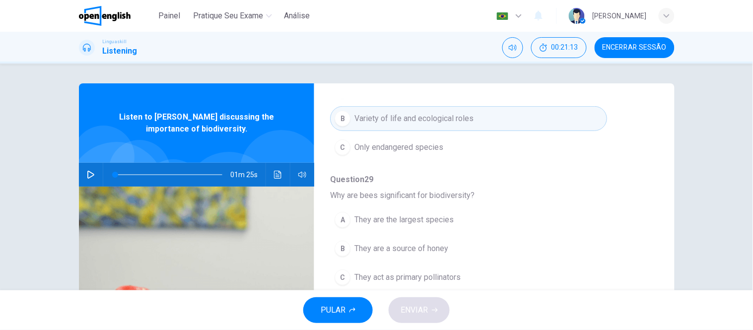
scroll to position [165, 0]
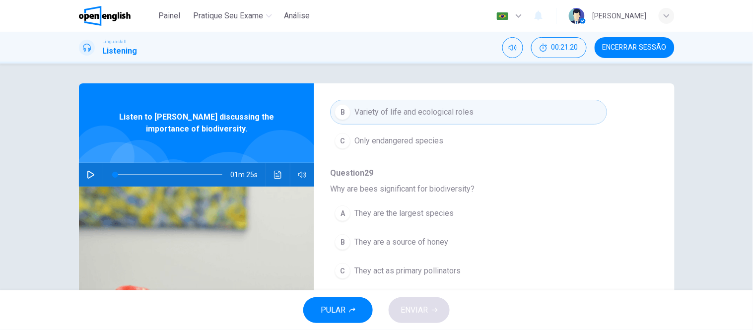
click at [463, 270] on button "C They act as primary pollinators" at bounding box center [468, 271] width 277 height 25
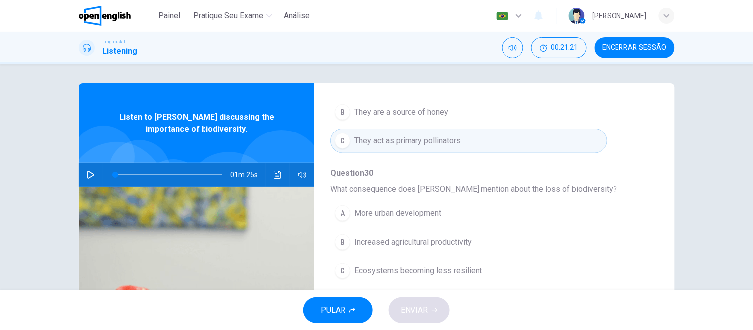
scroll to position [331, 0]
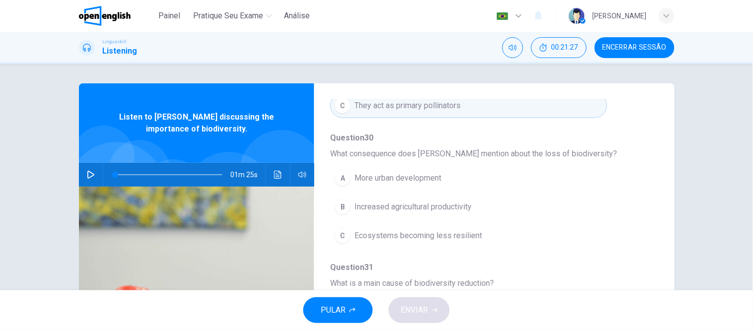
click at [464, 236] on span "Ecosystems becoming less resilient" at bounding box center [418, 236] width 128 height 12
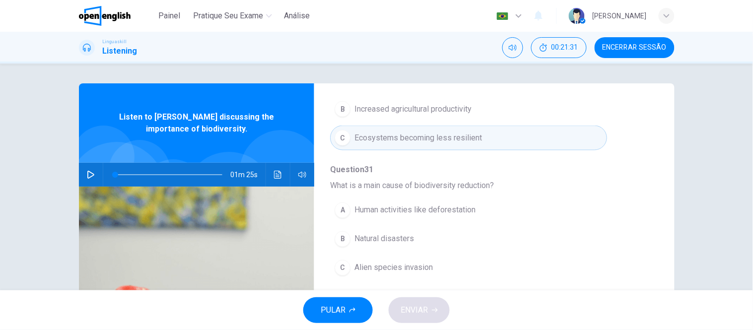
scroll to position [55, 0]
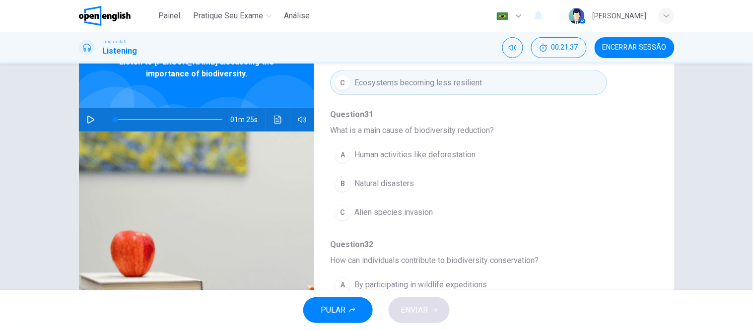
click at [464, 157] on span "Human activities like deforestation" at bounding box center [414, 155] width 121 height 12
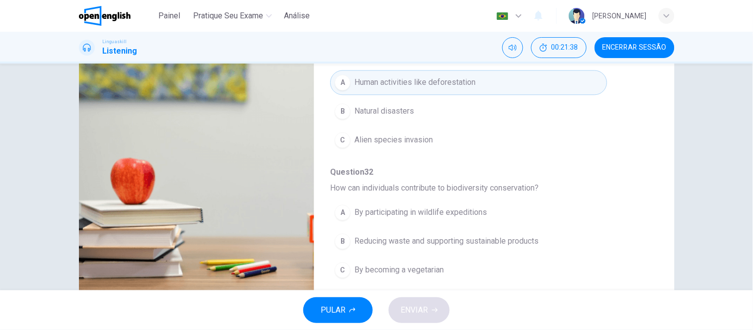
scroll to position [157, 0]
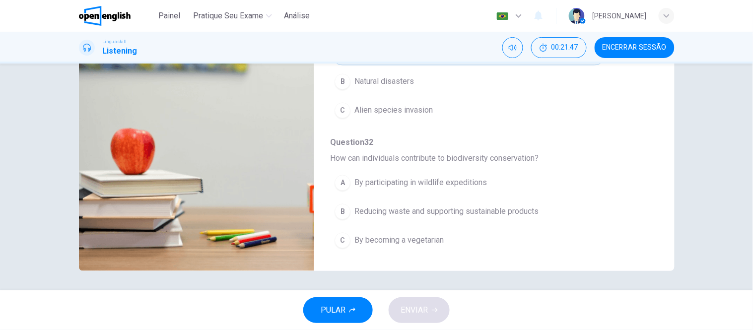
click at [548, 210] on button "B Reducing waste and supporting sustainable products" at bounding box center [468, 212] width 277 height 25
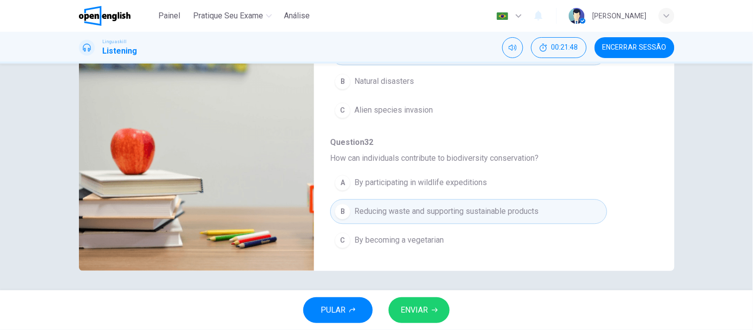
click at [430, 312] on button "ENVIAR" at bounding box center [419, 310] width 61 height 26
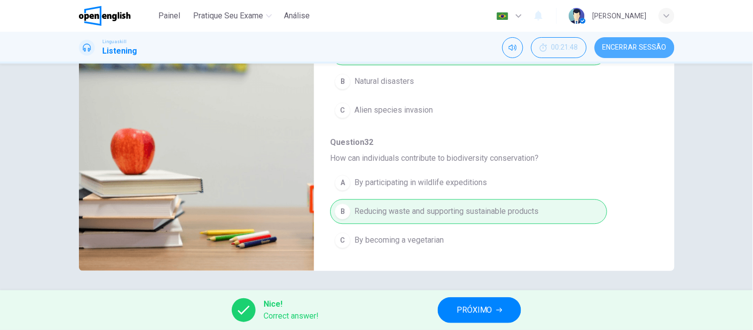
click at [646, 45] on span "Encerrar Sessão" at bounding box center [635, 48] width 64 height 8
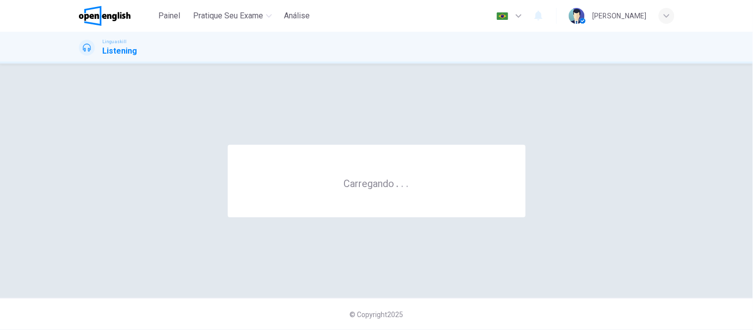
scroll to position [0, 0]
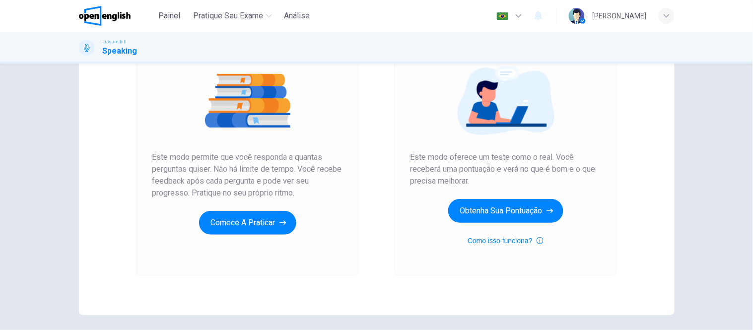
scroll to position [149, 0]
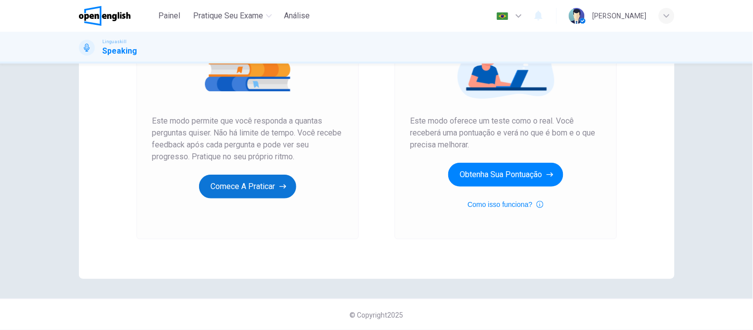
click at [246, 185] on button "Comece a praticar" at bounding box center [247, 187] width 97 height 24
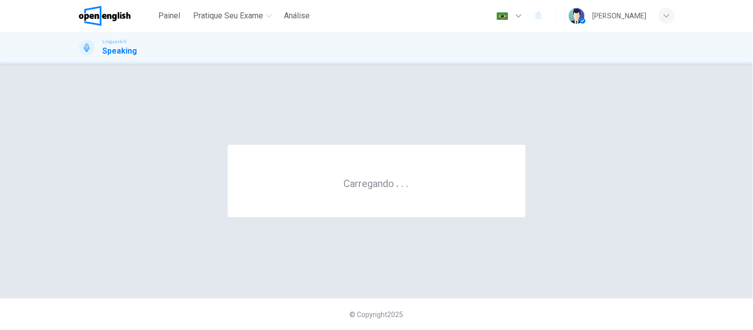
scroll to position [0, 0]
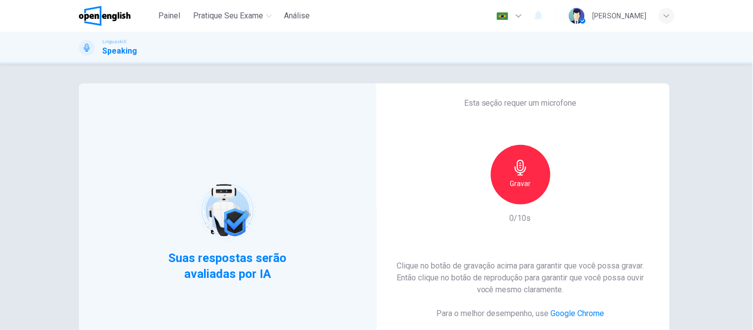
click at [529, 173] on div "Gravar" at bounding box center [521, 175] width 60 height 60
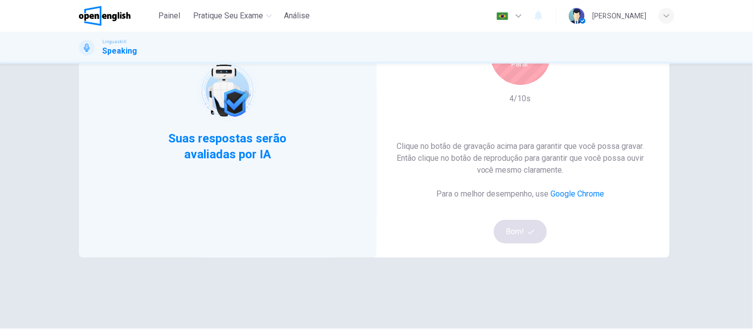
scroll to position [94, 0]
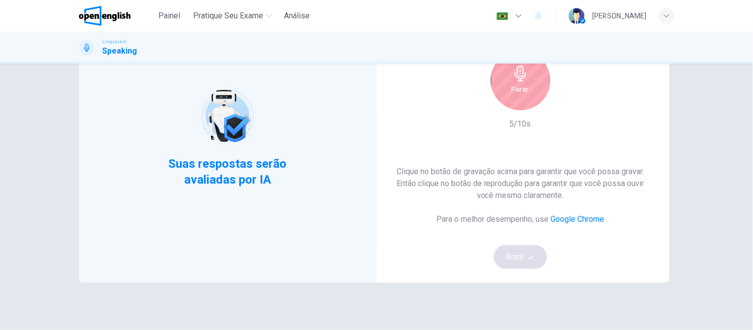
click at [517, 103] on div "Parar" at bounding box center [521, 81] width 60 height 60
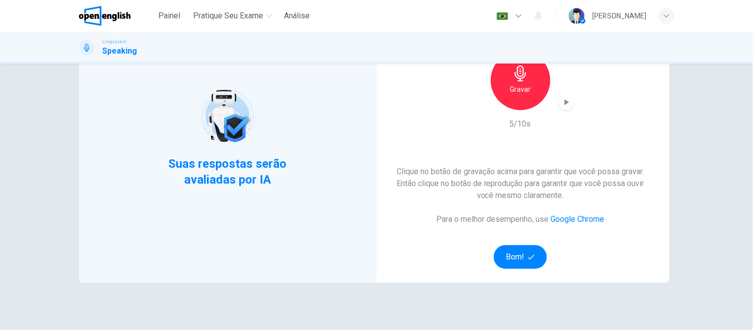
click at [564, 104] on icon "button" at bounding box center [566, 102] width 4 height 6
click at [509, 254] on button "Bom!" at bounding box center [520, 257] width 53 height 24
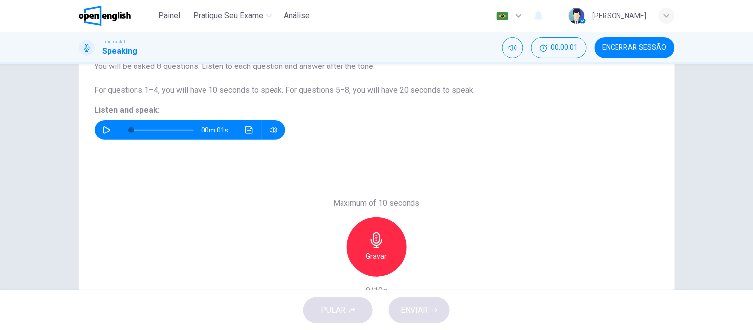
scroll to position [0, 0]
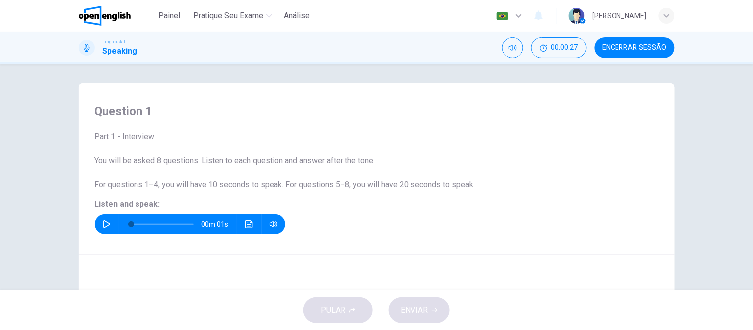
click at [245, 223] on icon "Clique para ver a transcrição do áudio" at bounding box center [248, 224] width 7 height 8
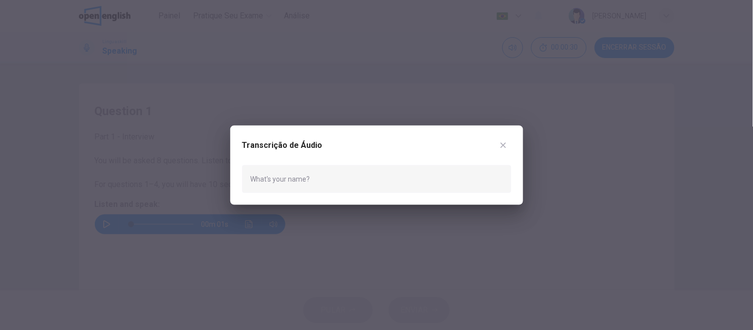
click at [50, 215] on div at bounding box center [376, 165] width 753 height 330
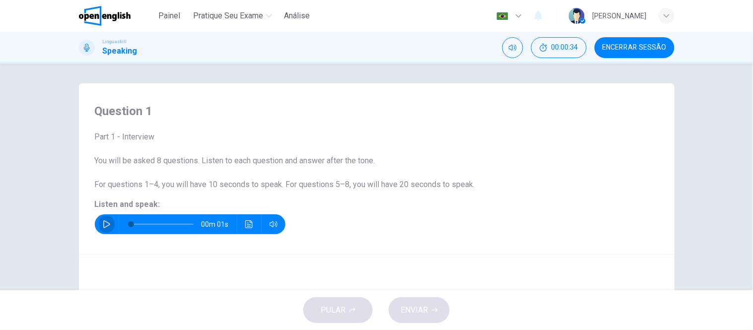
click at [103, 223] on icon "button" at bounding box center [107, 224] width 8 height 8
click at [105, 227] on icon "button" at bounding box center [107, 224] width 8 height 8
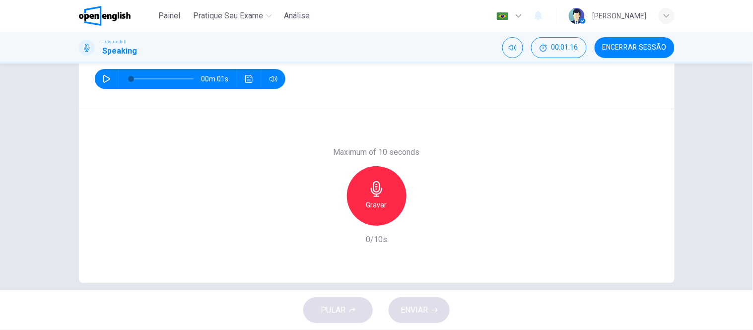
scroll to position [157, 0]
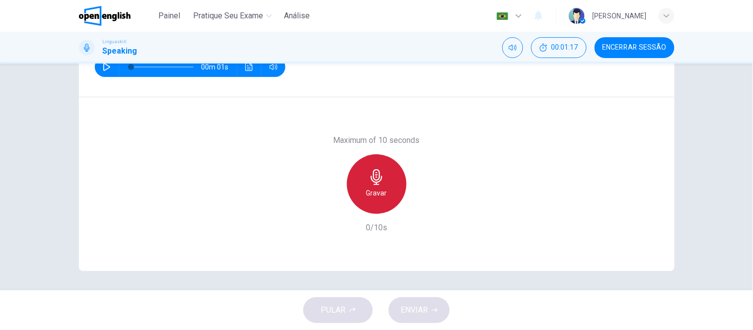
click at [376, 176] on icon "button" at bounding box center [376, 177] width 11 height 16
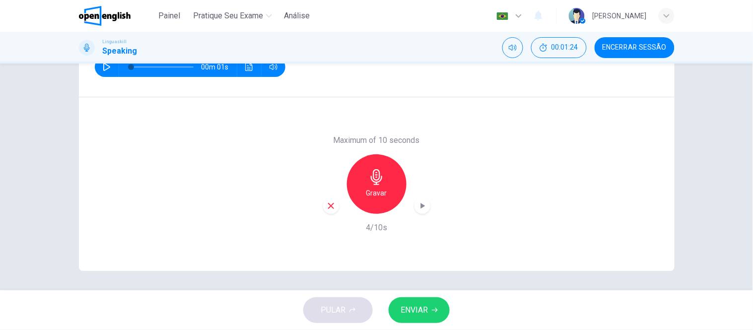
click at [415, 312] on span "ENVIAR" at bounding box center [414, 310] width 27 height 14
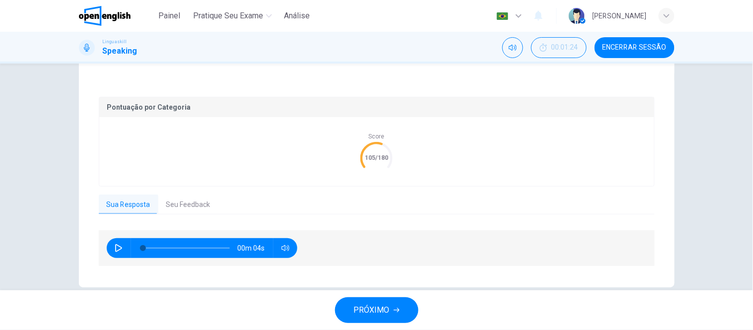
scroll to position [194, 0]
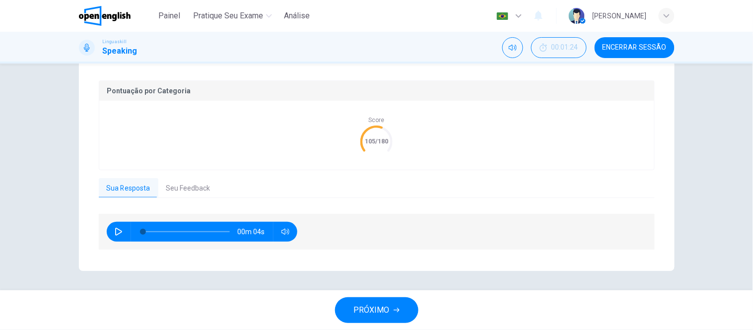
click at [178, 191] on button "Seu Feedback" at bounding box center [188, 188] width 60 height 21
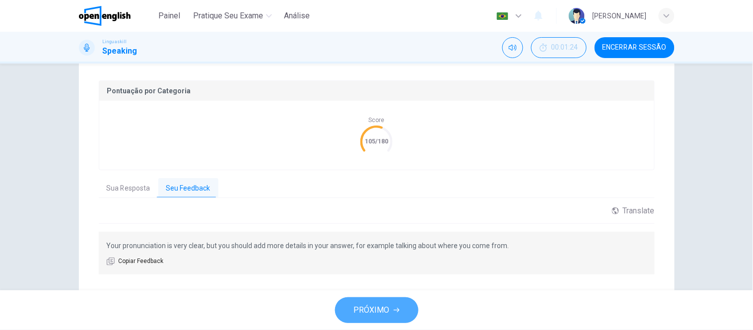
click at [369, 312] on span "PRÓXIMO" at bounding box center [372, 310] width 36 height 14
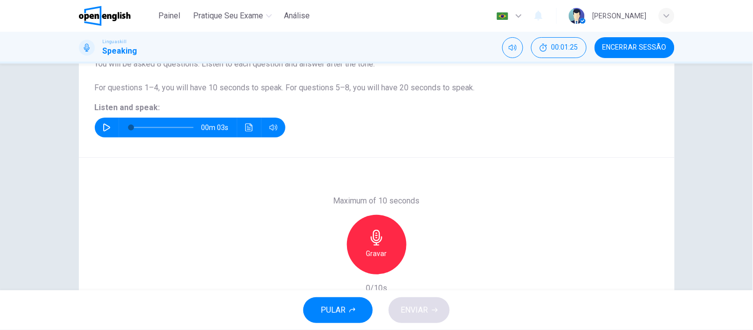
scroll to position [0, 0]
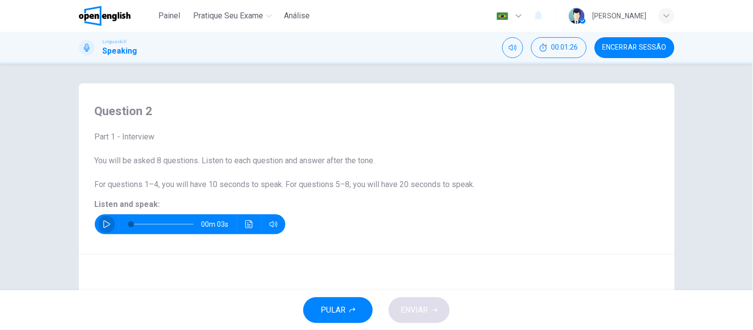
click at [103, 224] on icon "button" at bounding box center [107, 224] width 8 height 8
click at [241, 223] on button "Clique para ver a transcrição do áudio" at bounding box center [249, 224] width 16 height 20
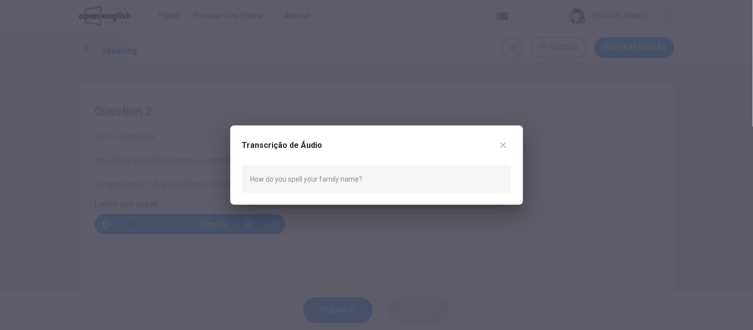
click at [502, 146] on icon "button" at bounding box center [502, 144] width 5 height 5
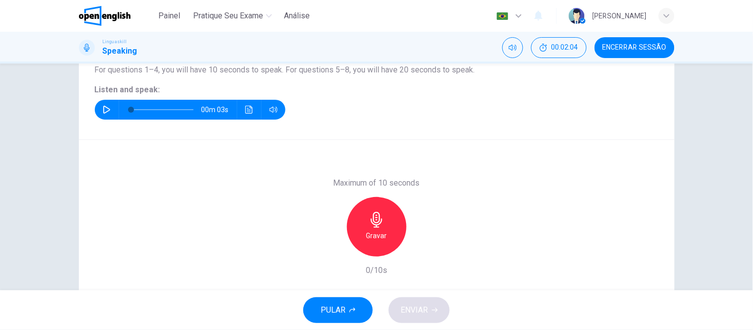
scroll to position [157, 0]
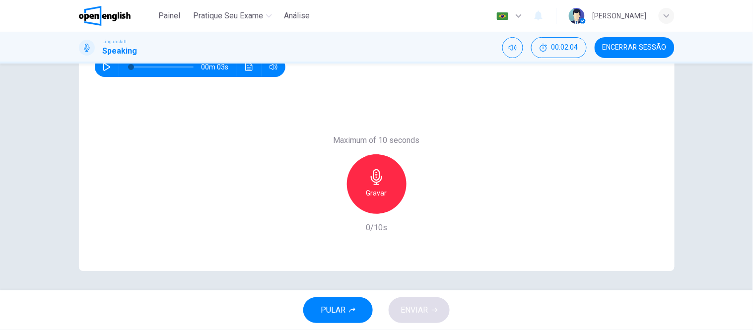
click at [371, 194] on h6 "Gravar" at bounding box center [376, 193] width 21 height 12
click at [328, 205] on icon "button" at bounding box center [331, 206] width 6 height 6
click at [378, 181] on icon "button" at bounding box center [377, 177] width 16 height 16
click at [378, 185] on div "Parar" at bounding box center [377, 184] width 60 height 60
click at [420, 306] on span "ENVIAR" at bounding box center [414, 310] width 27 height 14
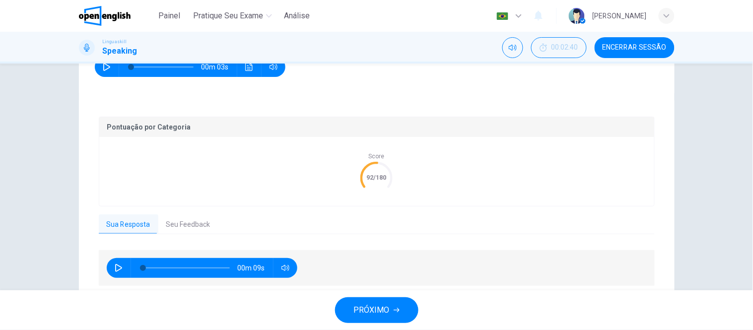
click at [177, 225] on button "Seu Feedback" at bounding box center [188, 224] width 60 height 21
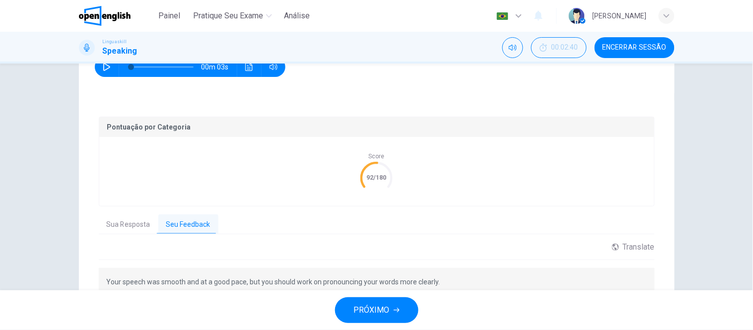
scroll to position [219, 0]
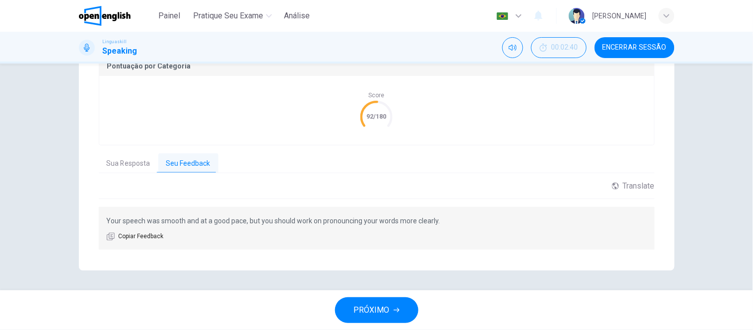
click at [383, 311] on span "PRÓXIMO" at bounding box center [372, 310] width 36 height 14
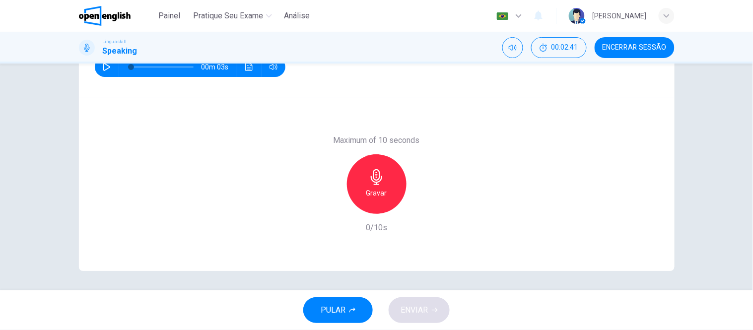
scroll to position [0, 0]
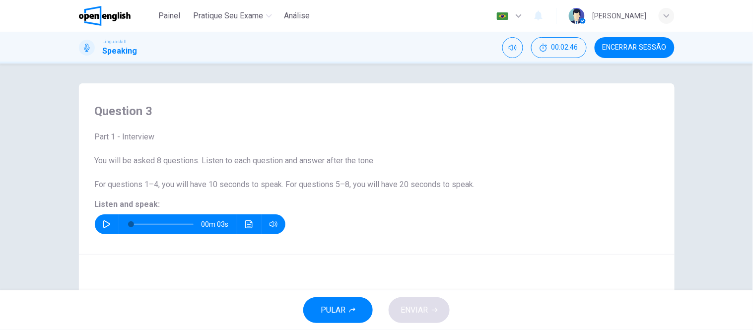
click at [105, 221] on icon "button" at bounding box center [107, 224] width 8 height 8
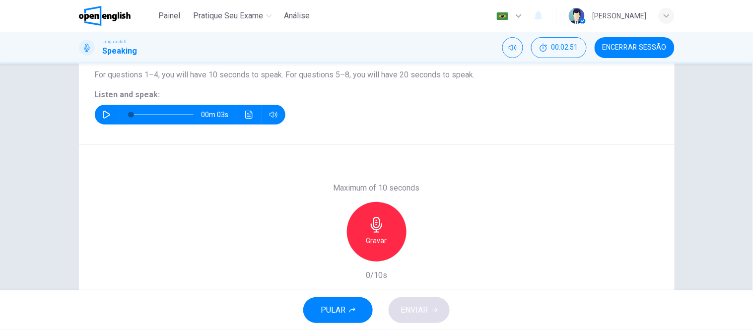
scroll to position [110, 0]
click at [378, 230] on icon "button" at bounding box center [377, 224] width 16 height 16
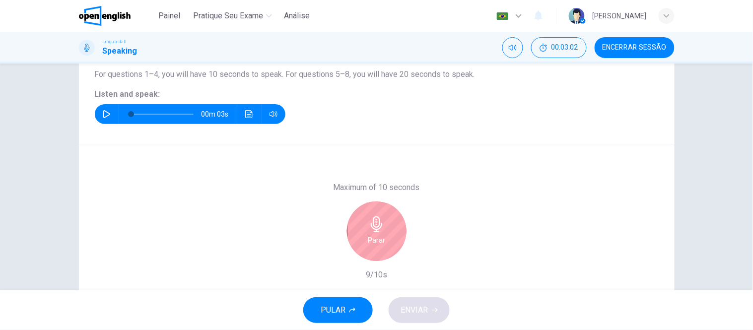
click at [373, 225] on icon "button" at bounding box center [377, 224] width 16 height 16
click at [371, 220] on icon "button" at bounding box center [376, 224] width 11 height 16
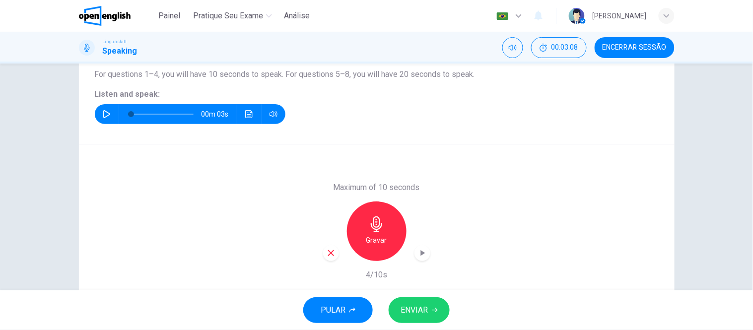
click at [327, 252] on icon "button" at bounding box center [331, 253] width 9 height 9
click at [99, 110] on button "button" at bounding box center [107, 114] width 16 height 20
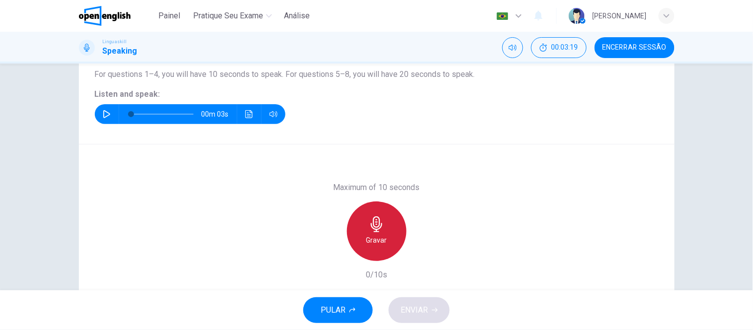
click at [380, 225] on icon "button" at bounding box center [377, 224] width 16 height 16
click at [379, 226] on icon "button" at bounding box center [377, 224] width 16 height 16
click at [372, 235] on h6 "Parar" at bounding box center [376, 240] width 17 height 12
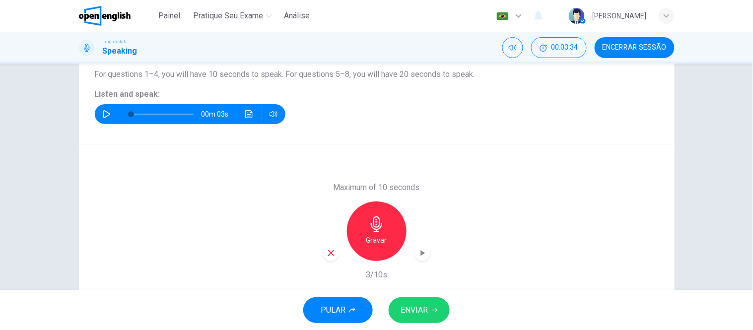
click at [328, 251] on icon "button" at bounding box center [331, 253] width 9 height 9
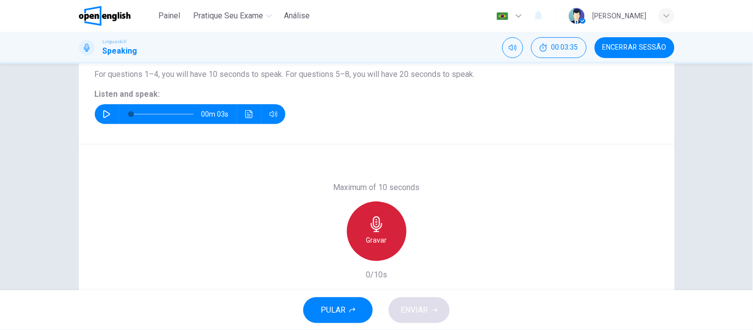
click at [375, 227] on icon "button" at bounding box center [377, 224] width 16 height 16
click at [371, 241] on h6 "Parar" at bounding box center [376, 240] width 17 height 12
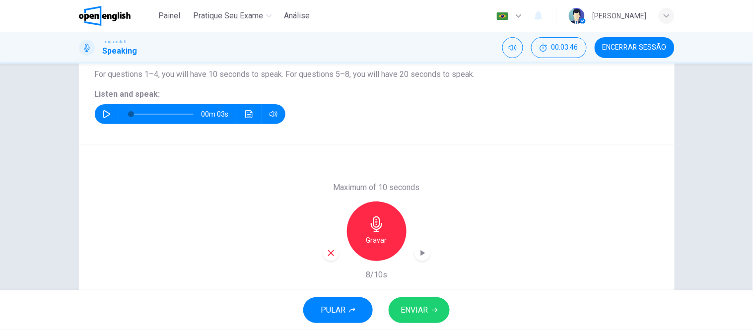
click at [419, 310] on span "ENVIAR" at bounding box center [414, 310] width 27 height 14
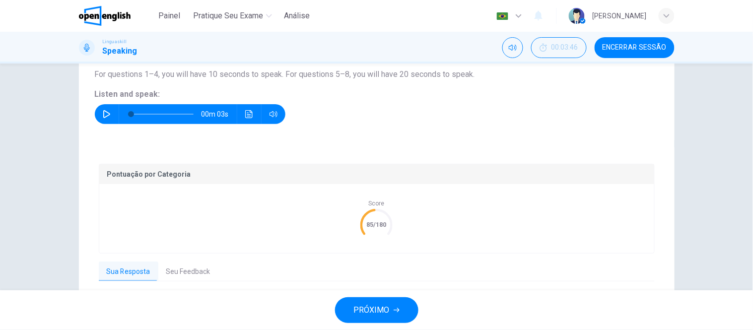
click at [182, 269] on button "Seu Feedback" at bounding box center [188, 272] width 60 height 21
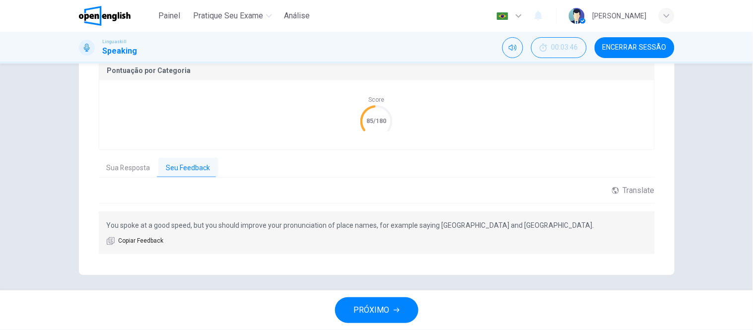
scroll to position [219, 0]
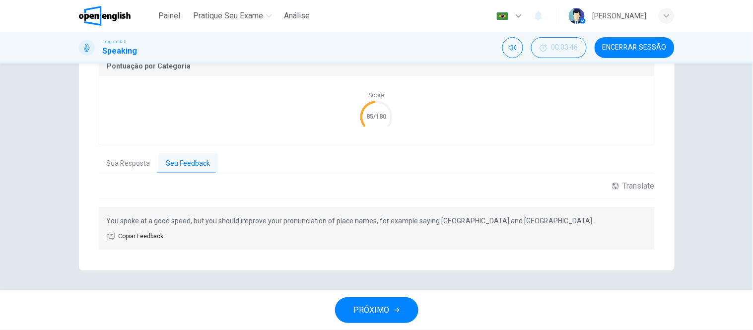
click at [375, 309] on span "PRÓXIMO" at bounding box center [372, 310] width 36 height 14
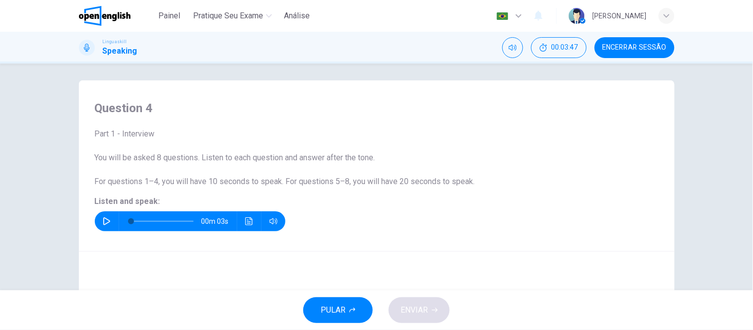
scroll to position [0, 0]
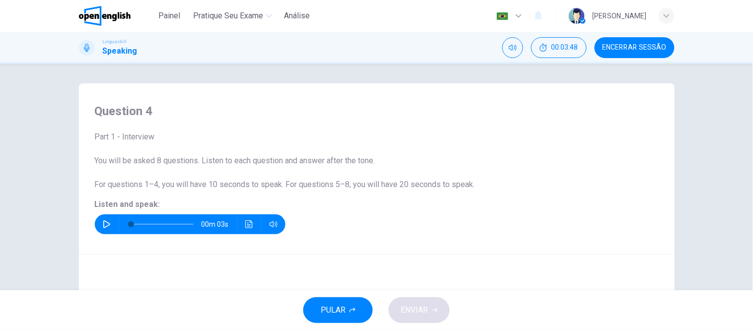
click at [107, 227] on icon "button" at bounding box center [107, 224] width 8 height 8
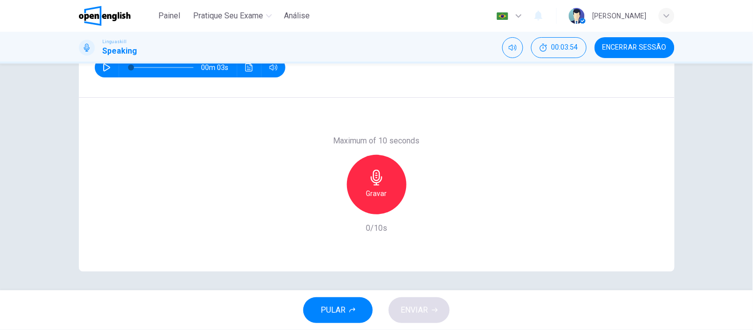
scroll to position [157, 0]
click at [379, 186] on div "Gravar" at bounding box center [377, 184] width 60 height 60
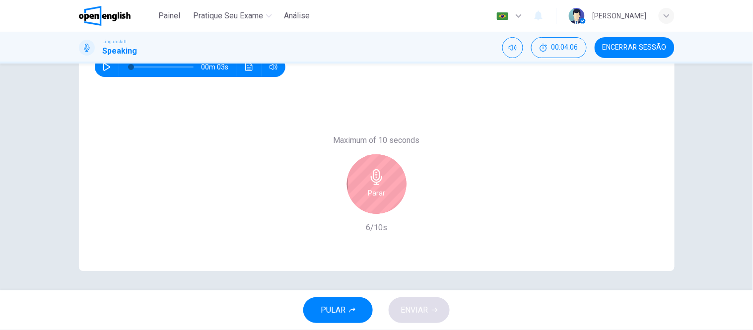
click at [385, 195] on div "Parar" at bounding box center [377, 184] width 60 height 60
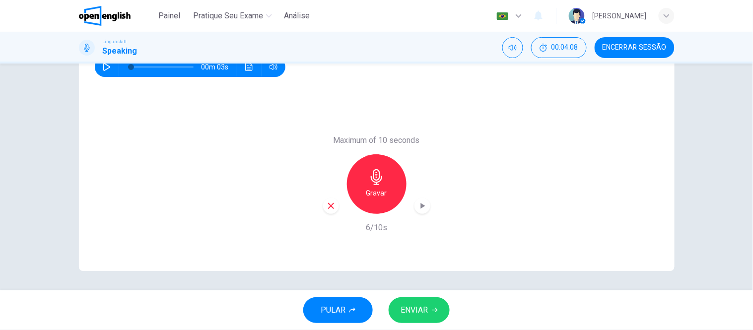
click at [330, 205] on icon "button" at bounding box center [331, 206] width 9 height 9
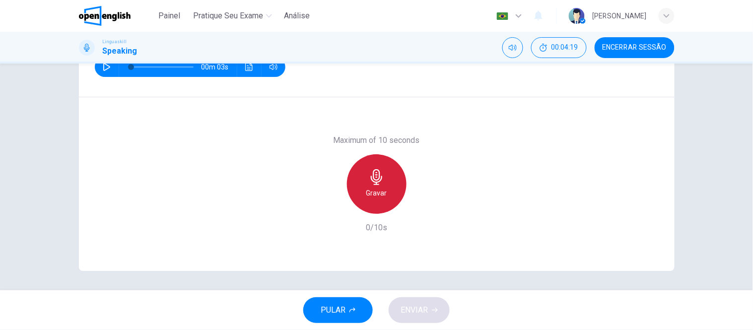
click at [383, 190] on h6 "Gravar" at bounding box center [376, 193] width 21 height 12
click at [369, 179] on icon "button" at bounding box center [377, 177] width 16 height 16
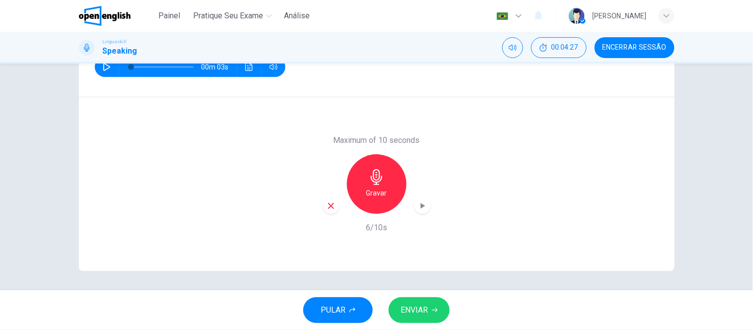
click at [418, 308] on span "ENVIAR" at bounding box center [414, 310] width 27 height 14
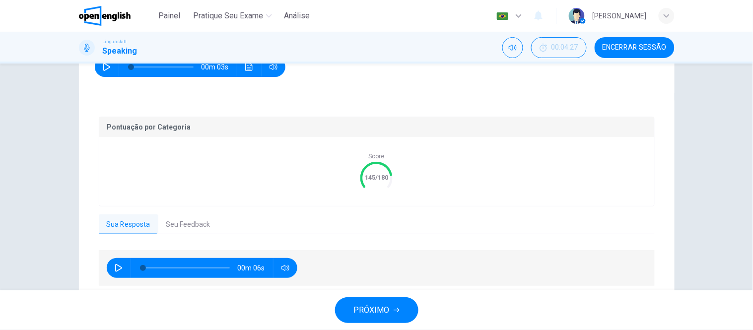
click at [184, 224] on button "Seu Feedback" at bounding box center [188, 224] width 60 height 21
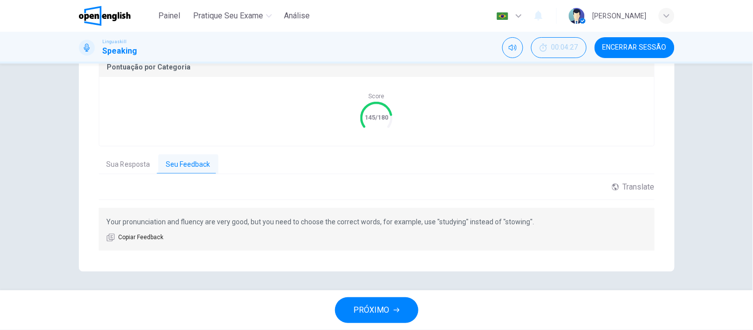
scroll to position [219, 0]
click at [354, 313] on span "PRÓXIMO" at bounding box center [372, 310] width 36 height 14
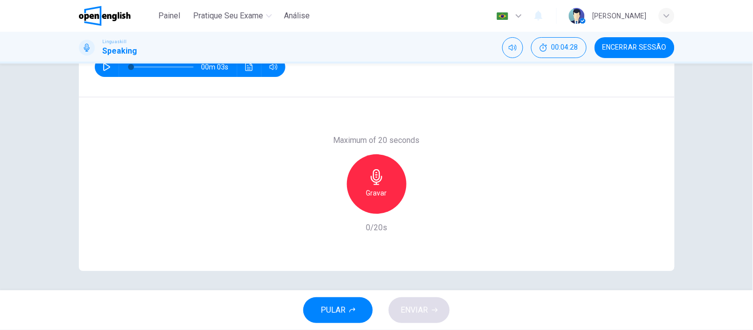
scroll to position [0, 0]
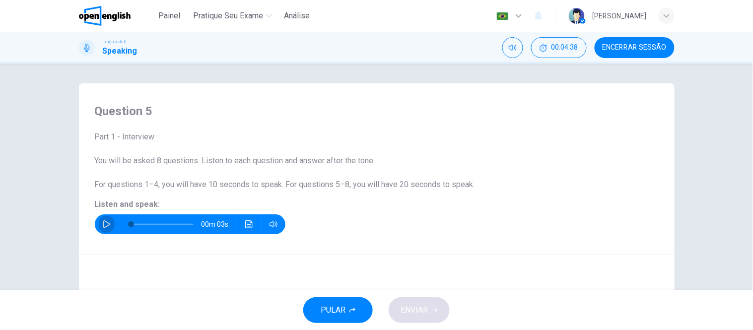
click at [104, 223] on icon "button" at bounding box center [107, 224] width 8 height 8
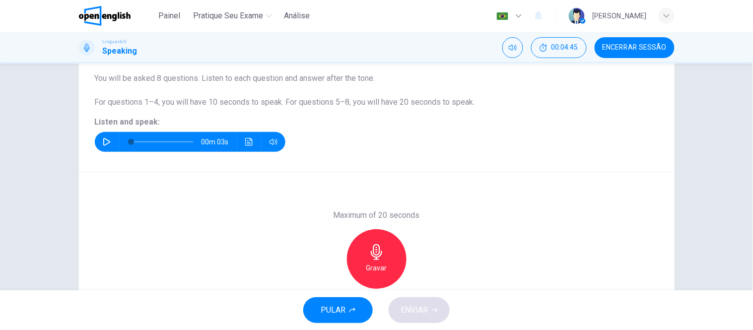
scroll to position [102, 0]
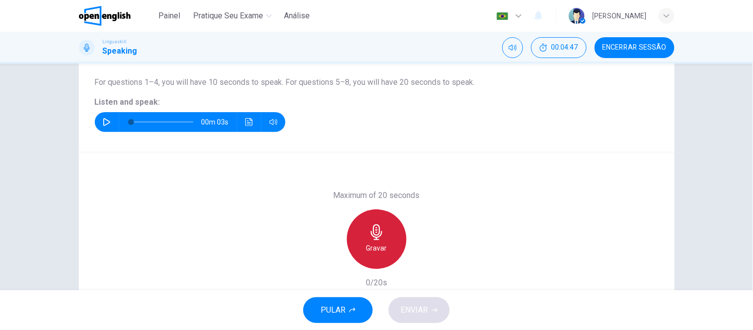
click at [388, 232] on div "Gravar" at bounding box center [377, 240] width 60 height 60
click at [385, 232] on div "Parar" at bounding box center [377, 240] width 60 height 60
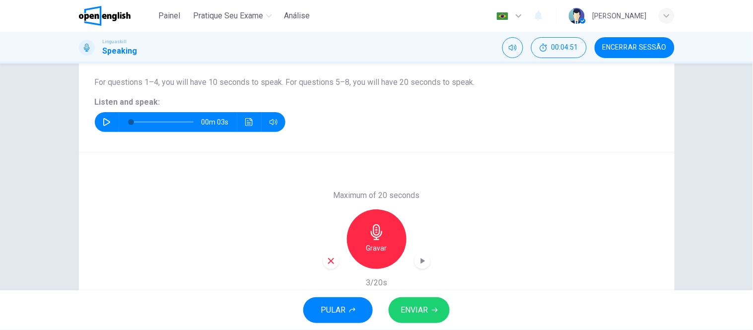
click at [328, 265] on div "button" at bounding box center [331, 261] width 16 height 16
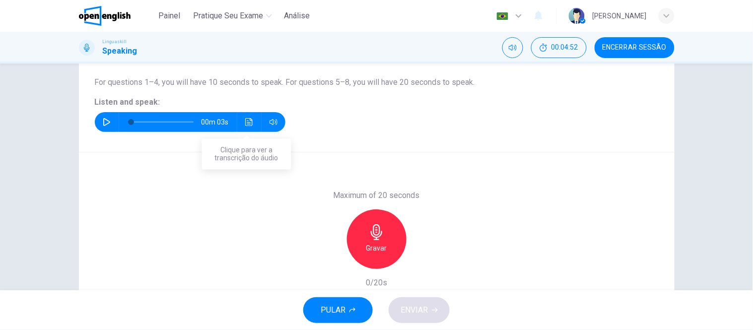
click at [247, 126] on button "Clique para ver a transcrição do áudio" at bounding box center [249, 122] width 16 height 20
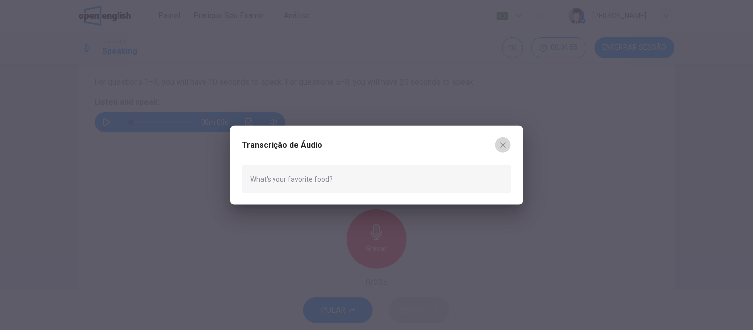
click at [505, 142] on icon "button" at bounding box center [502, 144] width 5 height 5
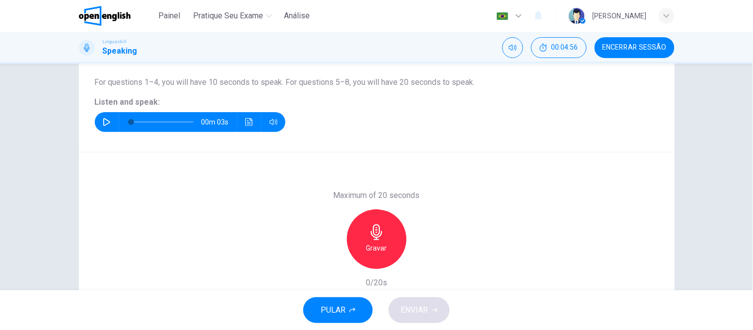
click at [380, 243] on h6 "Gravar" at bounding box center [376, 248] width 21 height 12
click at [380, 243] on h6 "Parar" at bounding box center [376, 248] width 17 height 12
click at [328, 260] on icon "button" at bounding box center [331, 261] width 6 height 6
click at [373, 243] on h6 "Gravar" at bounding box center [376, 248] width 21 height 12
click at [373, 243] on h6 "Parar" at bounding box center [376, 248] width 17 height 12
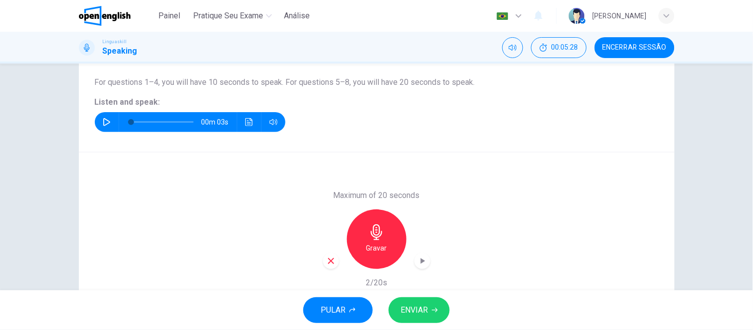
click at [327, 257] on icon "button" at bounding box center [331, 261] width 9 height 9
click at [367, 242] on h6 "Gravar" at bounding box center [376, 248] width 21 height 12
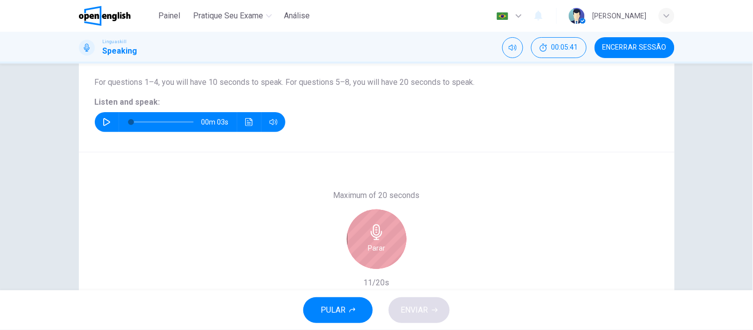
click at [375, 252] on h6 "Parar" at bounding box center [376, 248] width 17 height 12
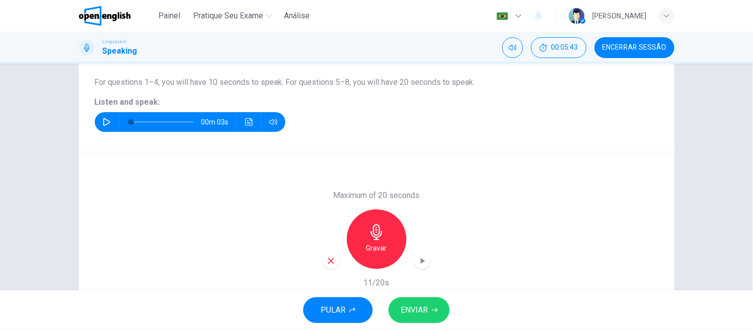
click at [413, 309] on span "ENVIAR" at bounding box center [414, 310] width 27 height 14
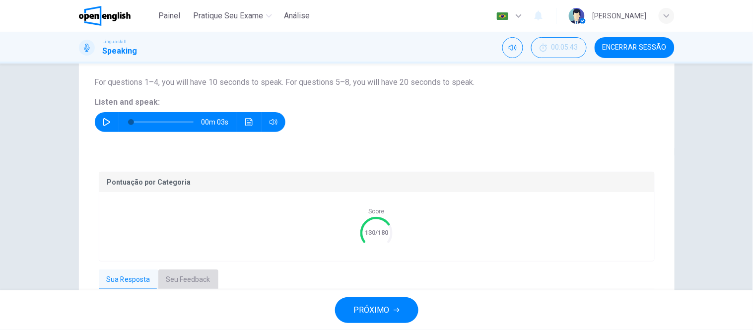
click at [195, 278] on button "Seu Feedback" at bounding box center [188, 280] width 60 height 21
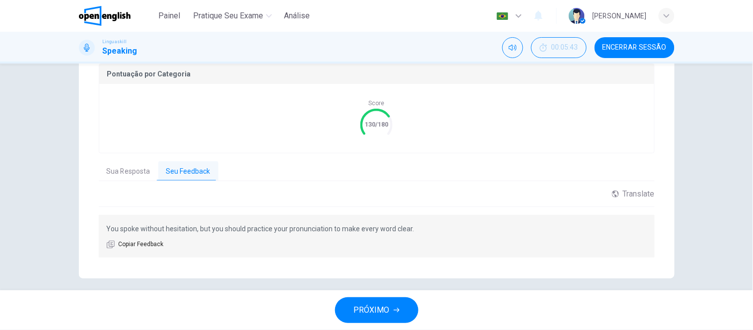
scroll to position [212, 0]
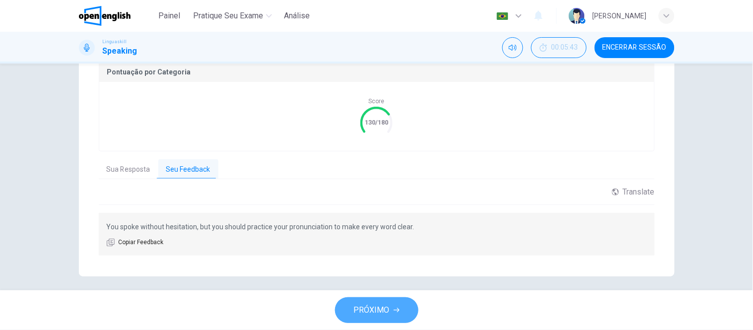
click at [386, 314] on span "PRÓXIMO" at bounding box center [372, 310] width 36 height 14
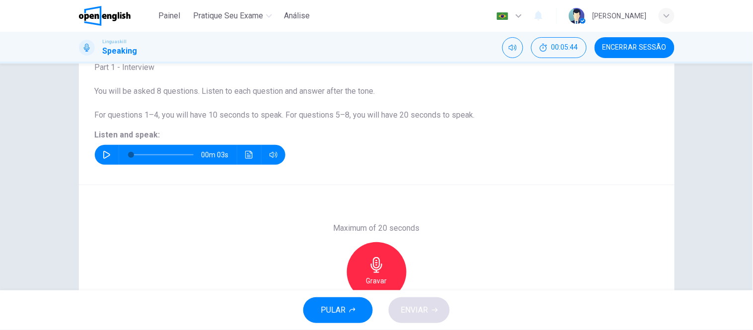
scroll to position [0, 0]
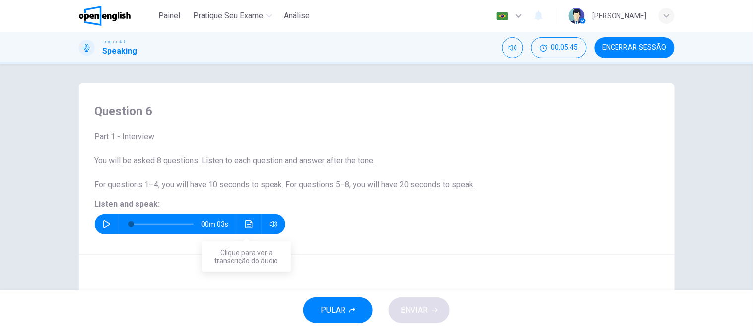
click at [247, 227] on icon "Clique para ver a transcrição do áudio" at bounding box center [249, 224] width 8 height 8
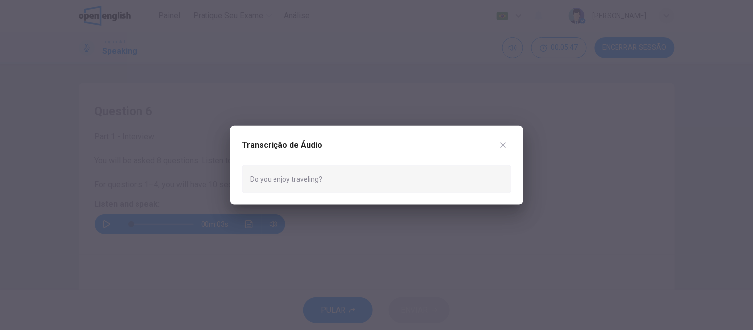
click at [244, 247] on div at bounding box center [376, 165] width 753 height 330
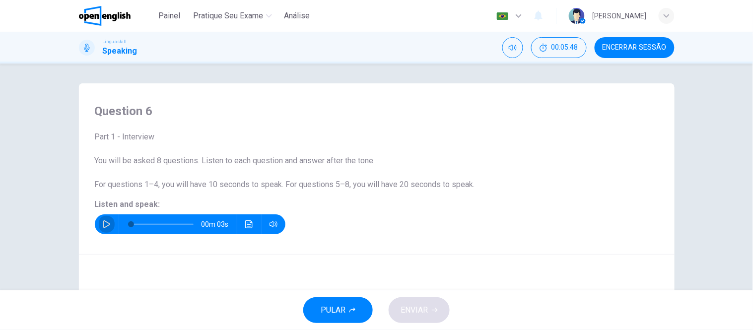
click at [105, 221] on icon "button" at bounding box center [107, 224] width 8 height 8
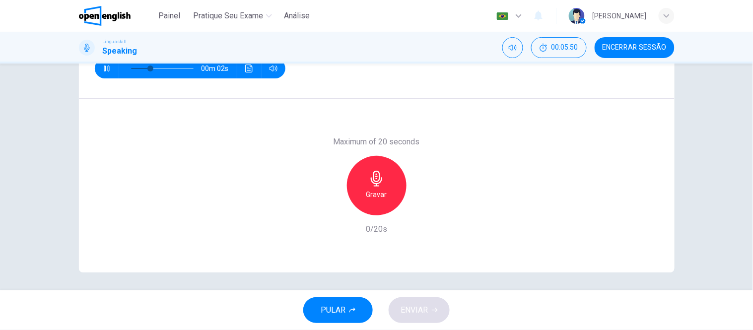
scroll to position [157, 0]
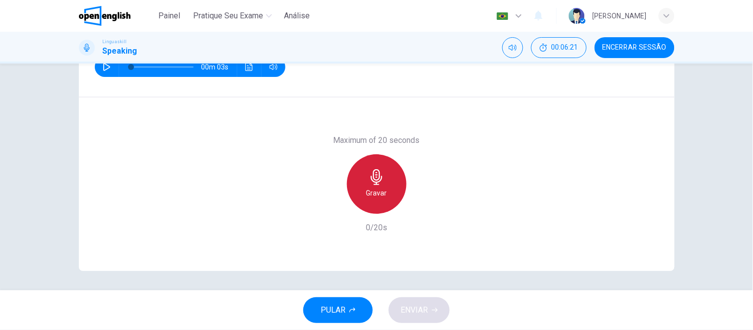
click at [371, 187] on h6 "Gravar" at bounding box center [376, 193] width 21 height 12
click at [371, 187] on h6 "Parar" at bounding box center [376, 193] width 17 height 12
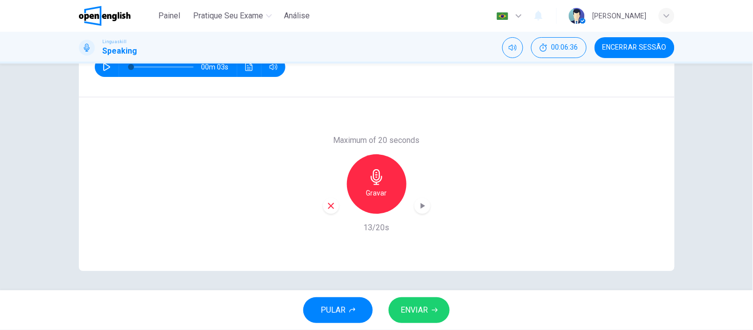
click at [418, 313] on span "ENVIAR" at bounding box center [414, 310] width 27 height 14
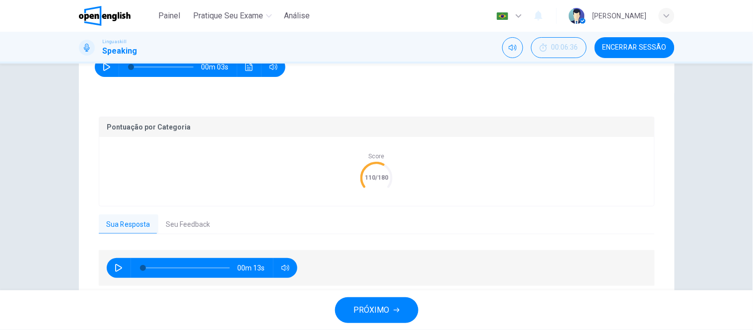
click at [182, 221] on button "Seu Feedback" at bounding box center [188, 224] width 60 height 21
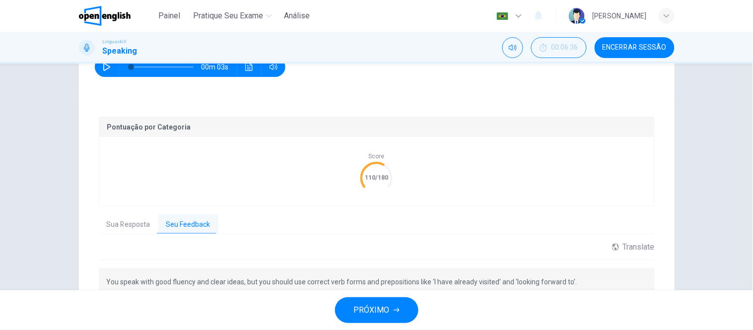
scroll to position [212, 0]
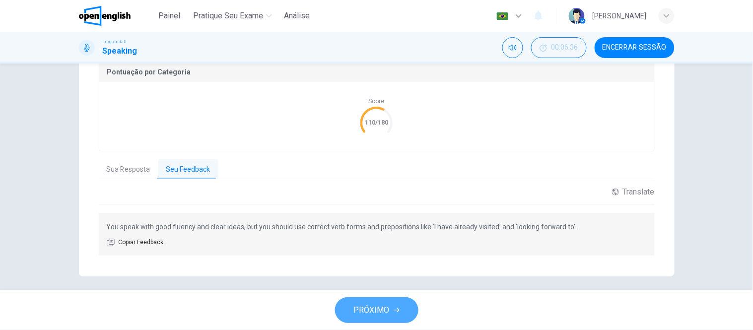
click at [376, 310] on span "PRÓXIMO" at bounding box center [372, 310] width 36 height 14
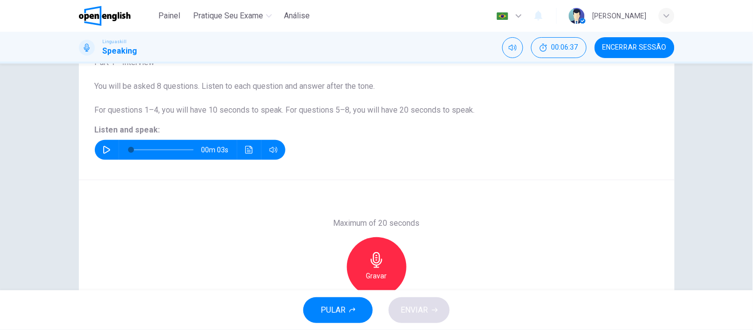
scroll to position [0, 0]
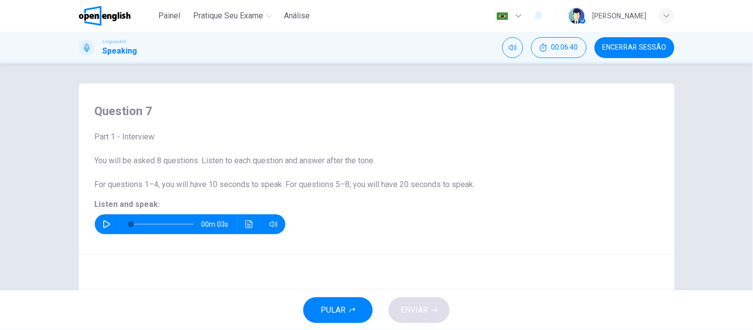
click at [103, 221] on icon "button" at bounding box center [107, 224] width 8 height 8
click at [245, 224] on icon "Clique para ver a transcrição do áudio" at bounding box center [248, 224] width 7 height 8
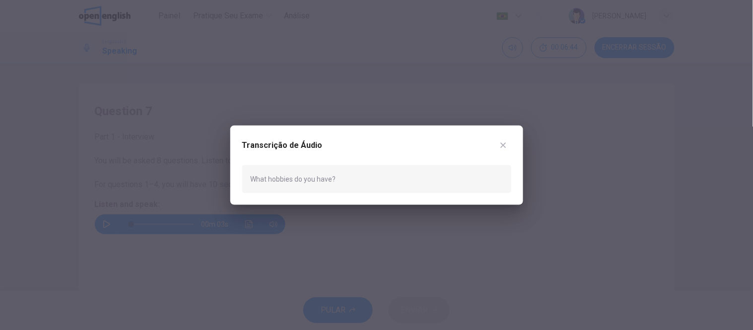
click at [503, 143] on icon "button" at bounding box center [503, 145] width 8 height 8
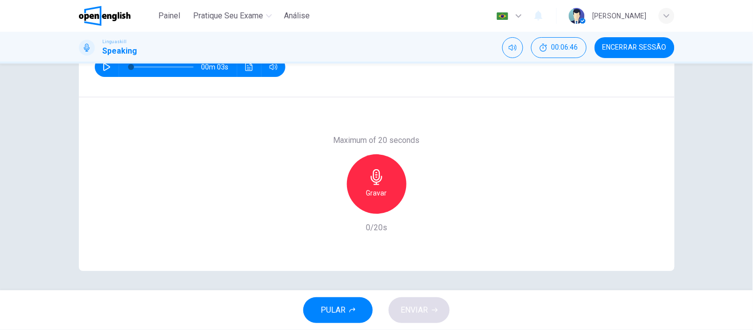
scroll to position [102, 0]
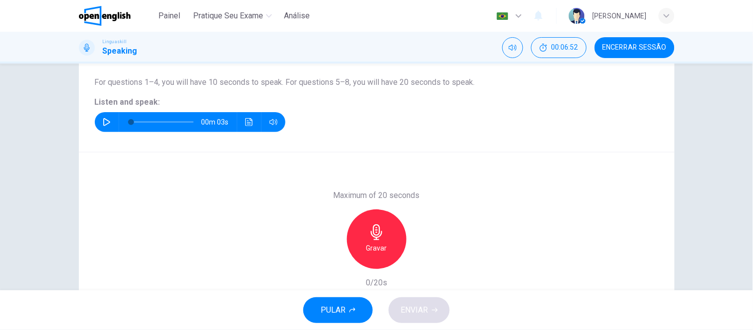
click at [389, 229] on div "Gravar" at bounding box center [377, 240] width 60 height 60
click at [381, 232] on icon "button" at bounding box center [377, 232] width 16 height 16
click at [99, 122] on button "button" at bounding box center [107, 122] width 16 height 20
click at [327, 259] on icon "button" at bounding box center [331, 261] width 9 height 9
click at [389, 237] on div "Gravar" at bounding box center [377, 240] width 60 height 60
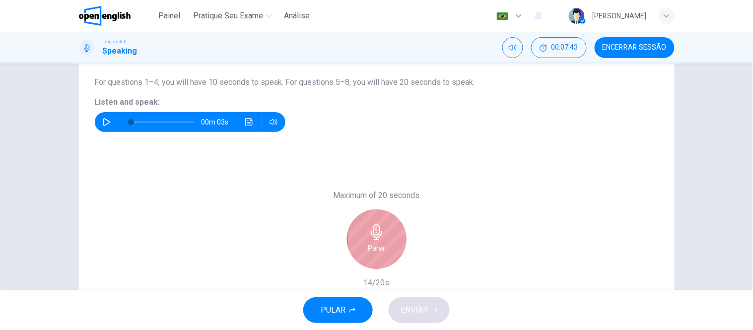
click at [385, 238] on div "Parar" at bounding box center [377, 240] width 60 height 60
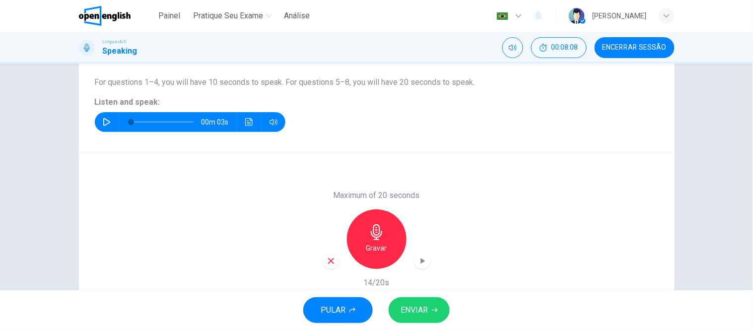
click at [329, 259] on icon "button" at bounding box center [331, 261] width 6 height 6
click at [374, 234] on icon "button" at bounding box center [376, 232] width 11 height 16
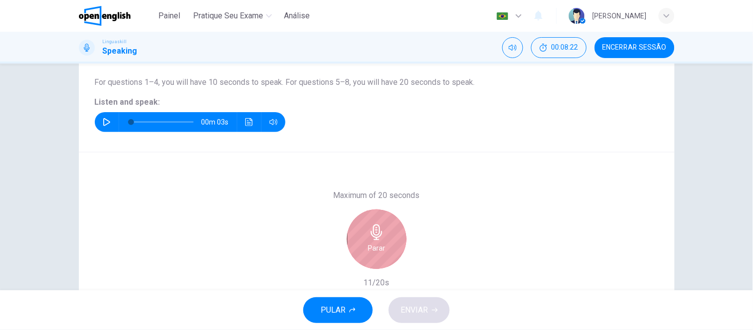
click at [370, 251] on h6 "Parar" at bounding box center [376, 248] width 17 height 12
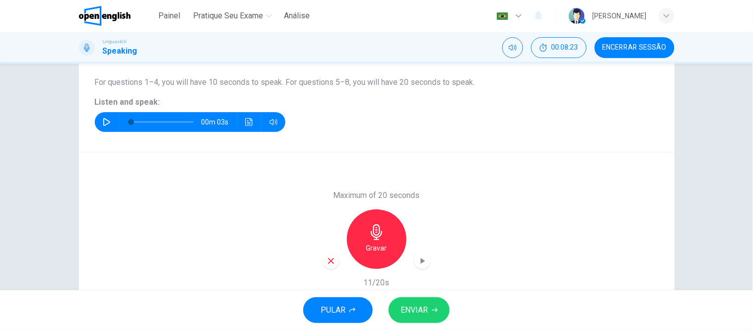
click at [426, 315] on span "ENVIAR" at bounding box center [414, 310] width 27 height 14
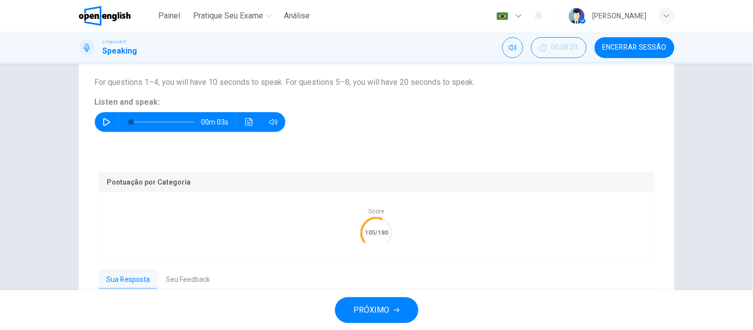
click at [188, 283] on button "Seu Feedback" at bounding box center [188, 280] width 60 height 21
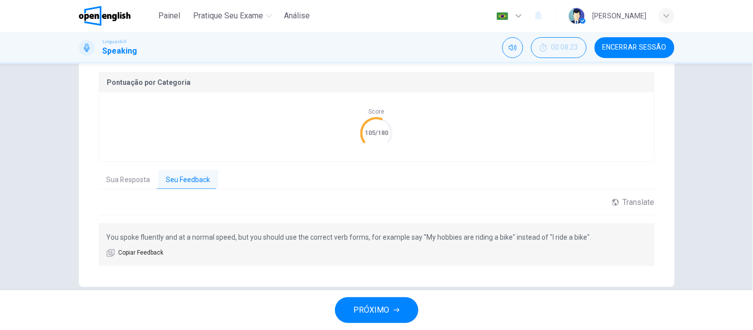
scroll to position [212, 0]
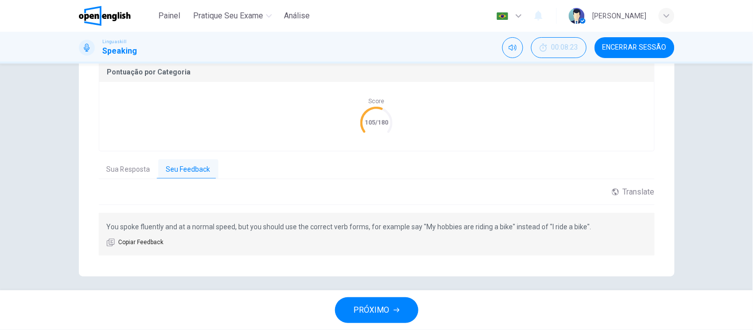
click at [380, 303] on span "PRÓXIMO" at bounding box center [372, 310] width 36 height 14
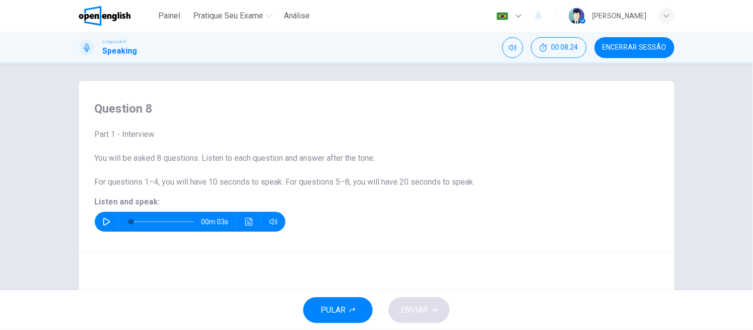
scroll to position [0, 0]
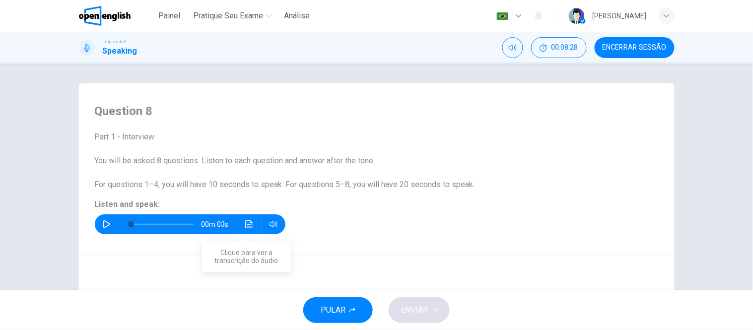
click at [246, 226] on icon "Clique para ver a transcrição do áudio" at bounding box center [248, 224] width 7 height 8
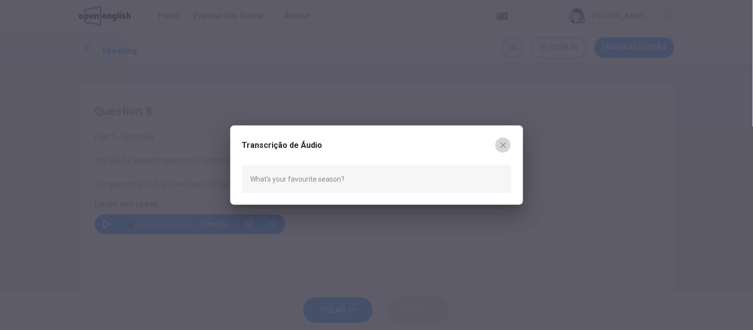
click at [505, 144] on icon "button" at bounding box center [503, 145] width 8 height 8
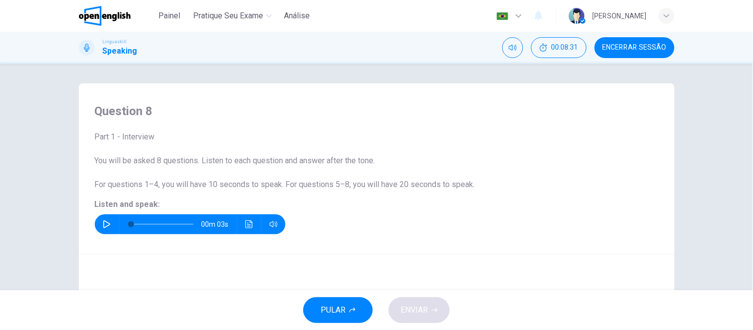
click at [99, 222] on button "button" at bounding box center [107, 224] width 16 height 20
type input "*"
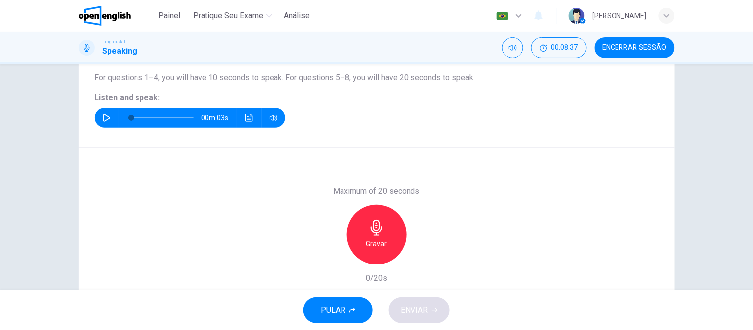
scroll to position [110, 0]
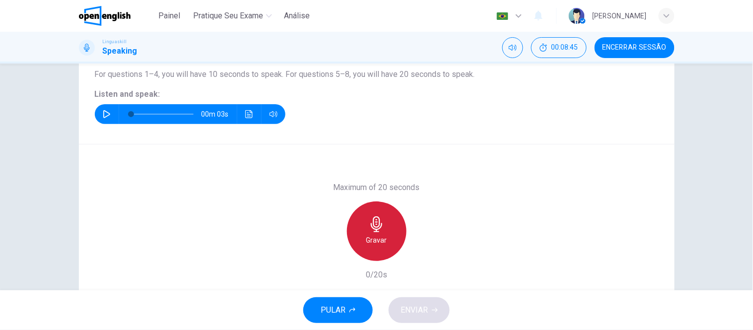
click at [371, 227] on icon "button" at bounding box center [377, 224] width 16 height 16
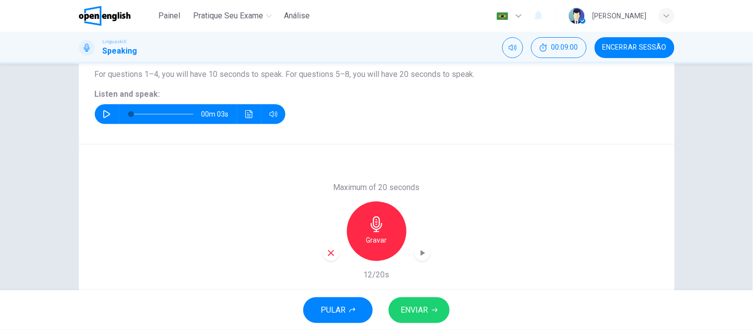
click at [413, 309] on span "ENVIAR" at bounding box center [414, 310] width 27 height 14
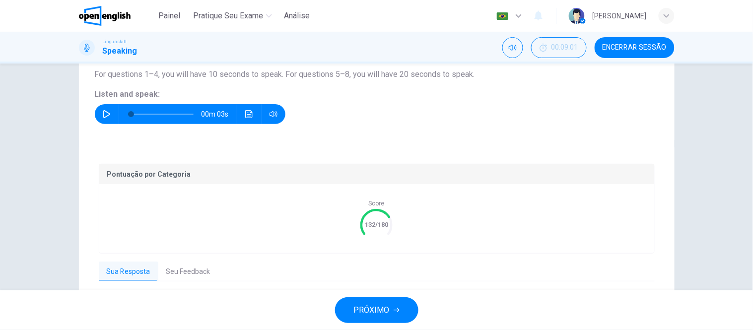
click at [190, 270] on button "Seu Feedback" at bounding box center [188, 272] width 60 height 21
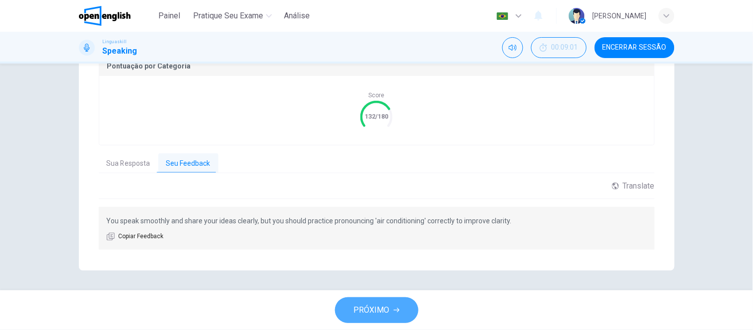
click at [398, 310] on icon "button" at bounding box center [397, 310] width 6 height 4
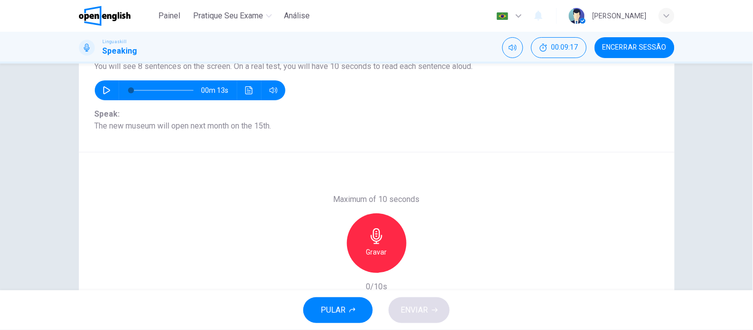
scroll to position [0, 0]
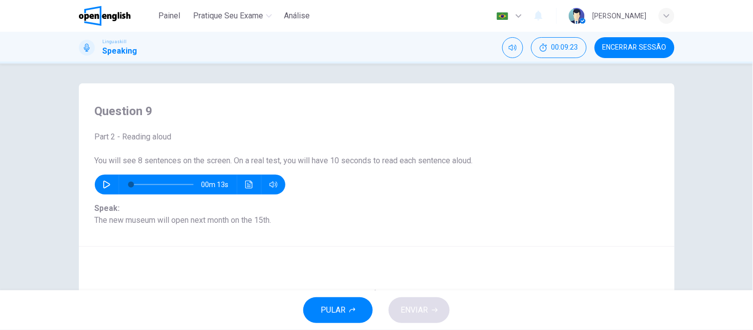
click at [106, 182] on icon "button" at bounding box center [107, 185] width 8 height 8
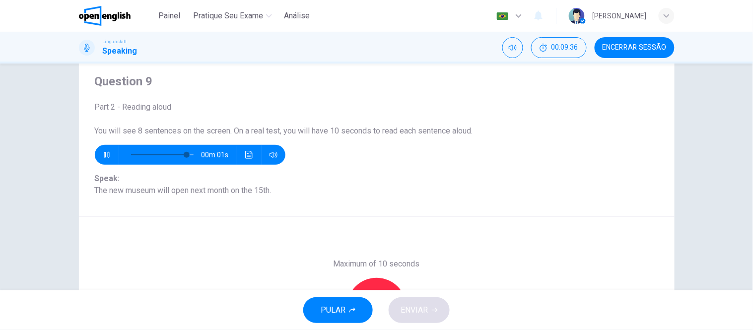
scroll to position [55, 0]
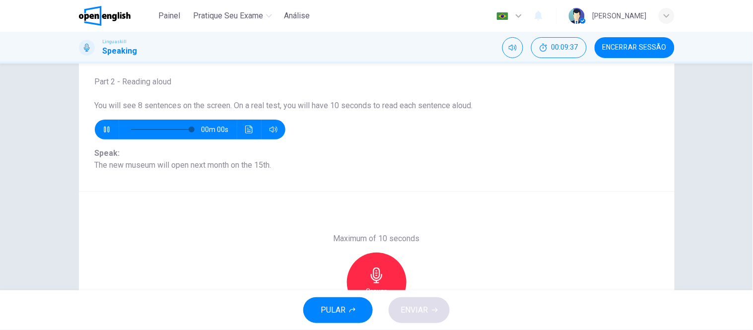
type input "*"
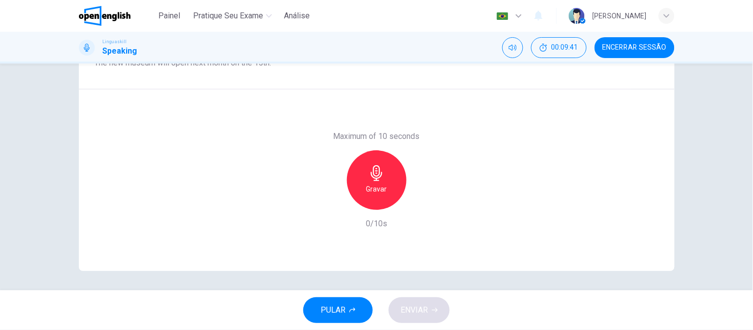
scroll to position [102, 0]
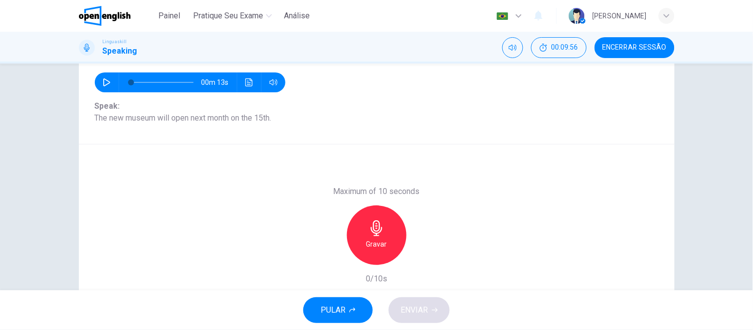
click at [367, 242] on h6 "Gravar" at bounding box center [376, 244] width 21 height 12
click at [368, 242] on h6 "Parar" at bounding box center [376, 244] width 17 height 12
click at [414, 311] on span "ENVIAR" at bounding box center [414, 310] width 27 height 14
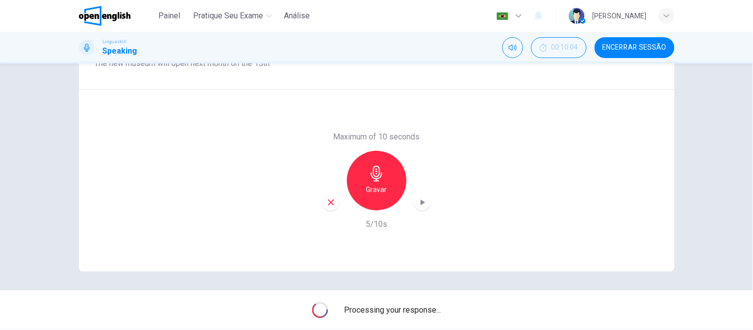
scroll to position [157, 0]
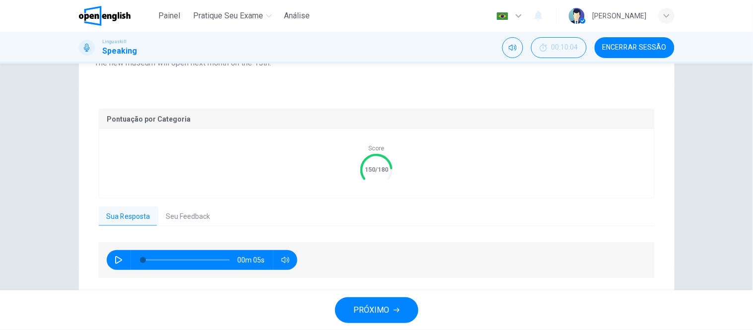
click at [187, 220] on button "Seu Feedback" at bounding box center [188, 217] width 60 height 21
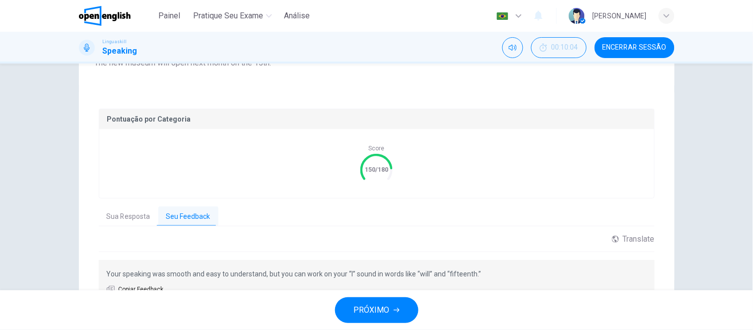
scroll to position [210, 0]
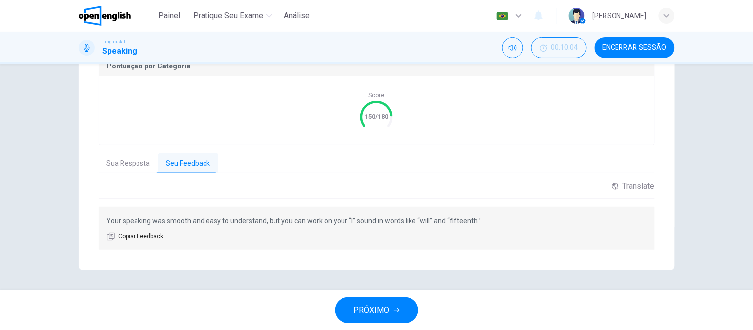
click at [370, 306] on span "PRÓXIMO" at bounding box center [372, 310] width 36 height 14
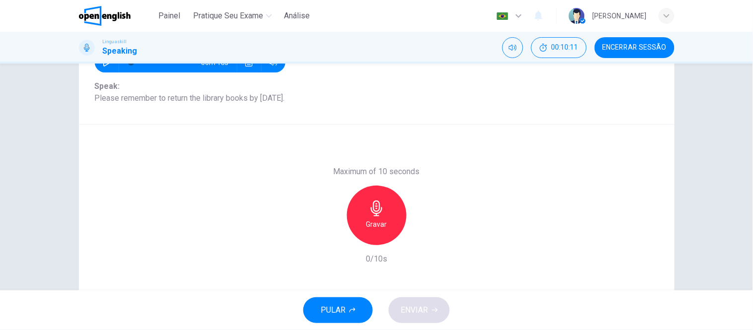
scroll to position [102, 0]
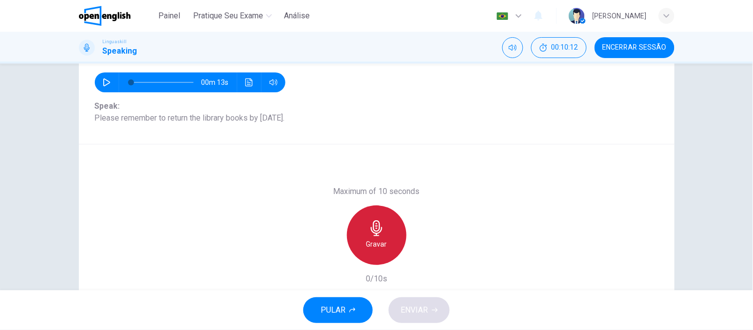
click at [369, 232] on icon "button" at bounding box center [377, 228] width 16 height 16
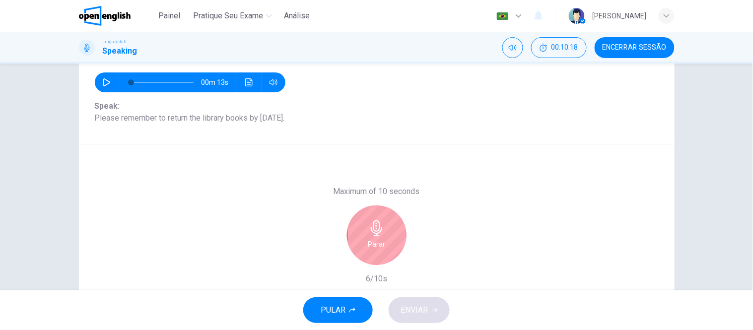
click at [384, 229] on div "Parar" at bounding box center [377, 236] width 60 height 60
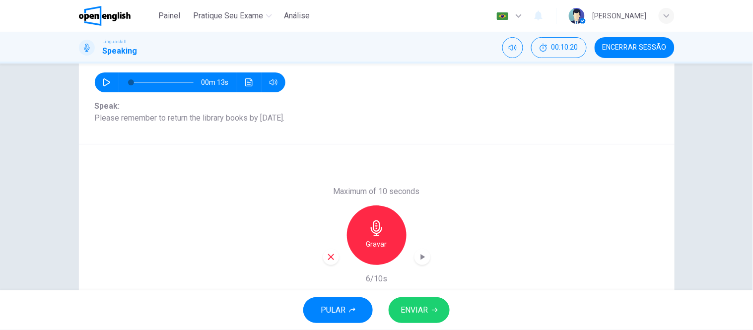
click at [423, 310] on span "ENVIAR" at bounding box center [414, 310] width 27 height 14
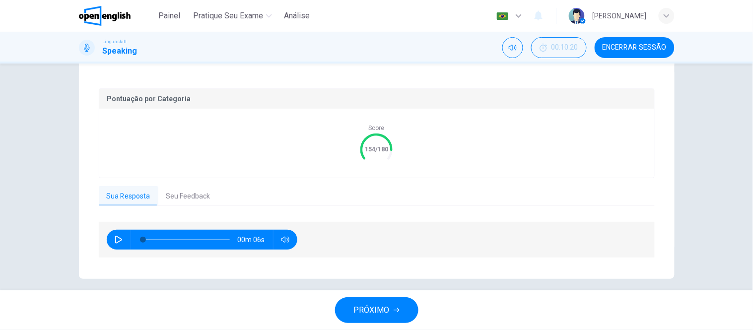
scroll to position [185, 0]
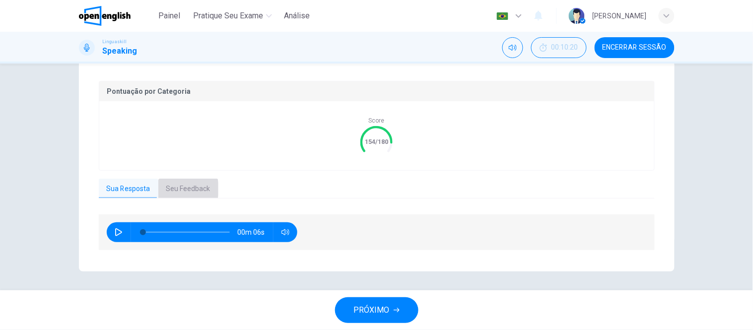
click at [169, 189] on button "Seu Feedback" at bounding box center [188, 189] width 60 height 21
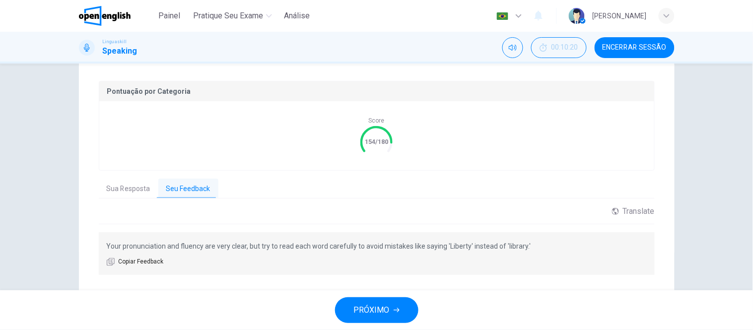
click at [390, 308] on button "PRÓXIMO" at bounding box center [376, 310] width 83 height 26
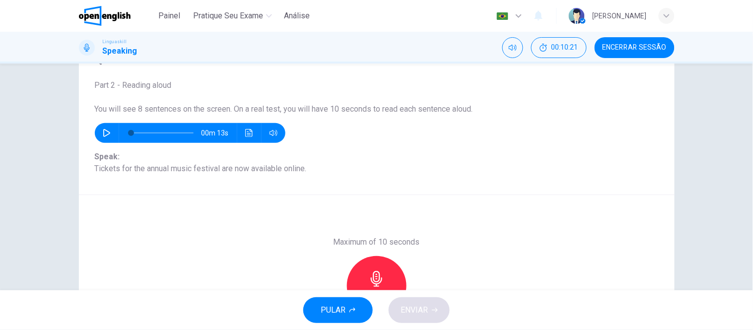
scroll to position [47, 0]
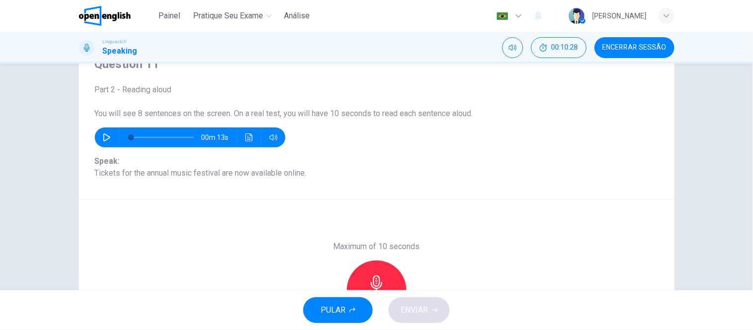
click at [374, 276] on icon "button" at bounding box center [377, 284] width 16 height 16
click at [375, 276] on icon "button" at bounding box center [377, 284] width 16 height 16
click at [416, 312] on span "ENVIAR" at bounding box center [414, 310] width 27 height 14
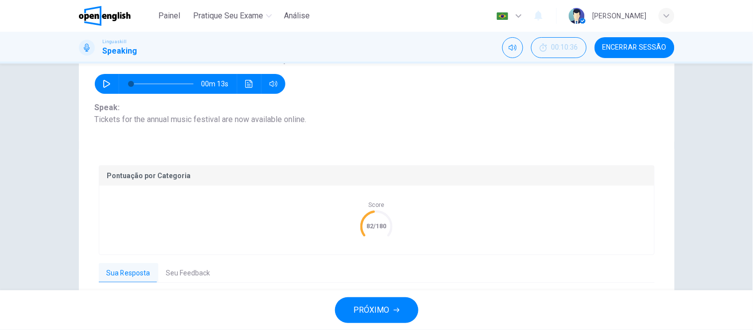
scroll to position [110, 0]
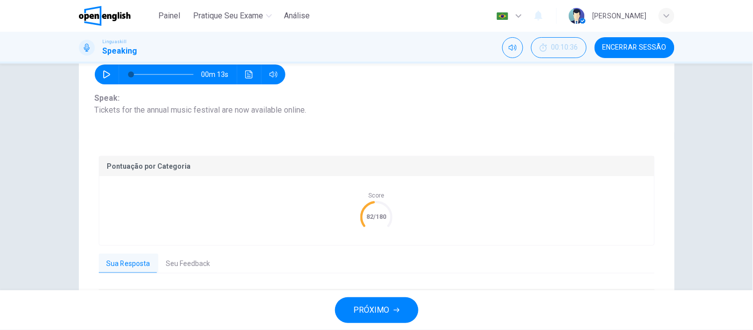
click at [176, 259] on button "Seu Feedback" at bounding box center [188, 264] width 60 height 21
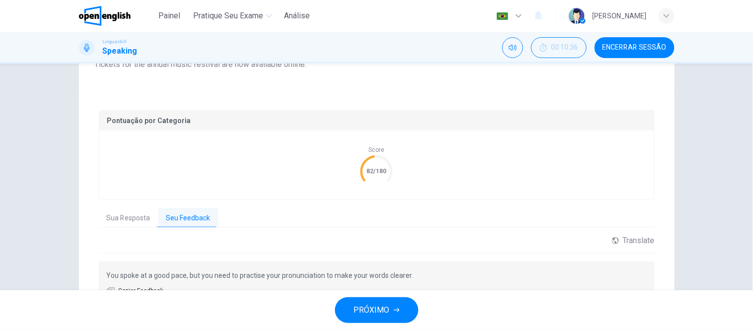
scroll to position [210, 0]
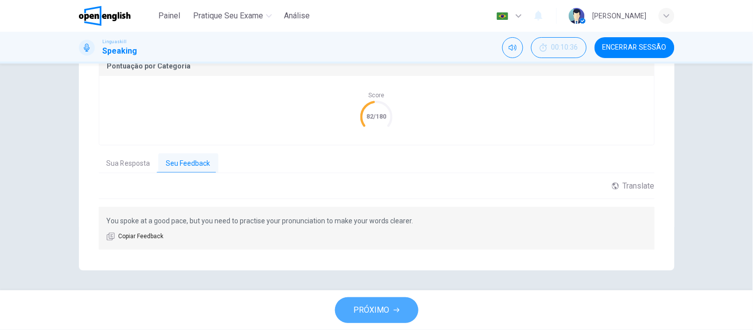
click at [364, 310] on span "PRÓXIMO" at bounding box center [372, 310] width 36 height 14
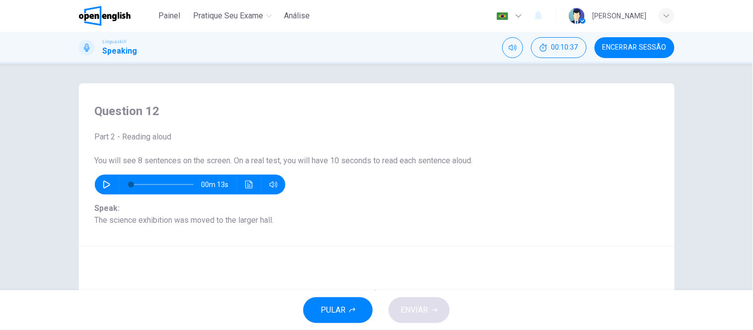
scroll to position [55, 0]
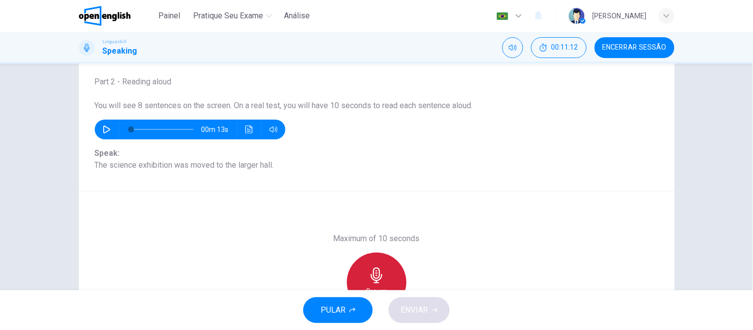
click at [372, 272] on icon "button" at bounding box center [377, 276] width 16 height 16
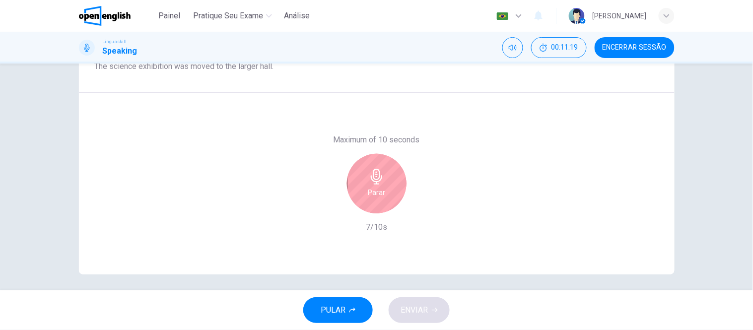
scroll to position [157, 0]
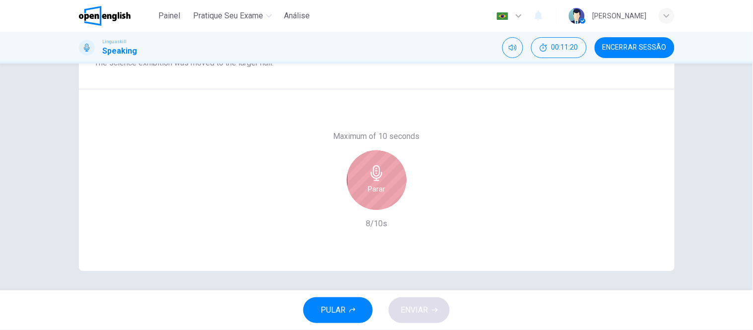
click at [351, 178] on div "Parar" at bounding box center [377, 180] width 60 height 60
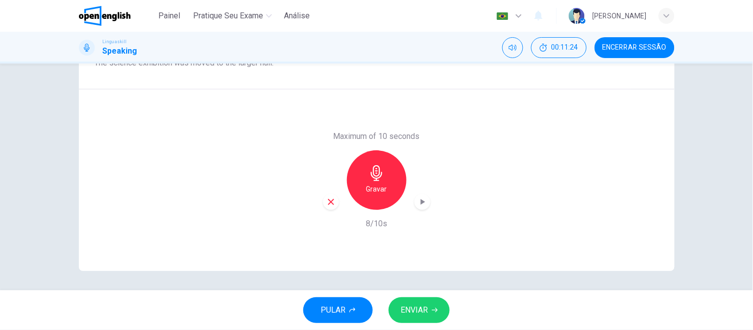
click at [418, 309] on span "ENVIAR" at bounding box center [414, 310] width 27 height 14
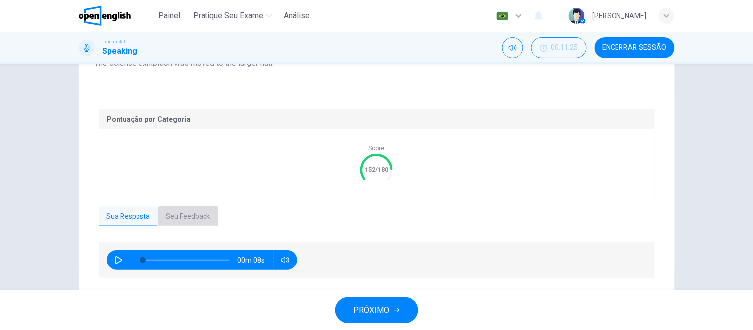
click at [174, 217] on button "Seu Feedback" at bounding box center [188, 217] width 60 height 21
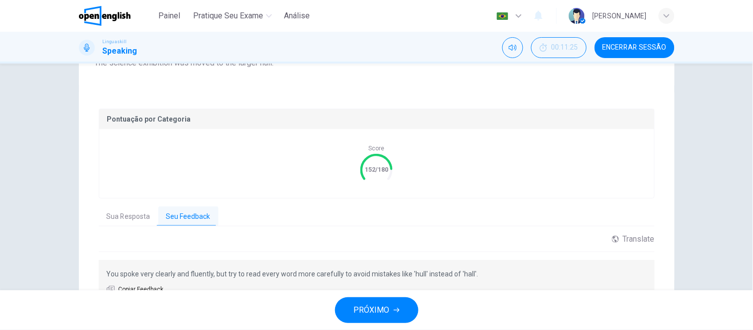
scroll to position [210, 0]
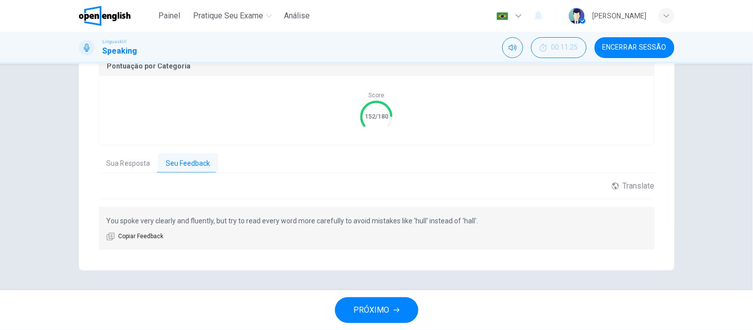
click at [363, 311] on span "PRÓXIMO" at bounding box center [372, 310] width 36 height 14
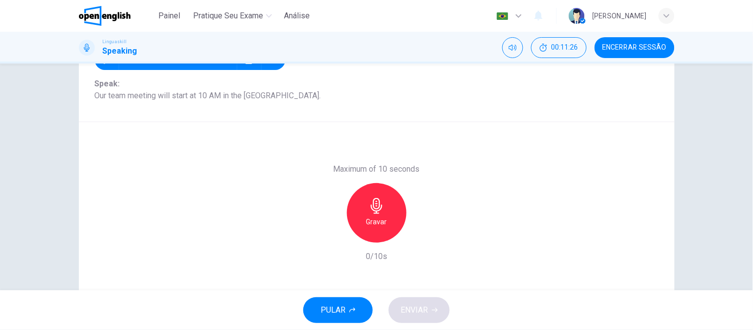
scroll to position [47, 0]
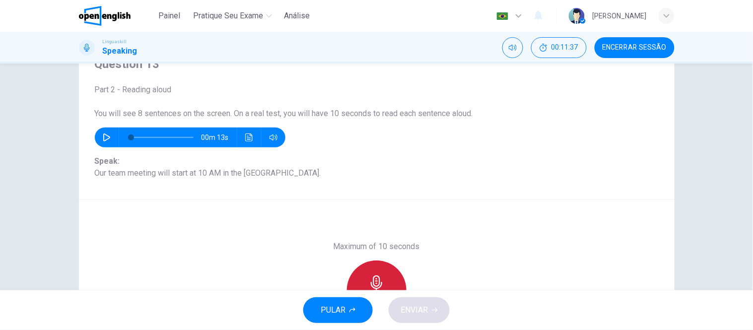
click at [362, 280] on div "Gravar" at bounding box center [377, 291] width 60 height 60
click at [362, 280] on div "Parar" at bounding box center [377, 291] width 60 height 60
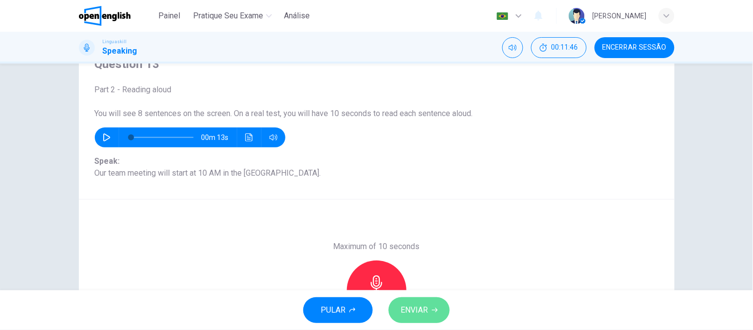
click at [410, 310] on span "ENVIAR" at bounding box center [414, 310] width 27 height 14
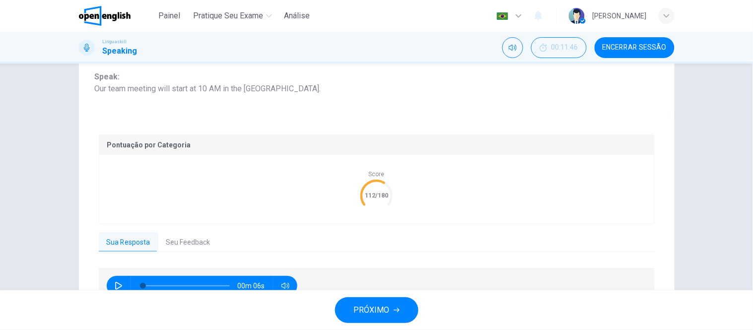
scroll to position [157, 0]
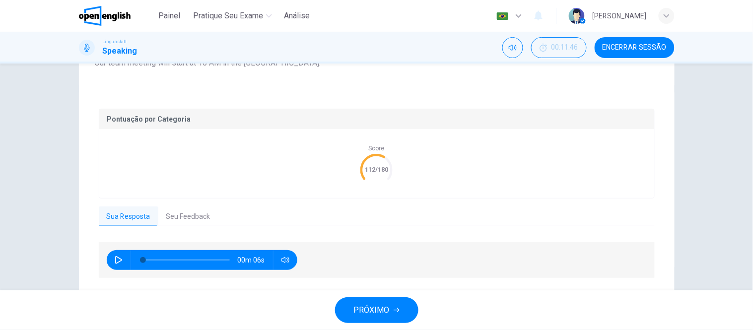
click at [180, 222] on button "Seu Feedback" at bounding box center [188, 217] width 60 height 21
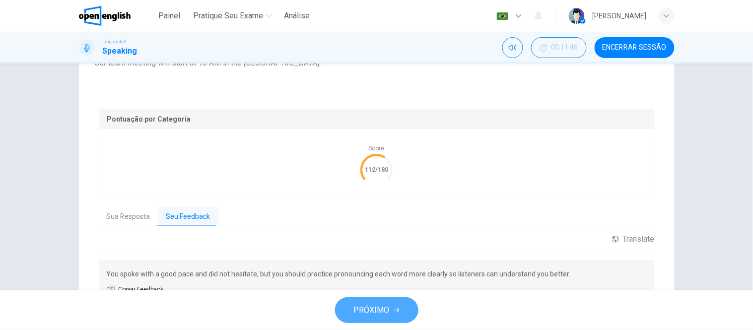
click at [384, 310] on span "PRÓXIMO" at bounding box center [372, 310] width 36 height 14
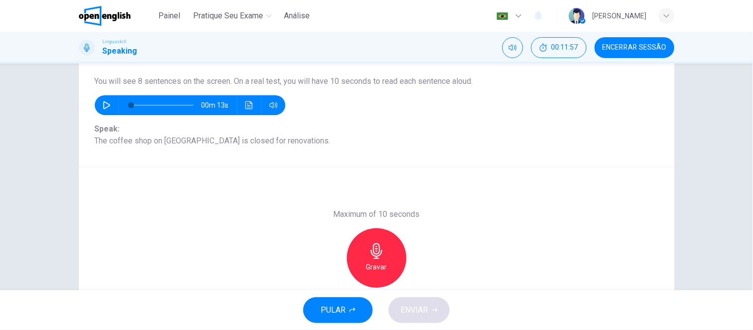
scroll to position [110, 0]
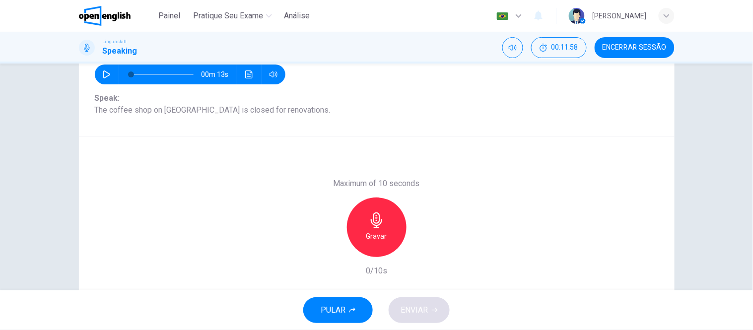
click at [371, 238] on h6 "Gravar" at bounding box center [376, 236] width 21 height 12
click at [370, 238] on h6 "Parar" at bounding box center [376, 236] width 17 height 12
click at [330, 245] on icon "button" at bounding box center [331, 249] width 9 height 9
click at [369, 225] on icon "button" at bounding box center [377, 220] width 16 height 16
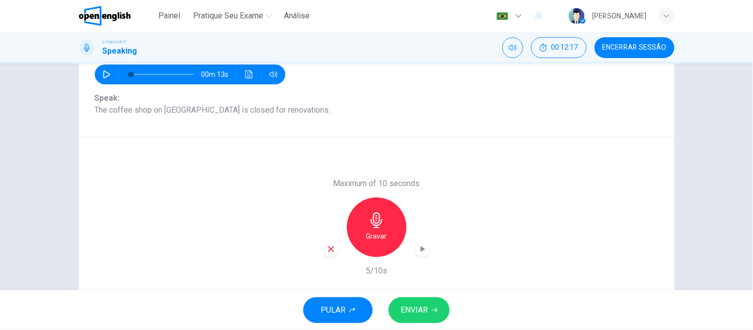
click at [416, 311] on span "ENVIAR" at bounding box center [414, 310] width 27 height 14
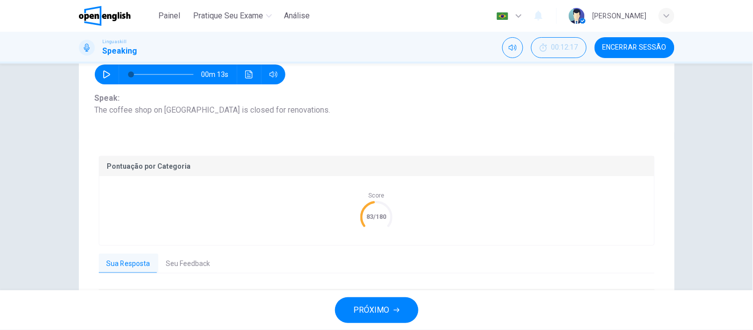
click at [183, 263] on button "Seu Feedback" at bounding box center [188, 264] width 60 height 21
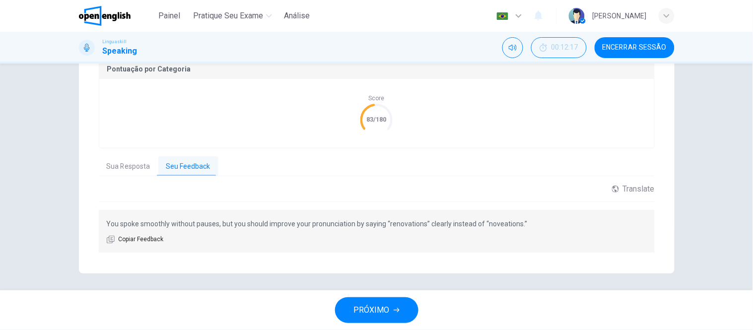
scroll to position [210, 0]
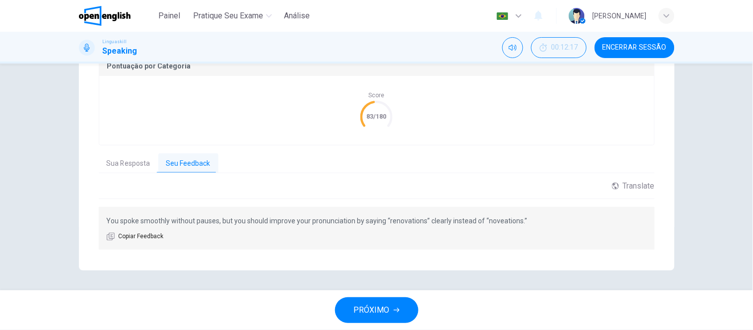
click at [378, 308] on span "PRÓXIMO" at bounding box center [372, 310] width 36 height 14
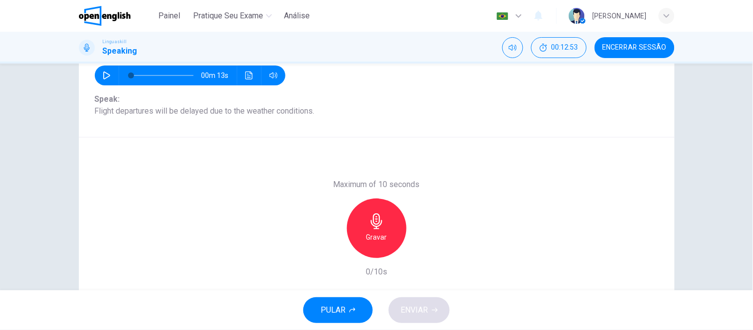
scroll to position [110, 0]
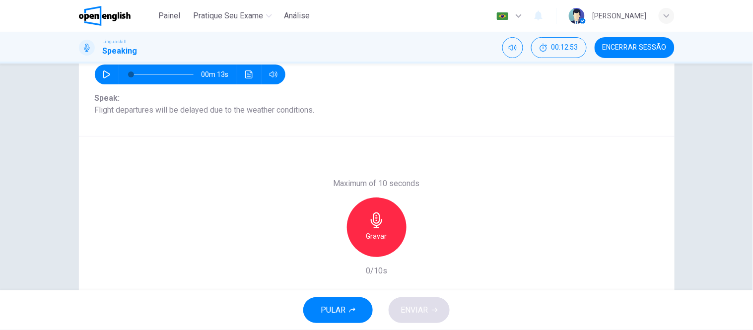
click at [372, 231] on h6 "Gravar" at bounding box center [376, 236] width 21 height 12
click at [372, 231] on h6 "Parar" at bounding box center [376, 236] width 17 height 12
click at [419, 314] on span "ENVIAR" at bounding box center [414, 310] width 27 height 14
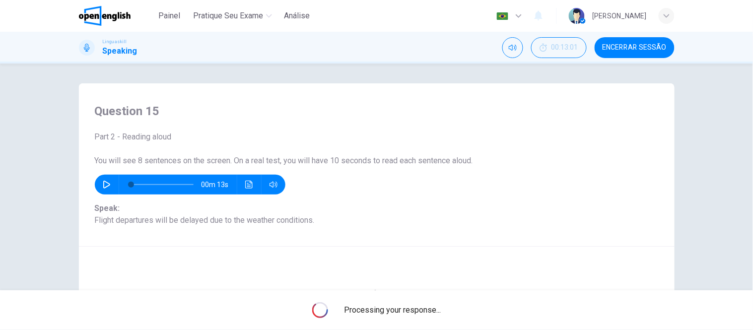
scroll to position [157, 0]
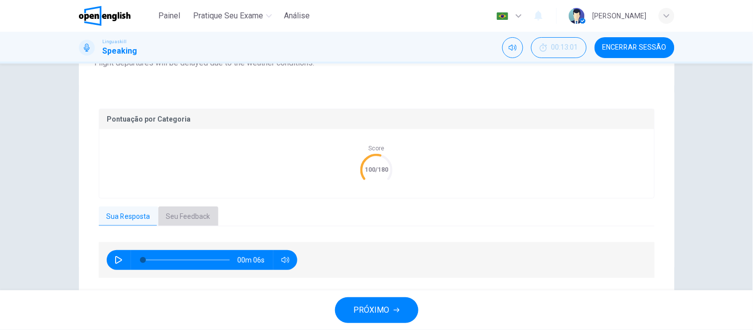
click at [205, 221] on button "Seu Feedback" at bounding box center [188, 217] width 60 height 21
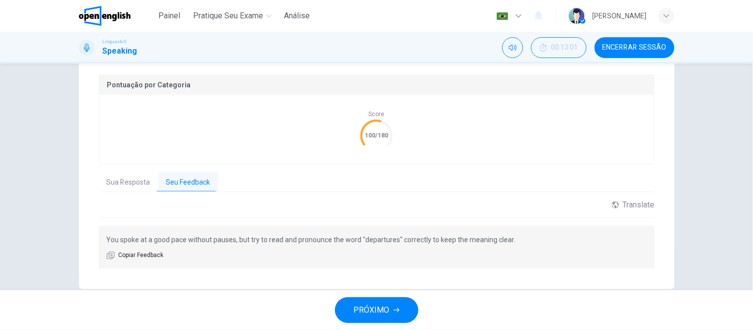
scroll to position [210, 0]
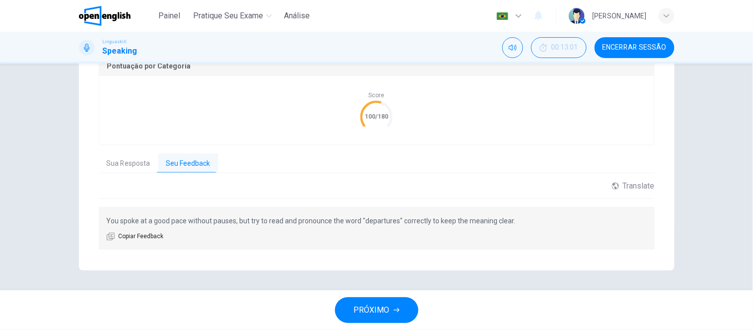
click at [386, 309] on span "PRÓXIMO" at bounding box center [372, 310] width 36 height 14
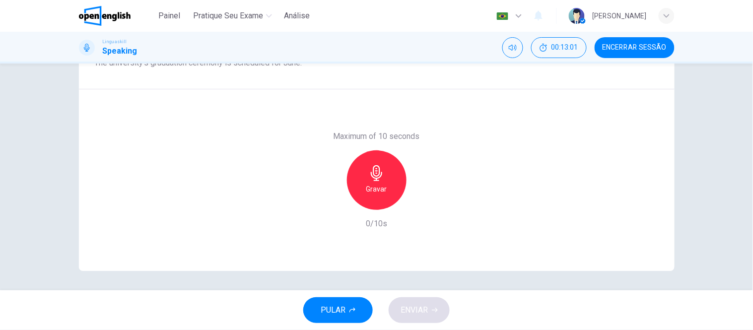
scroll to position [102, 0]
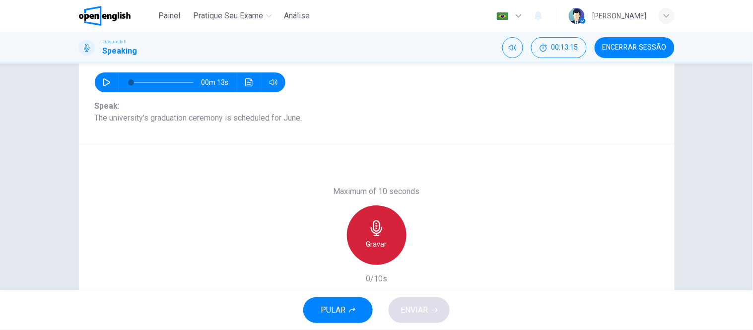
click at [371, 233] on icon "button" at bounding box center [377, 228] width 16 height 16
click at [369, 240] on h6 "Parar" at bounding box center [376, 244] width 17 height 12
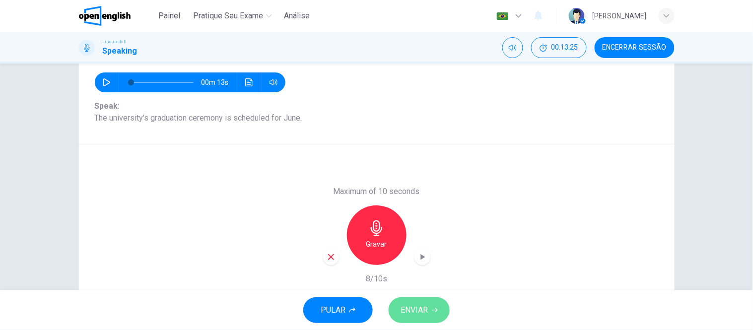
click at [428, 306] on span "ENVIAR" at bounding box center [414, 310] width 27 height 14
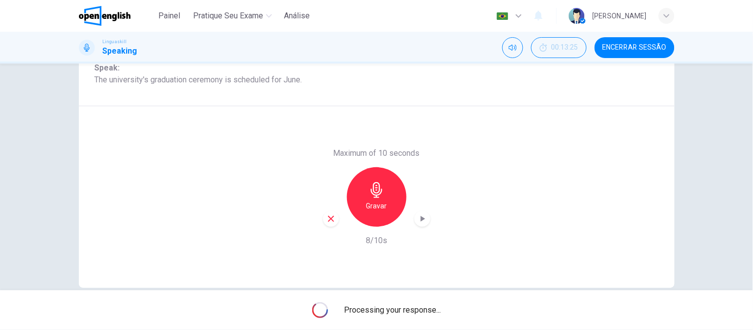
scroll to position [157, 0]
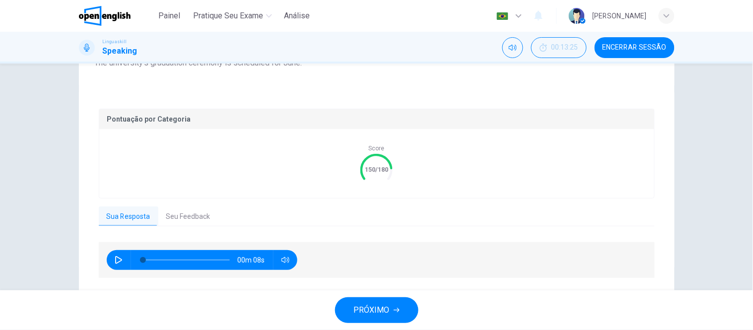
click at [182, 214] on button "Seu Feedback" at bounding box center [188, 217] width 60 height 21
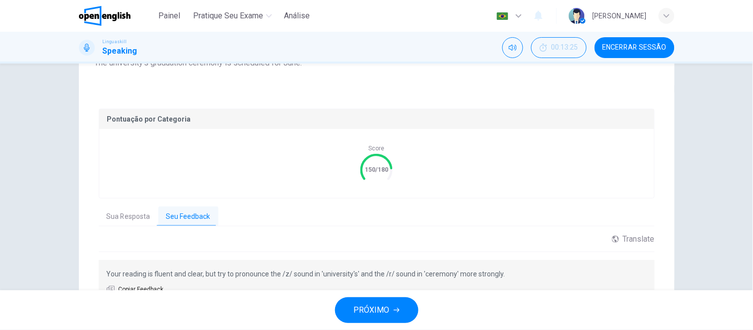
scroll to position [210, 0]
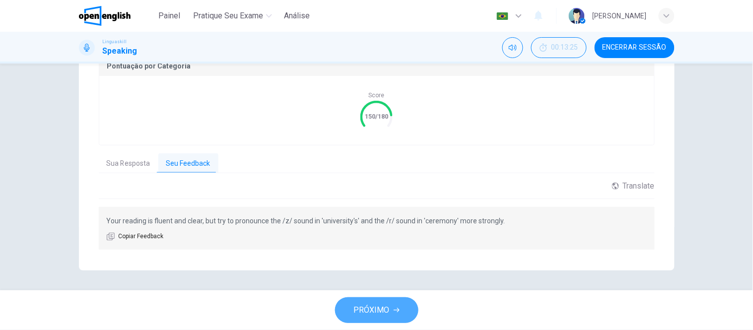
click at [386, 313] on span "PRÓXIMO" at bounding box center [372, 310] width 36 height 14
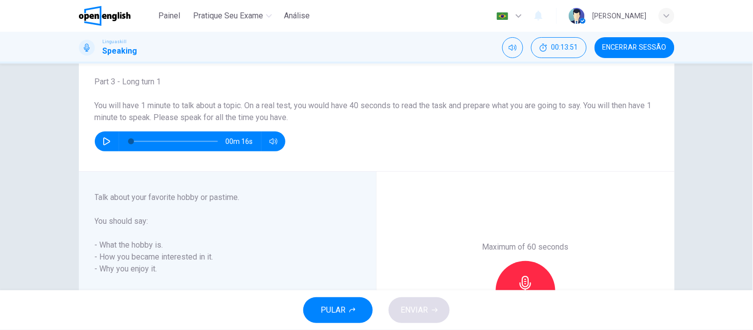
scroll to position [110, 0]
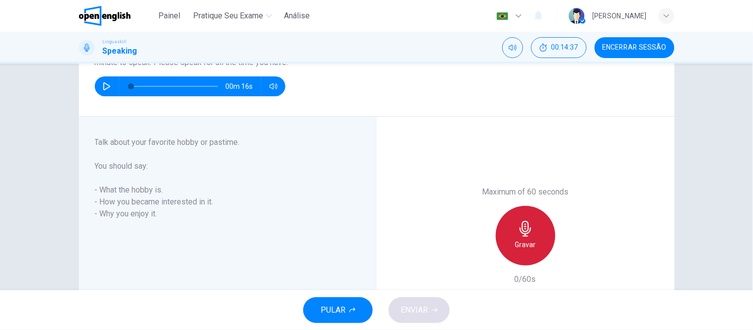
click at [530, 242] on h6 "Gravar" at bounding box center [525, 245] width 21 height 12
click at [530, 241] on h6 "Parar" at bounding box center [525, 245] width 17 height 12
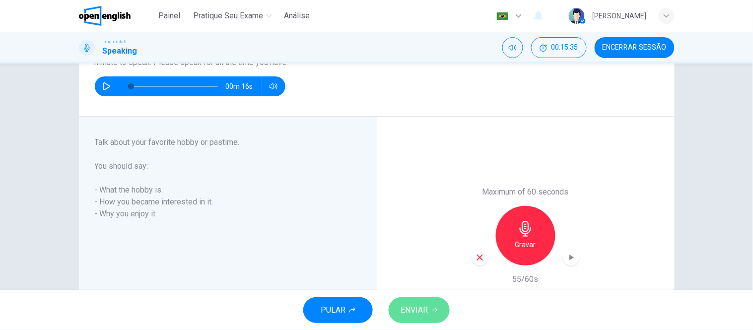
click at [422, 305] on span "ENVIAR" at bounding box center [414, 310] width 27 height 14
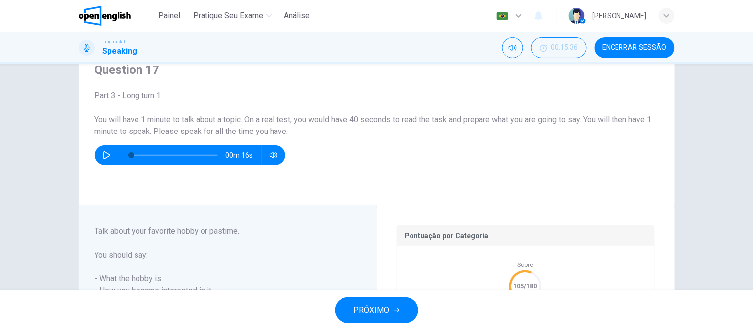
scroll to position [165, 0]
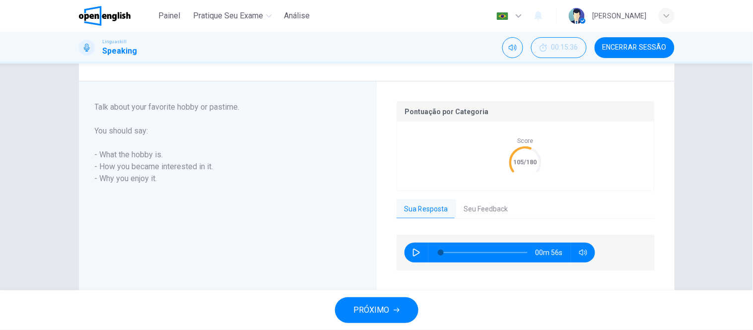
click at [415, 252] on icon "button" at bounding box center [417, 253] width 8 height 8
click at [476, 208] on button "Seu Feedback" at bounding box center [486, 209] width 60 height 21
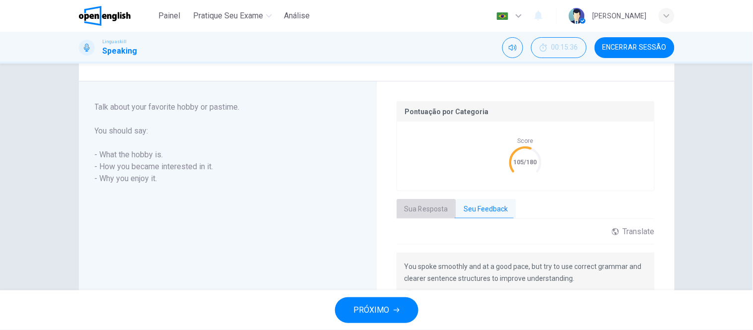
click at [427, 210] on button "Sua Resposta" at bounding box center [427, 209] width 60 height 21
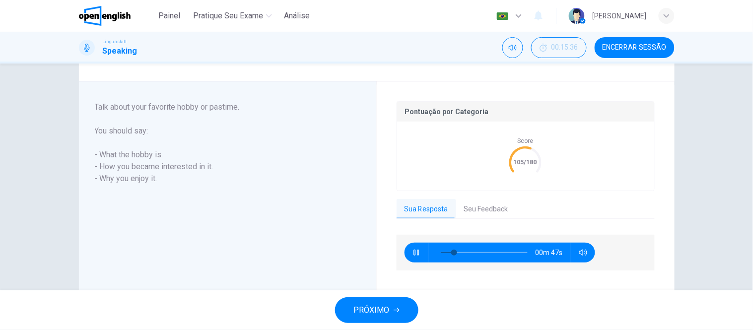
click at [413, 251] on icon "button" at bounding box center [417, 253] width 8 height 8
type input "**"
click at [473, 212] on button "Seu Feedback" at bounding box center [486, 209] width 60 height 21
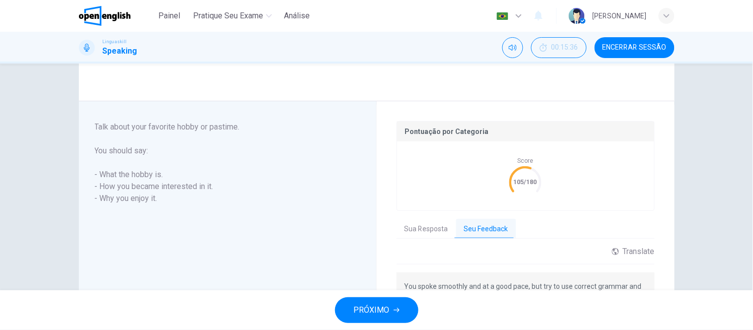
scroll to position [220, 0]
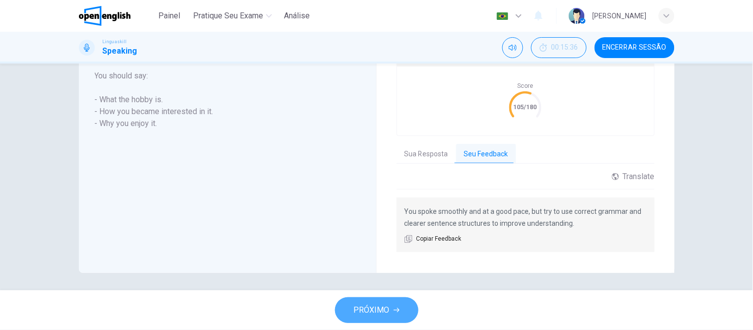
click at [383, 311] on span "PRÓXIMO" at bounding box center [372, 310] width 36 height 14
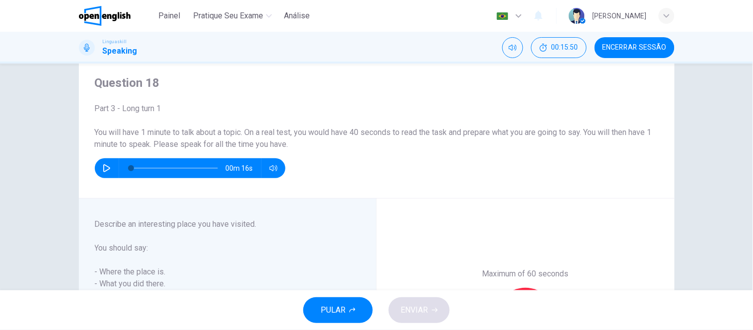
scroll to position [83, 0]
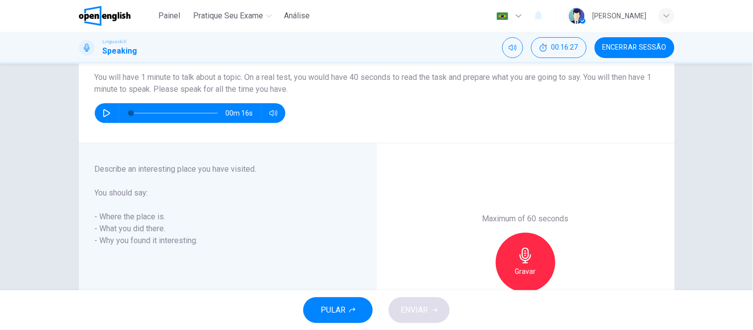
click at [528, 268] on h6 "Gravar" at bounding box center [525, 272] width 21 height 12
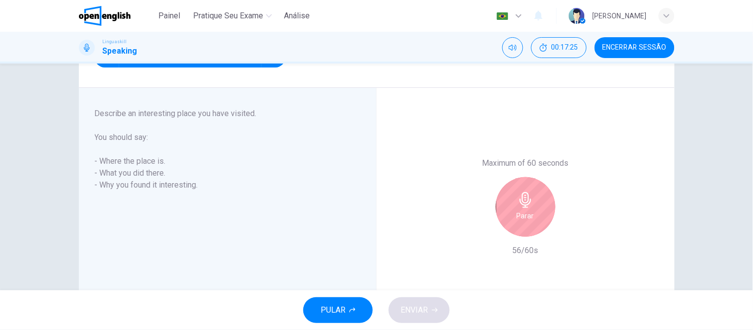
scroll to position [194, 0]
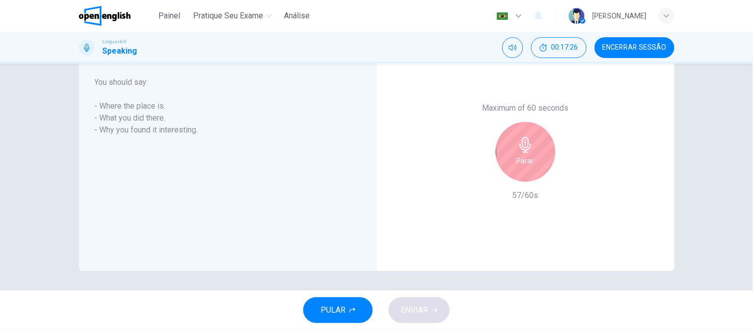
click at [525, 157] on h6 "Parar" at bounding box center [525, 161] width 17 height 12
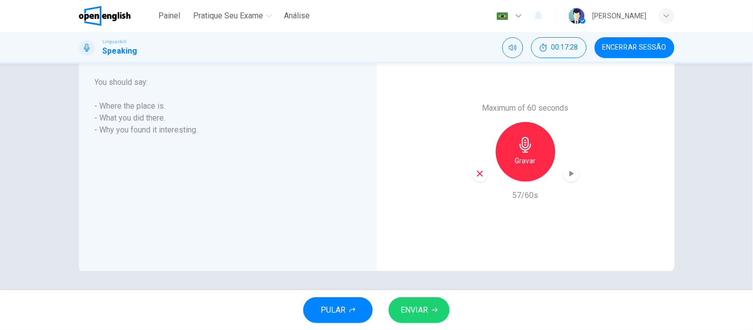
click at [411, 311] on span "ENVIAR" at bounding box center [414, 310] width 27 height 14
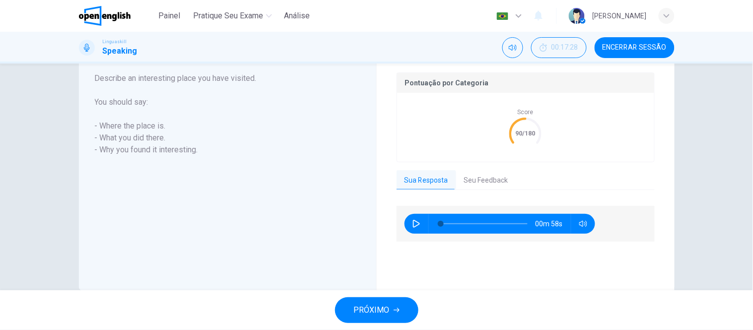
click at [473, 185] on button "Seu Feedback" at bounding box center [486, 180] width 60 height 21
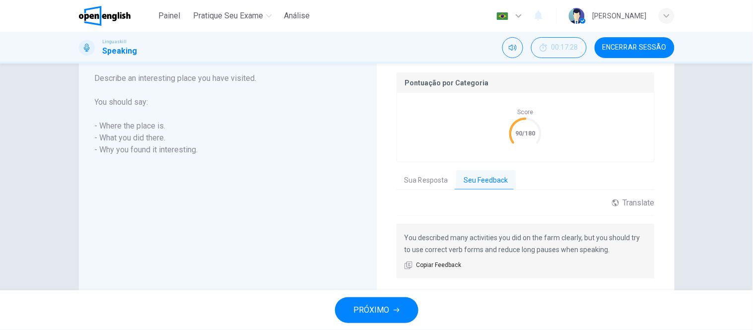
click at [367, 308] on span "PRÓXIMO" at bounding box center [372, 310] width 36 height 14
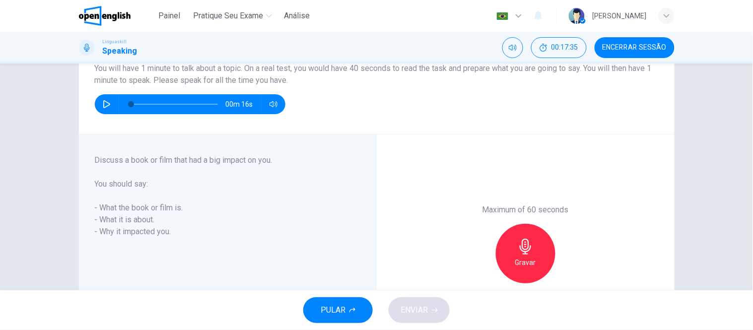
scroll to position [119, 0]
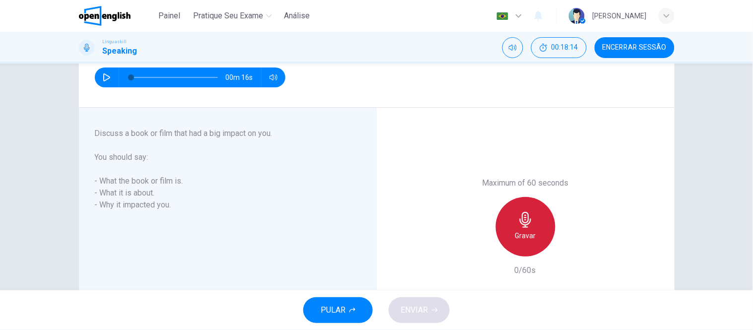
click at [530, 226] on icon "button" at bounding box center [526, 220] width 16 height 16
click at [529, 222] on icon "button" at bounding box center [526, 220] width 16 height 16
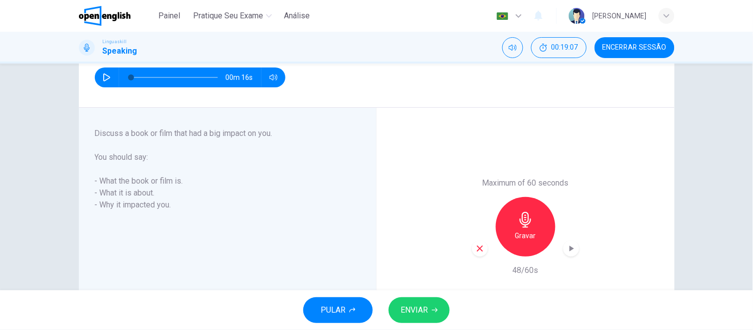
click at [419, 315] on span "ENVIAR" at bounding box center [414, 310] width 27 height 14
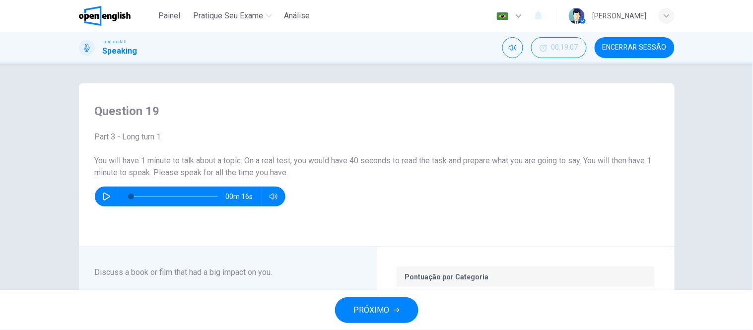
scroll to position [214, 0]
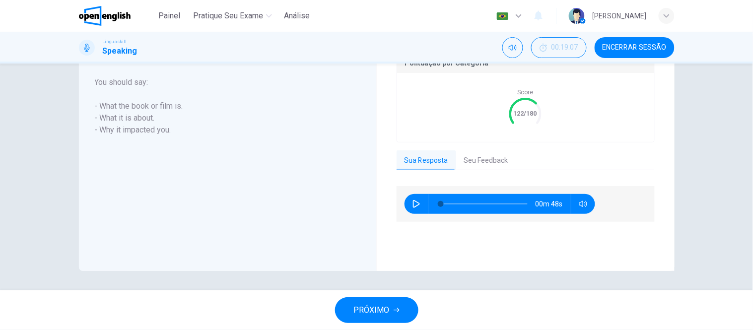
click at [484, 159] on button "Seu Feedback" at bounding box center [486, 160] width 60 height 21
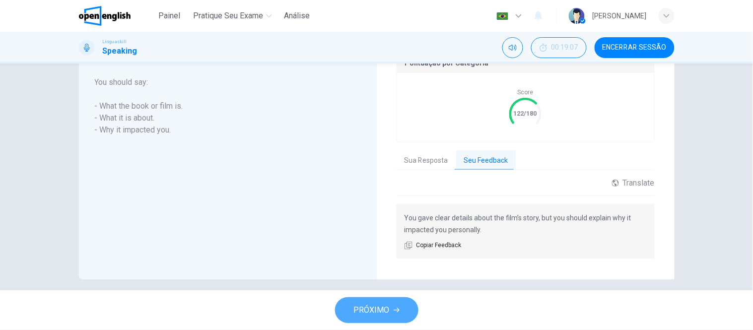
click at [391, 314] on button "PRÓXIMO" at bounding box center [376, 310] width 83 height 26
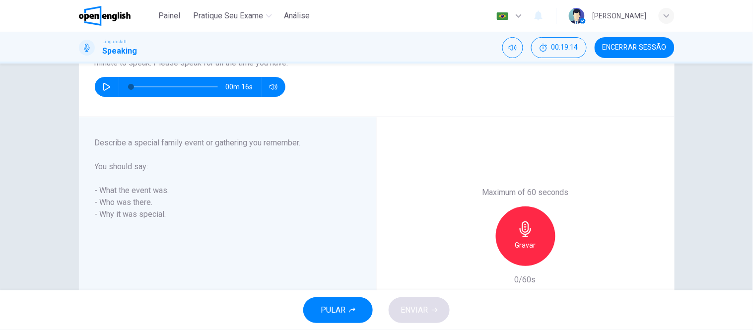
scroll to position [139, 0]
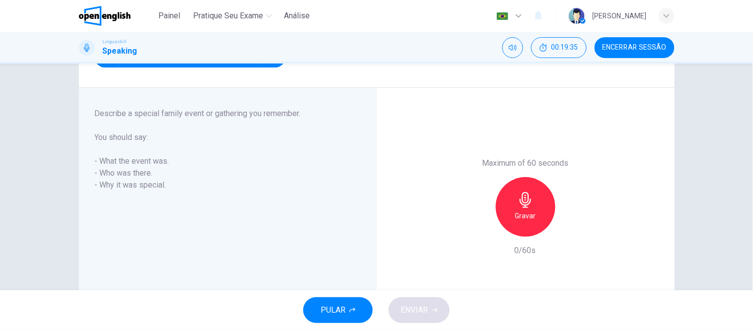
click at [522, 209] on div "Gravar" at bounding box center [526, 207] width 60 height 60
click at [520, 209] on div "Parar" at bounding box center [526, 207] width 60 height 60
click at [422, 309] on span "ENVIAR" at bounding box center [414, 310] width 27 height 14
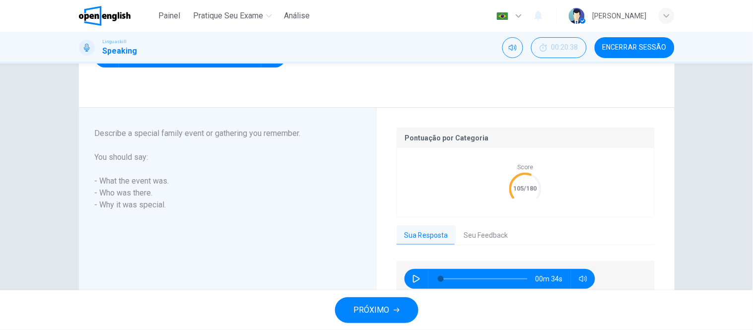
click at [479, 238] on button "Seu Feedback" at bounding box center [486, 235] width 60 height 21
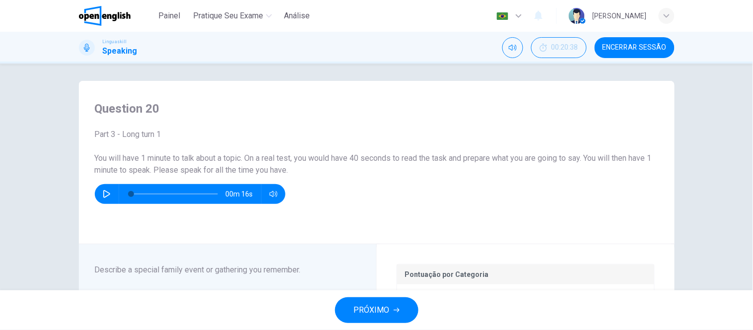
scroll to position [0, 0]
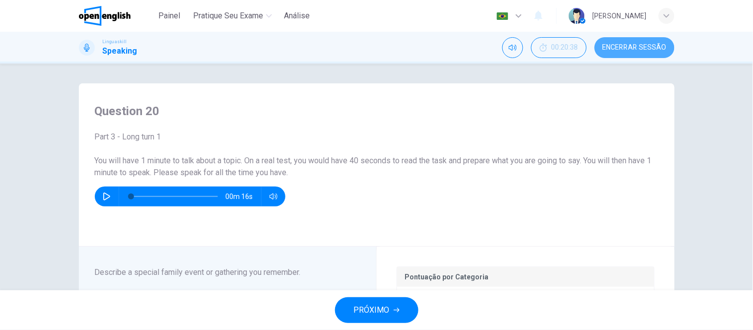
click at [636, 45] on span "Encerrar Sessão" at bounding box center [635, 48] width 64 height 8
